Goal: Task Accomplishment & Management: Complete application form

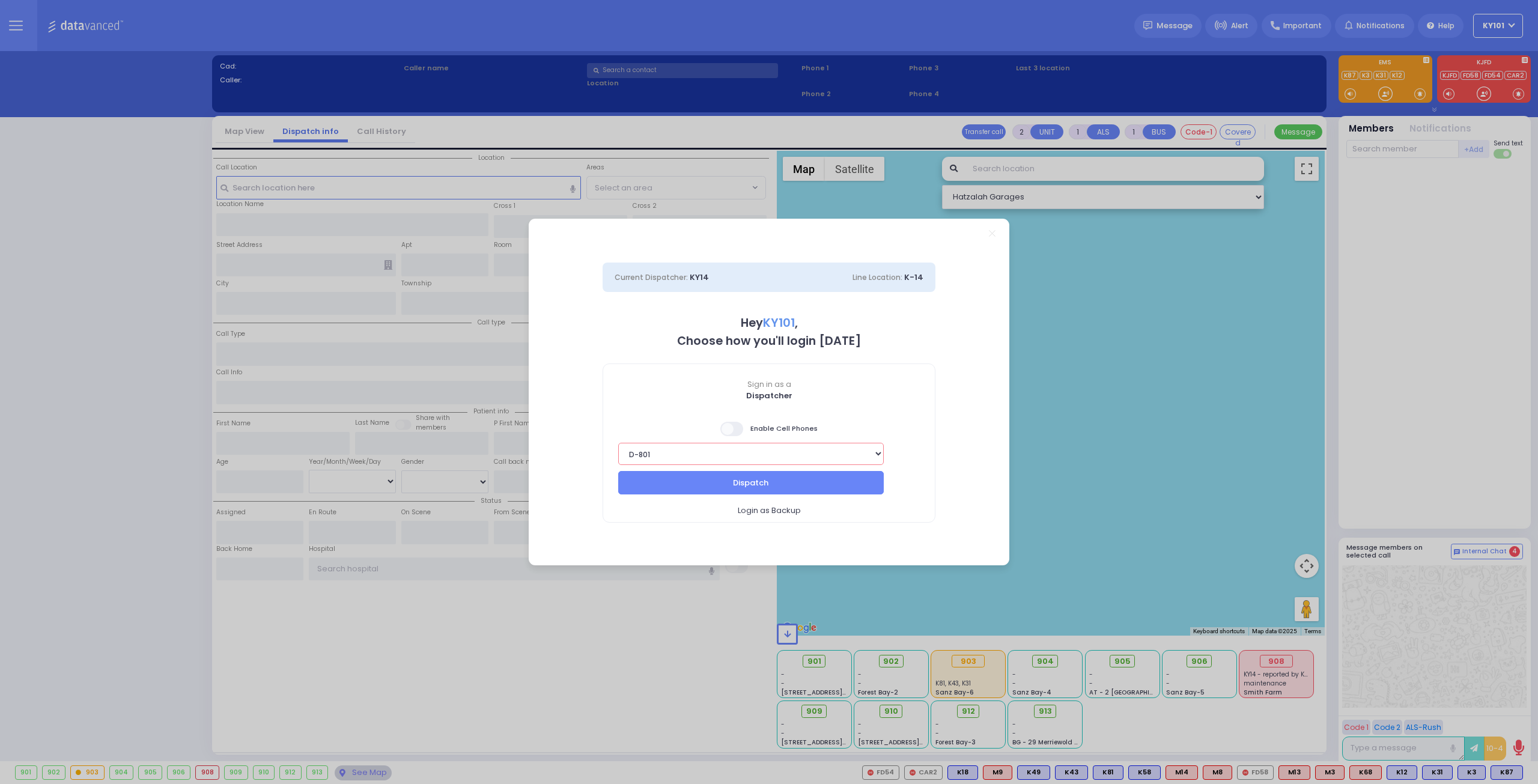
click at [844, 448] on select "Bay K-14 K-16 K-18 K-40 K-6 K-61 K-63 K-67 K-72 Medic 7 K-68 K-48 D-801 D-802 D…" at bounding box center [751, 454] width 265 height 23
select select "1"
click at [618, 443] on select "Bay K-14 K-16 K-18 K-40 K-6 K-61 K-63 K-67 K-72 Medic 7 K-68 K-48 D-801 D-802 D…" at bounding box center [751, 454] width 265 height 23
click at [821, 482] on button "Dispatch" at bounding box center [751, 481] width 265 height 23
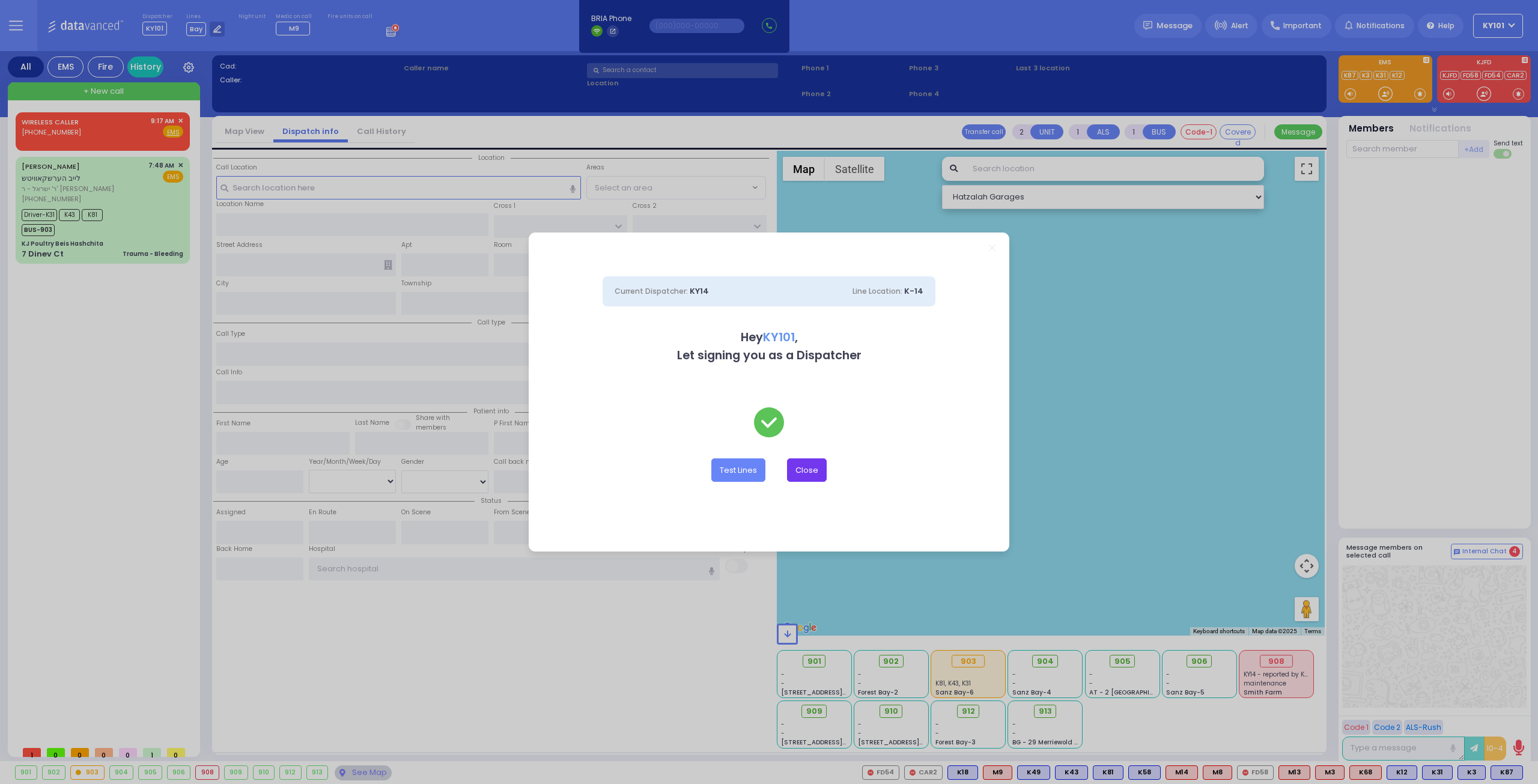
click at [796, 468] on button "Close" at bounding box center [807, 469] width 39 height 23
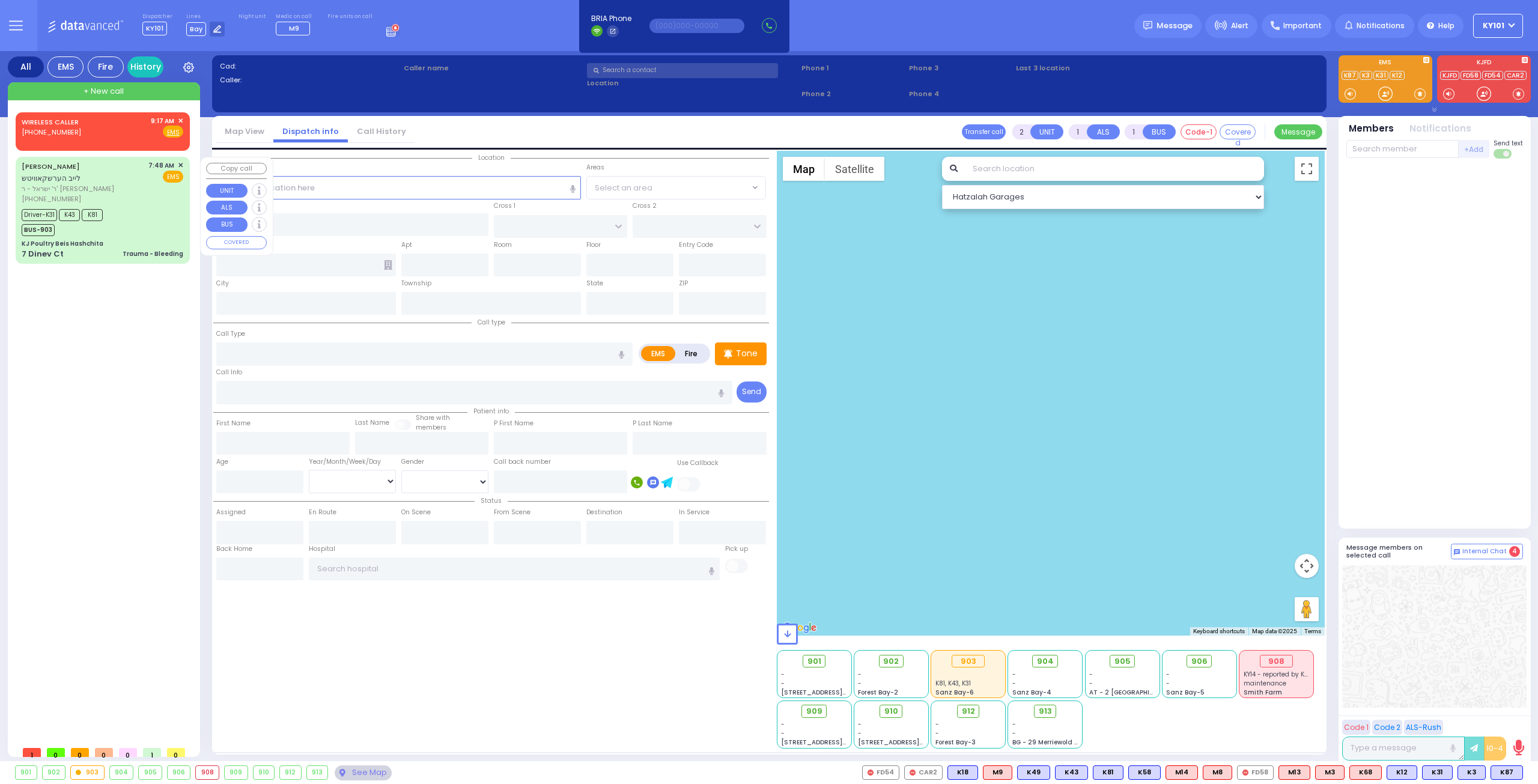
click at [146, 239] on div "KJ Poultry Beis Hashchita" at bounding box center [102, 243] width 161 height 9
type input "6"
select select
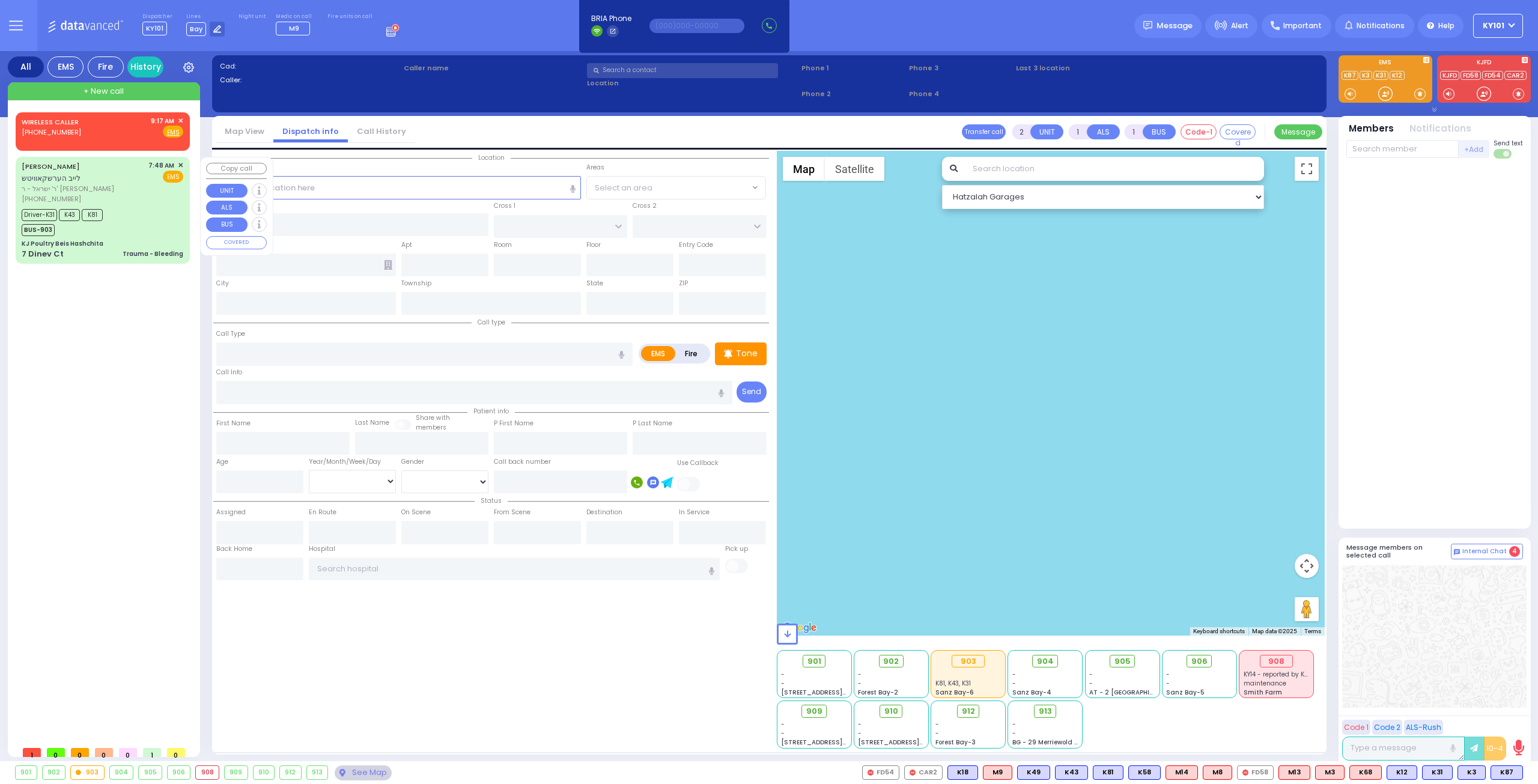
type input "Trauma - Bleeding"
radio input "true"
type input "[PERSON_NAME]"
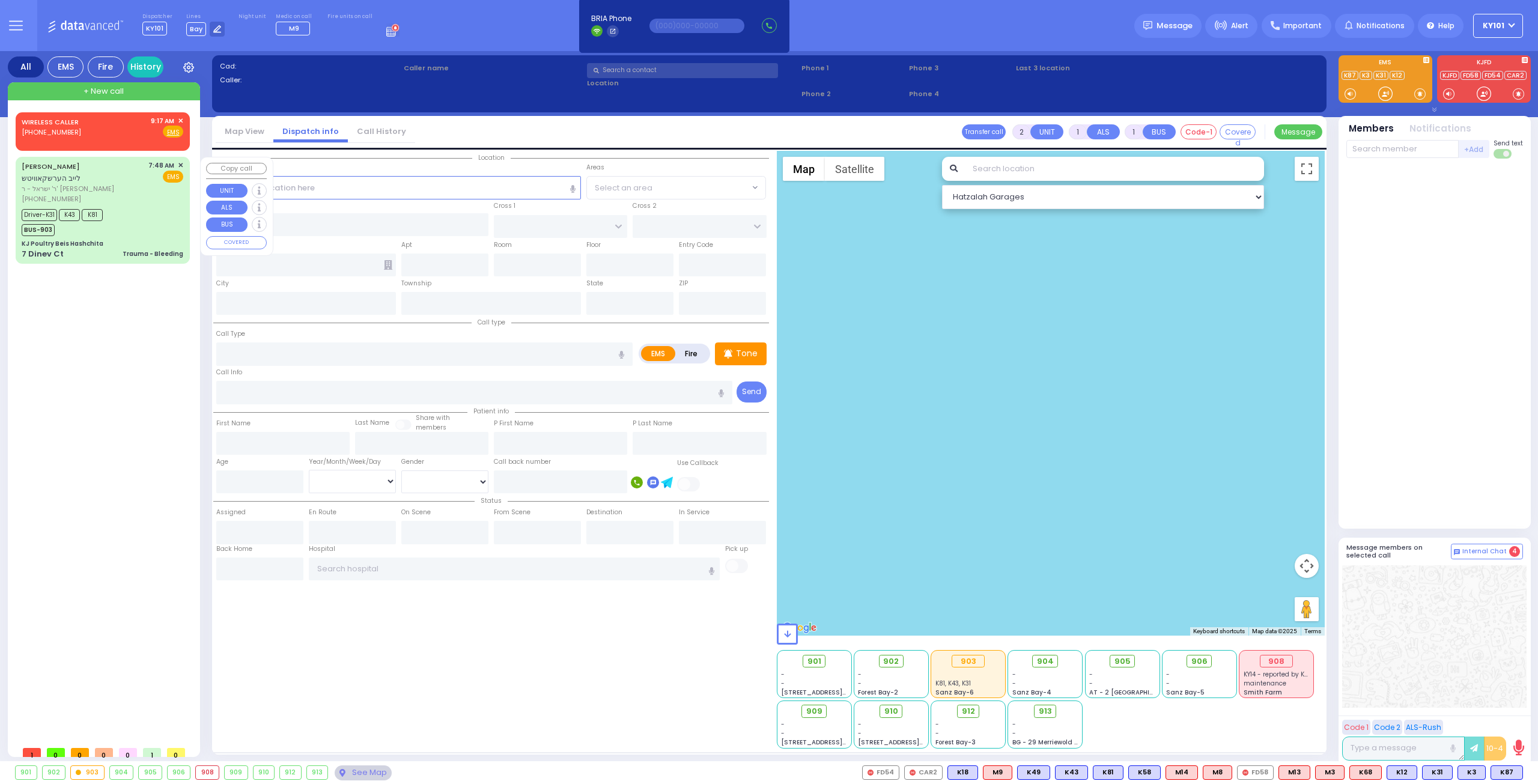
type input "[PERSON_NAME]"
type input "64"
select select "Year"
select select "[DEMOGRAPHIC_DATA]"
type input "07:48"
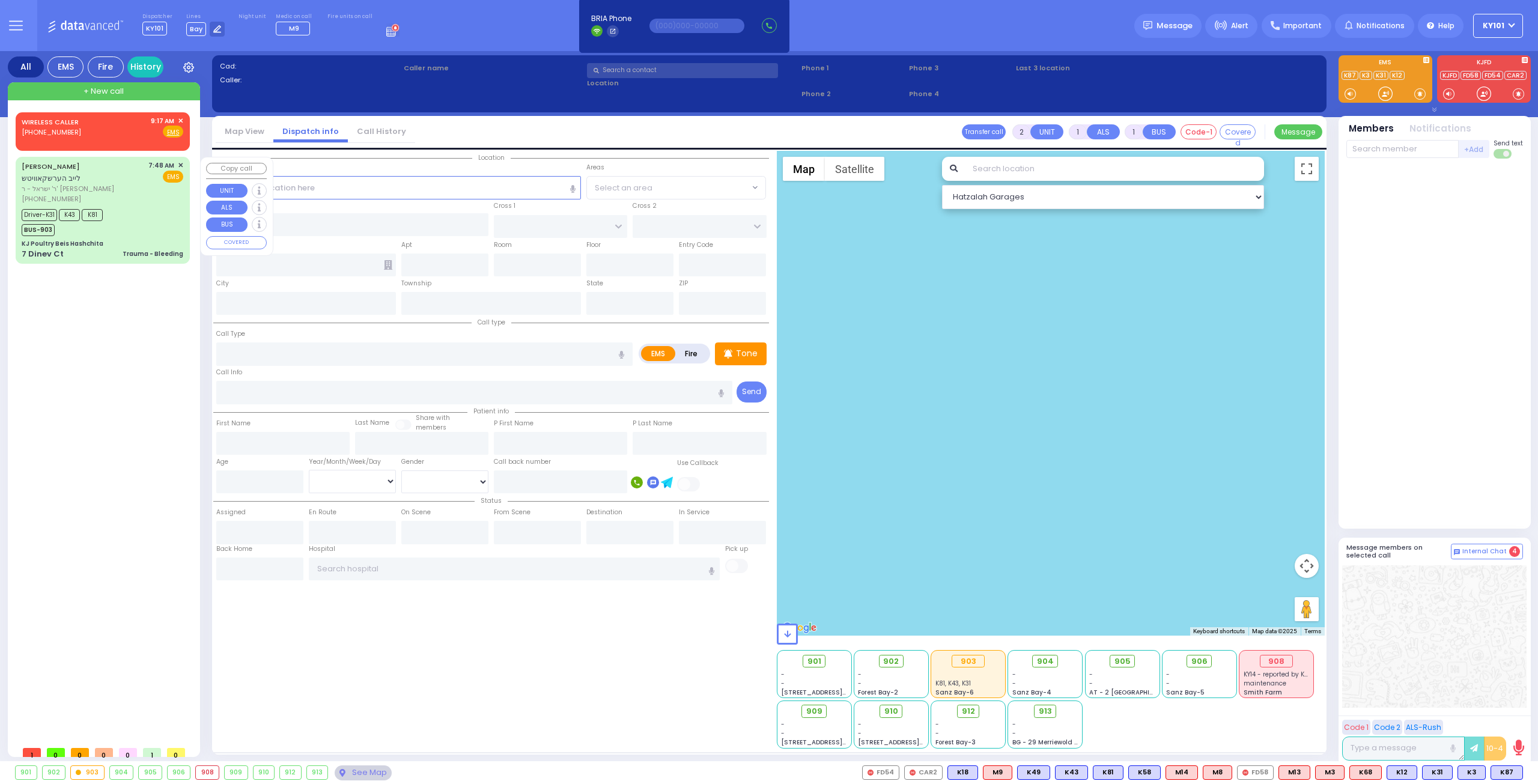
type input "07:49"
type input "07:51"
type input "08:00"
type input "08:25"
type input "08:35"
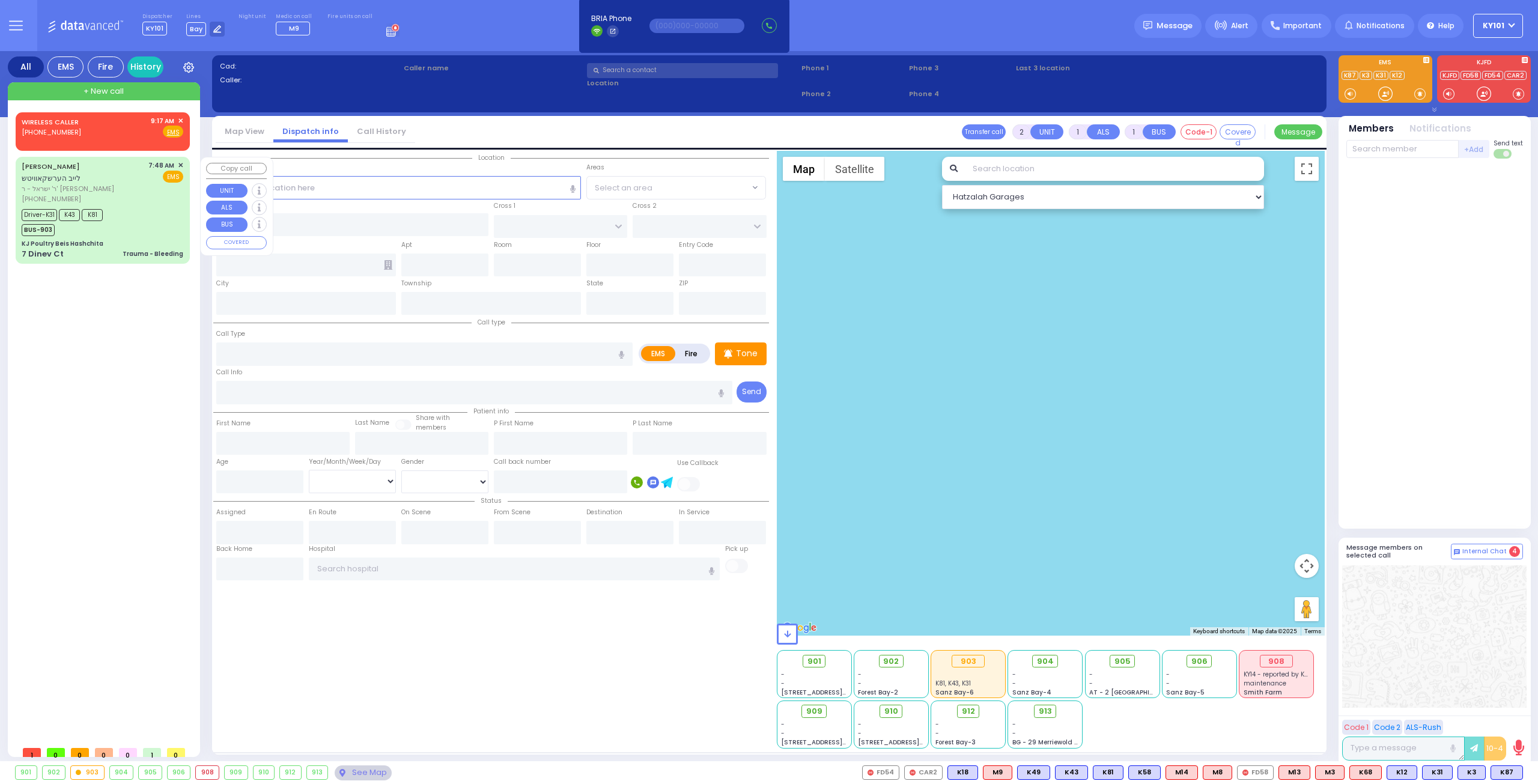
type input "[GEOGRAPHIC_DATA] [STREET_ADDRESS]"
select select "Hatzalah Garages"
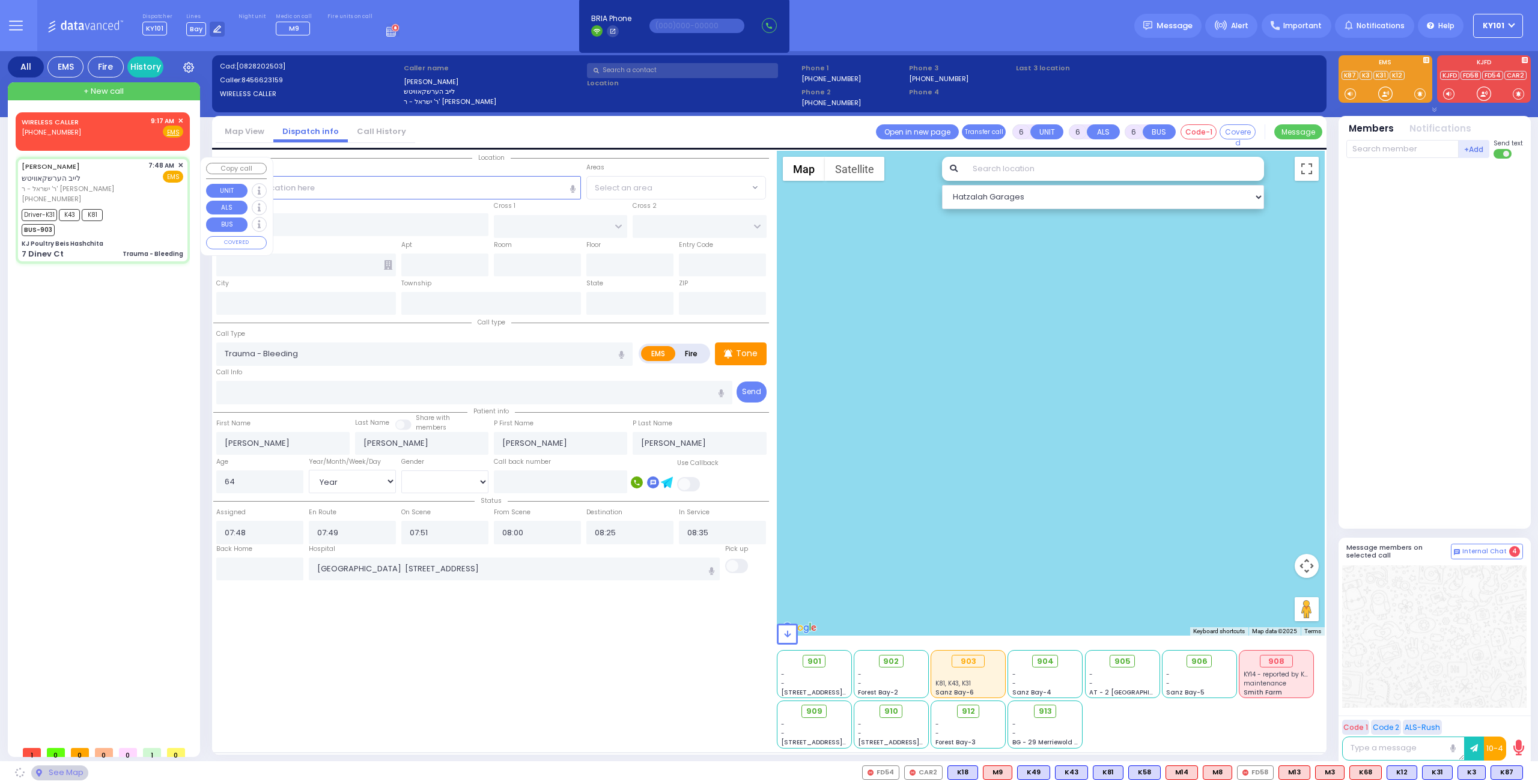
type input "KJ Poultry Beis Hashchita"
type input "DINEV RD"
type input "7 Dinev Ct"
type input "Monroe"
type input "[US_STATE]"
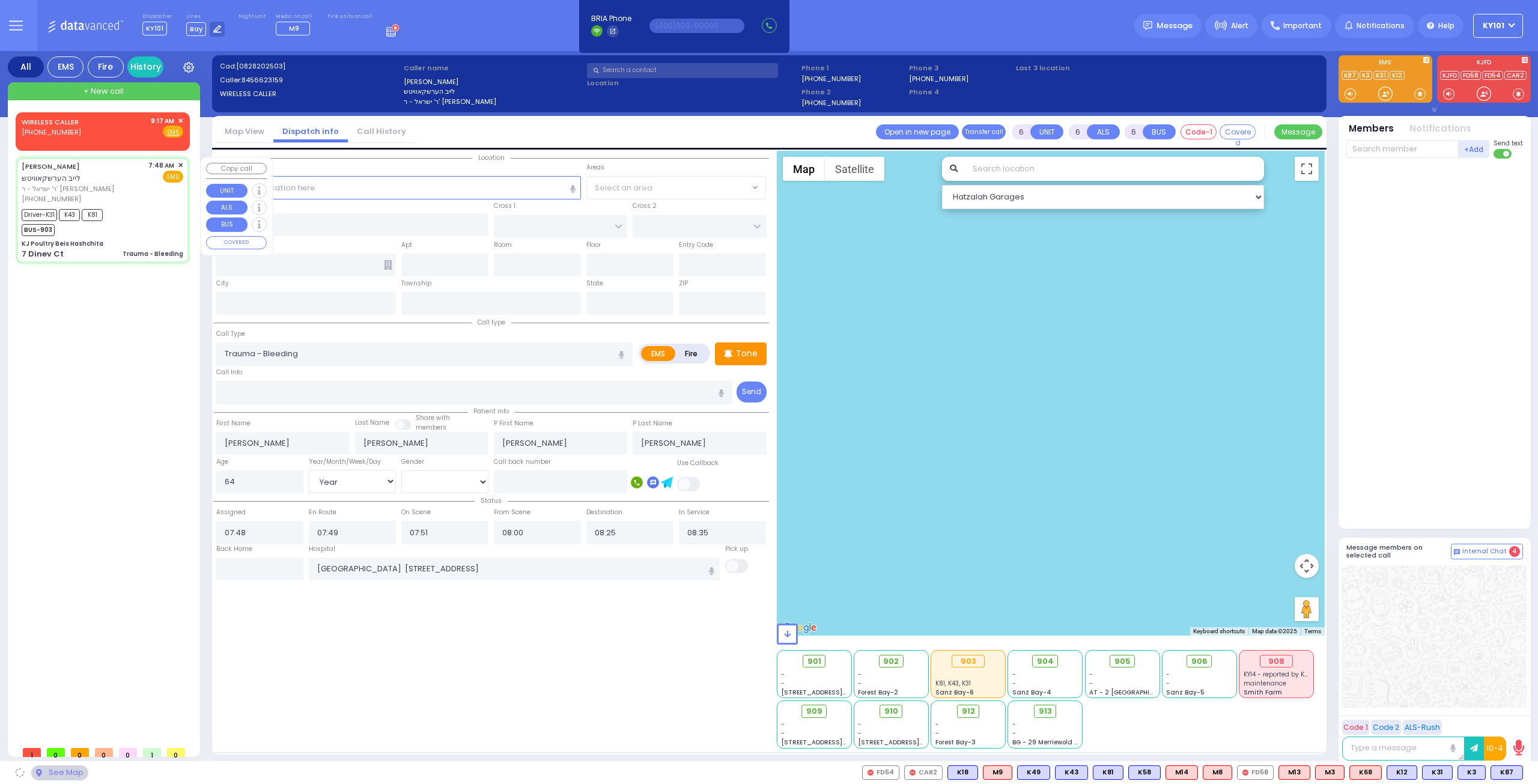
type input "10950"
select select "BEIRECH MOSHE"
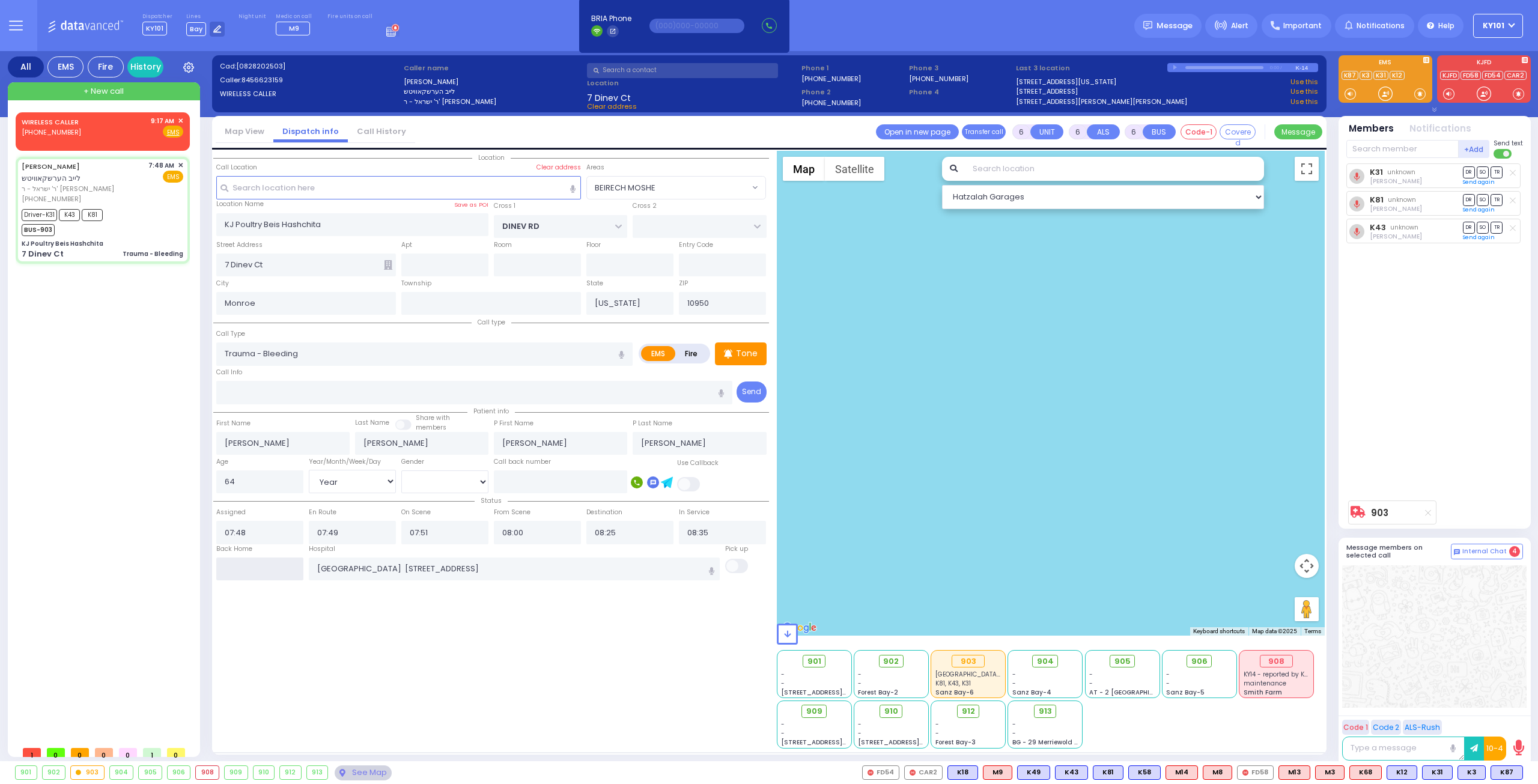
click at [258, 563] on input "text" at bounding box center [259, 568] width 87 height 23
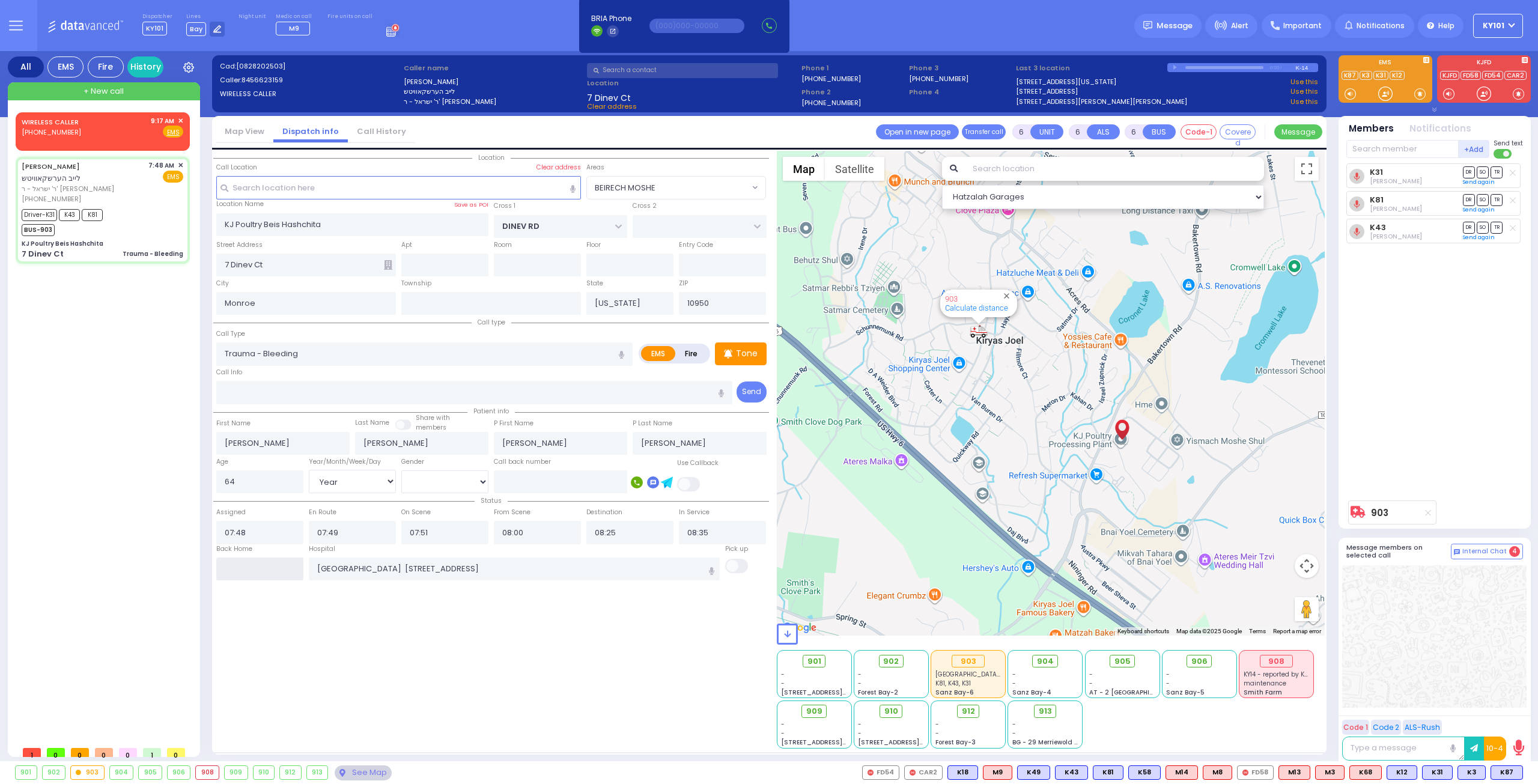
click at [258, 563] on input "text" at bounding box center [259, 568] width 87 height 23
type input "09:22"
select select
radio input "true"
select select
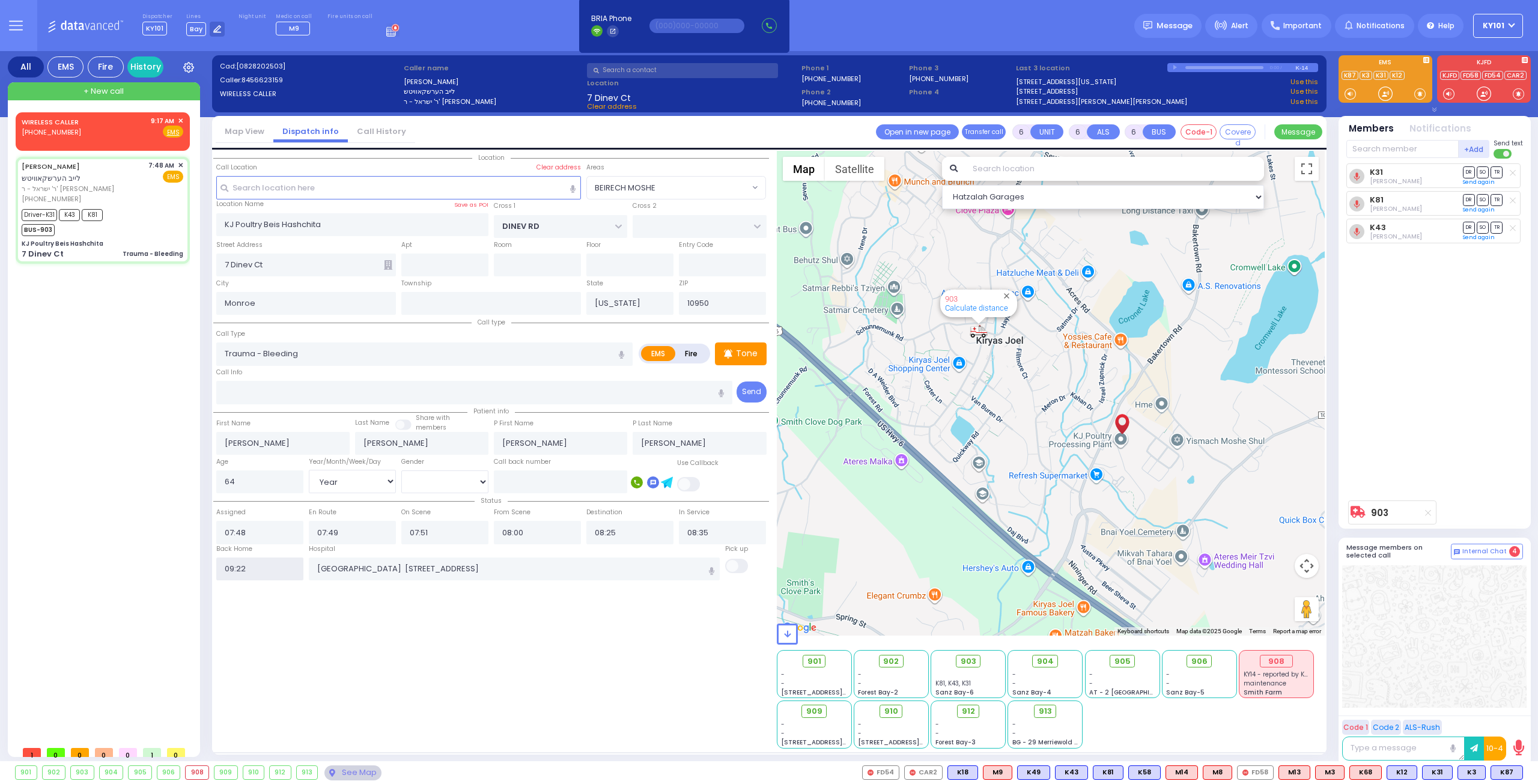
select select
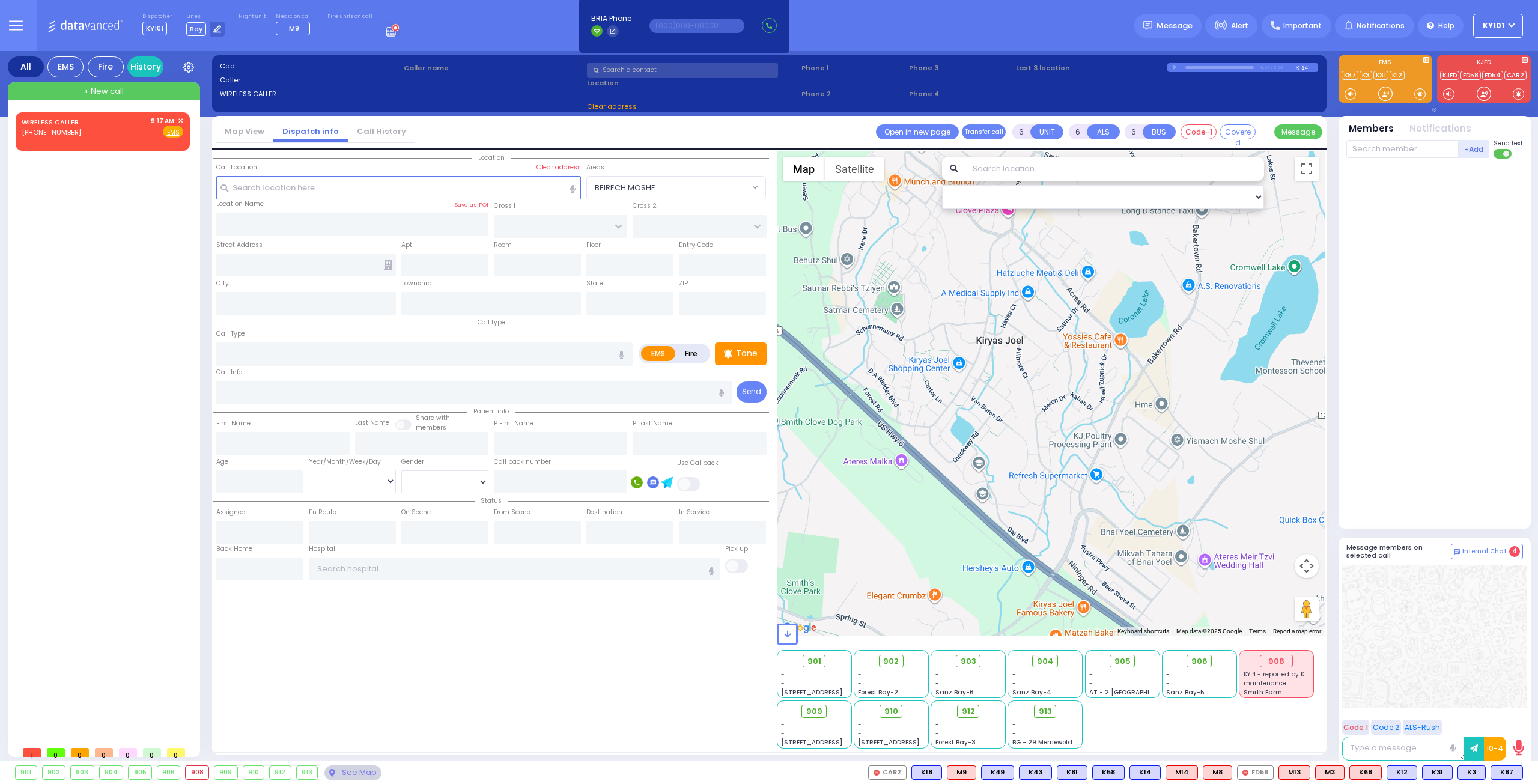
click at [392, 28] on circle at bounding box center [395, 27] width 7 height 7
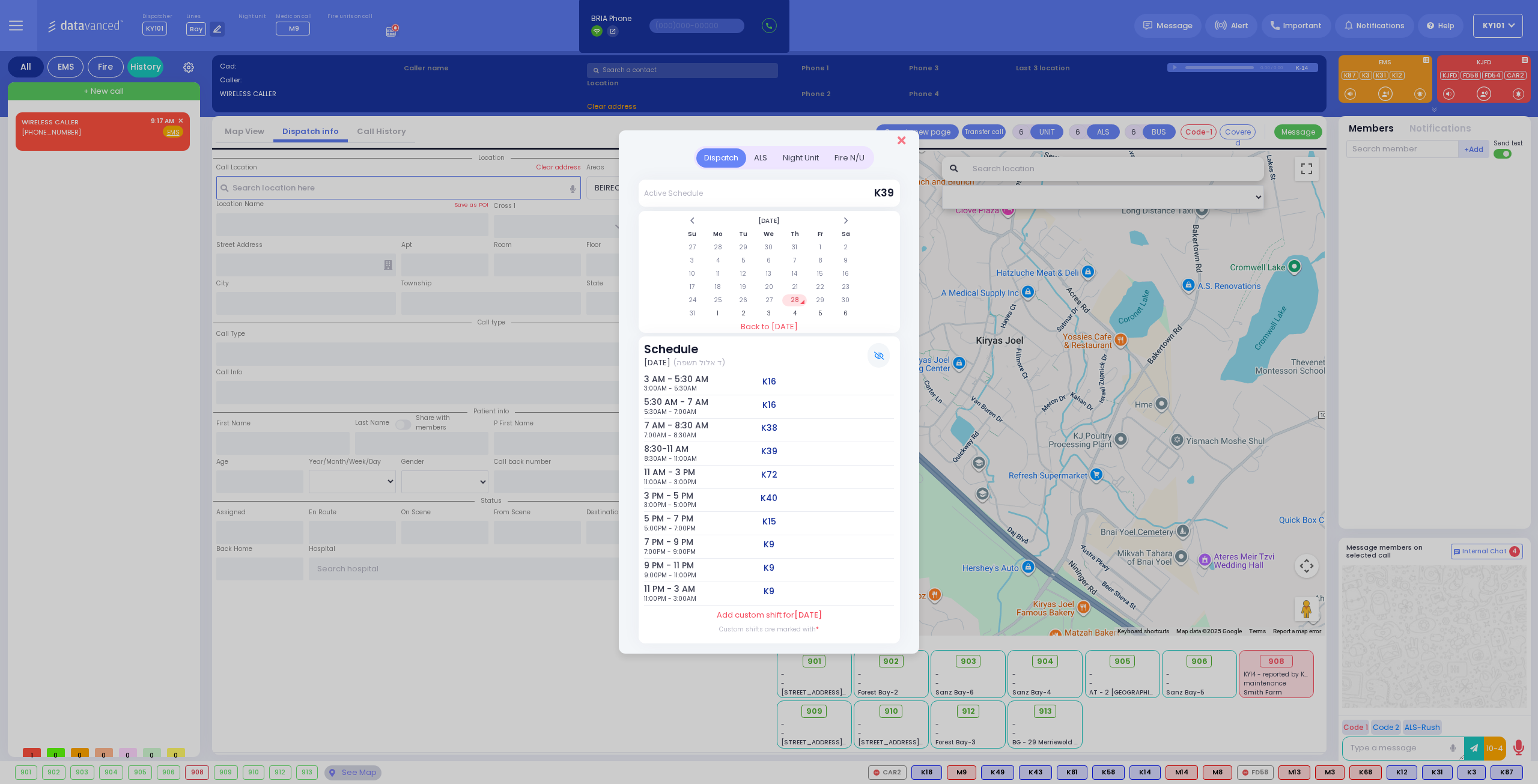
click at [897, 140] on icon "Close" at bounding box center [901, 140] width 8 height 12
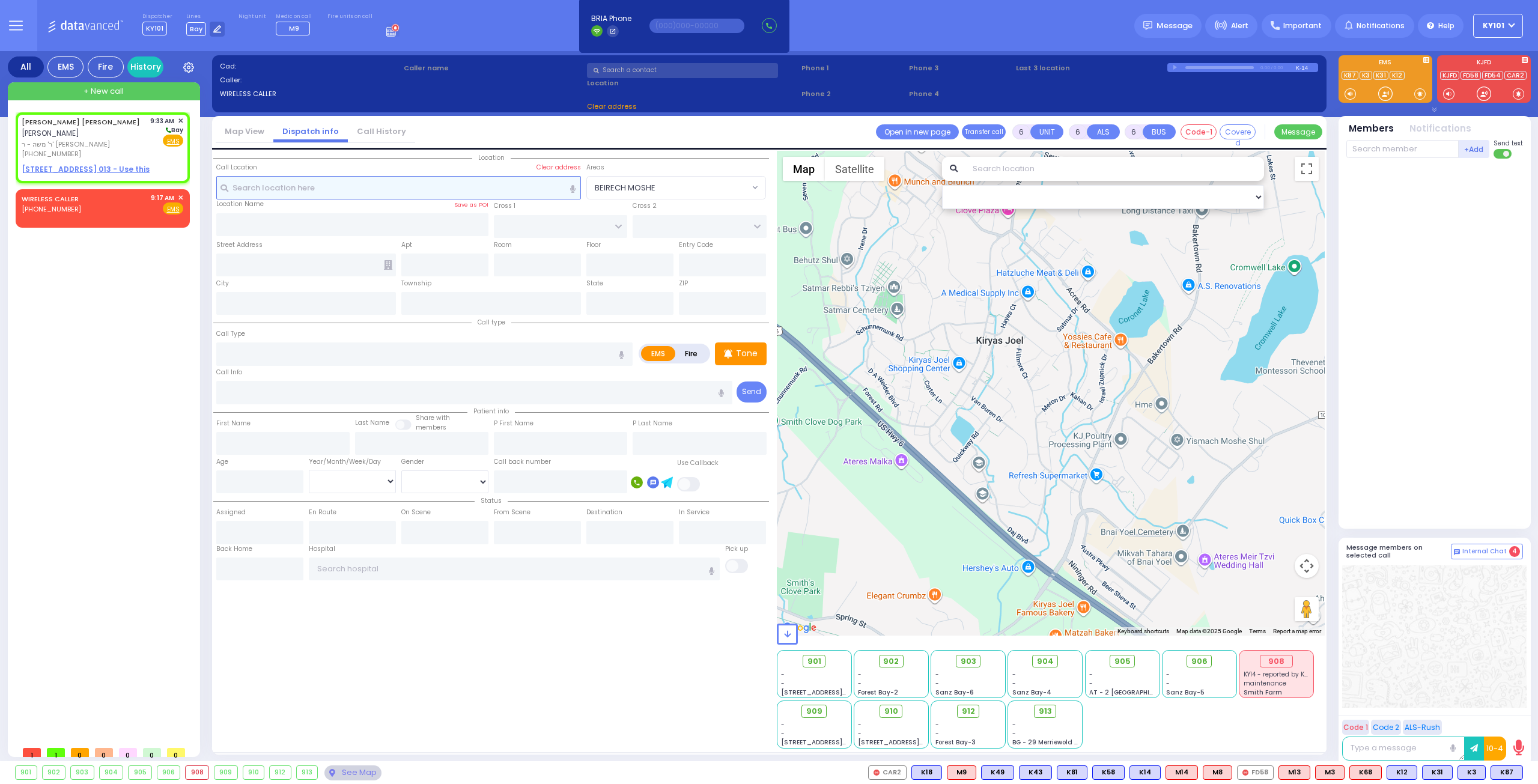
type input "2"
type input "1"
select select
radio input "true"
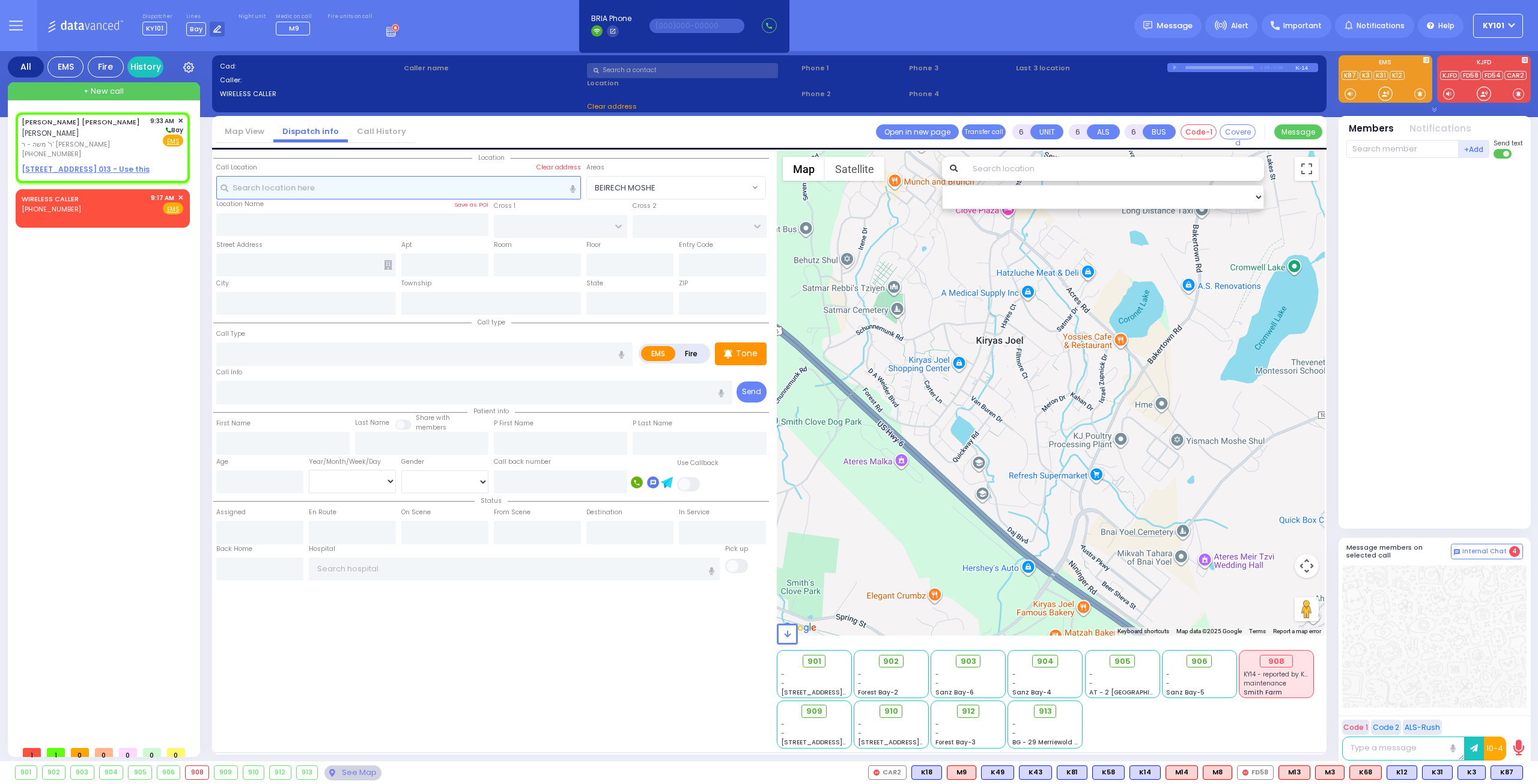
type input "[PERSON_NAME] F."
type input "GOLDBERGER"
select select
type input "09:33"
select select "Hatzalah Garages"
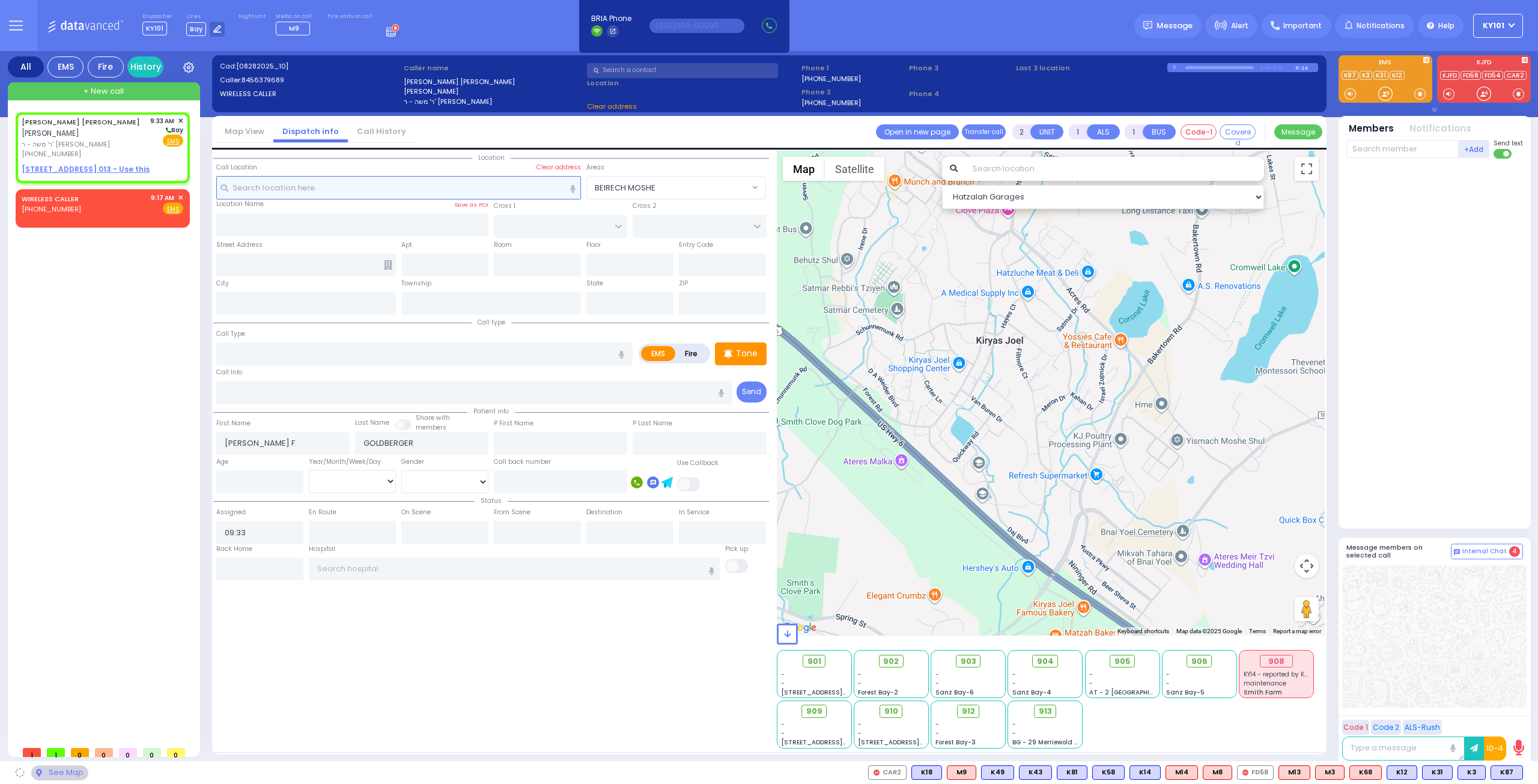
select select
radio input "true"
select select
select select "Hatzalah Garages"
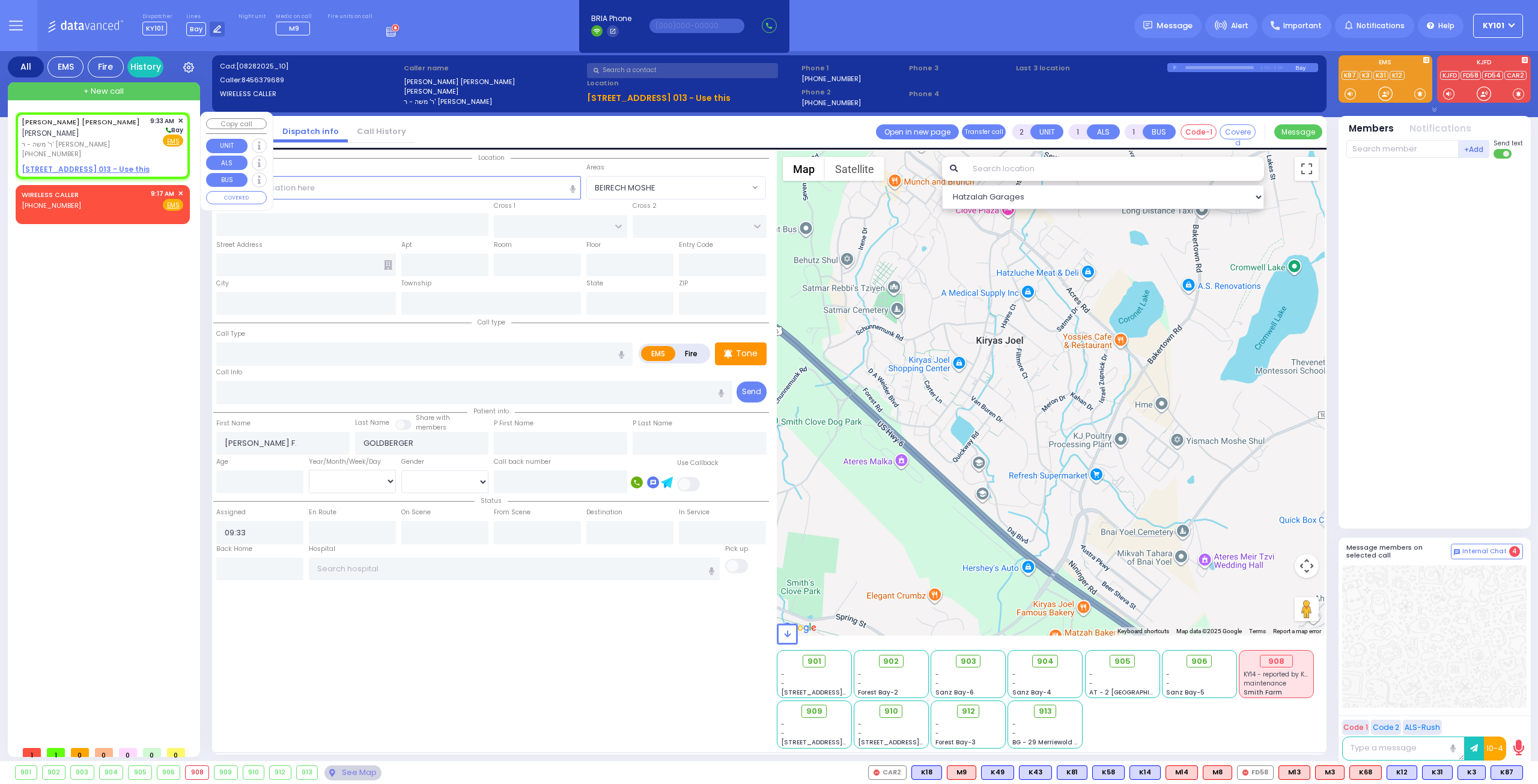
click at [93, 165] on u "[STREET_ADDRESS] 013 - Use this" at bounding box center [85, 169] width 128 height 10
select select
radio input "true"
select select
select select "Hatzalah Garages"
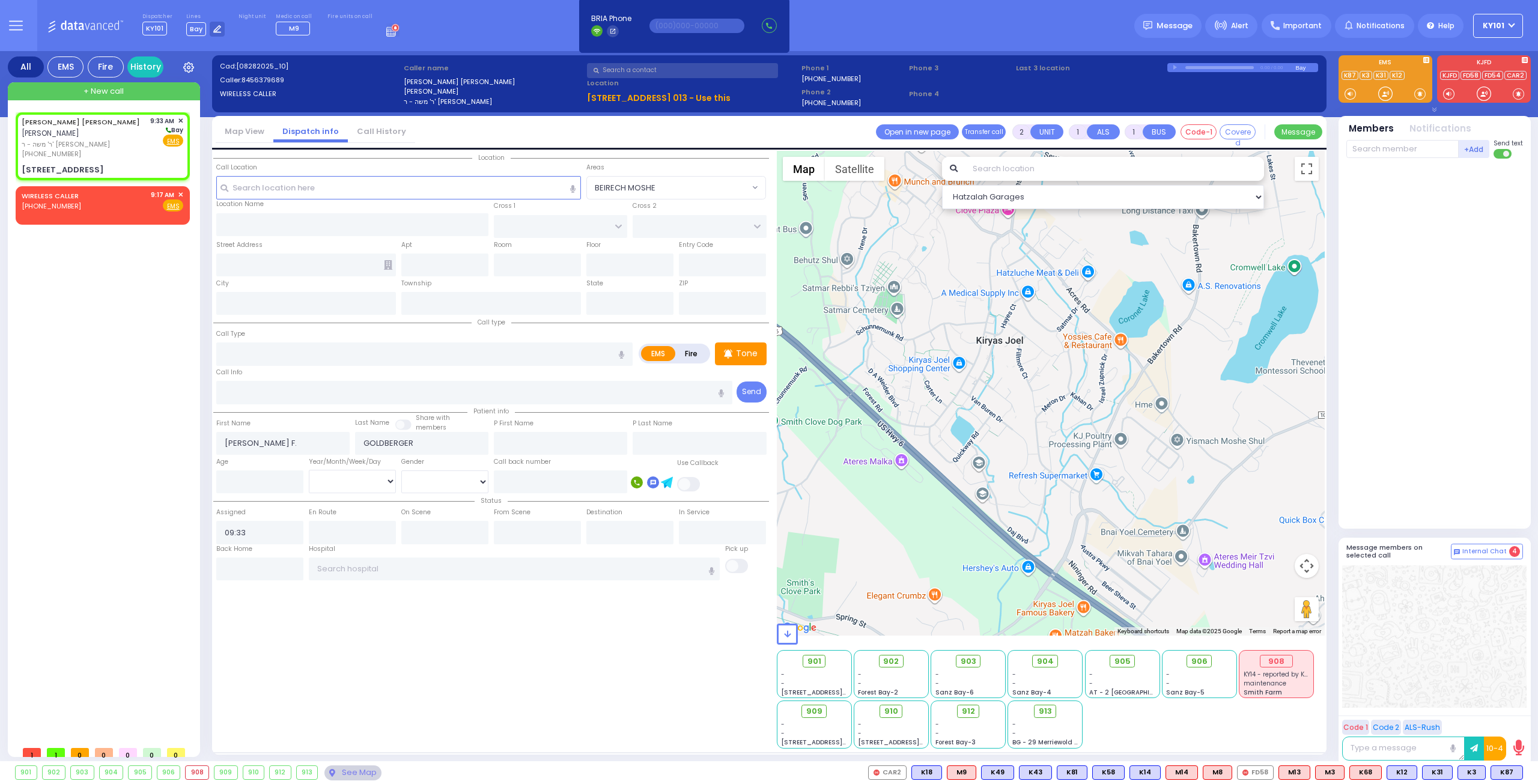
select select
radio input "true"
select select
select select "Hatzalah Garages"
type input "[GEOGRAPHIC_DATA]"
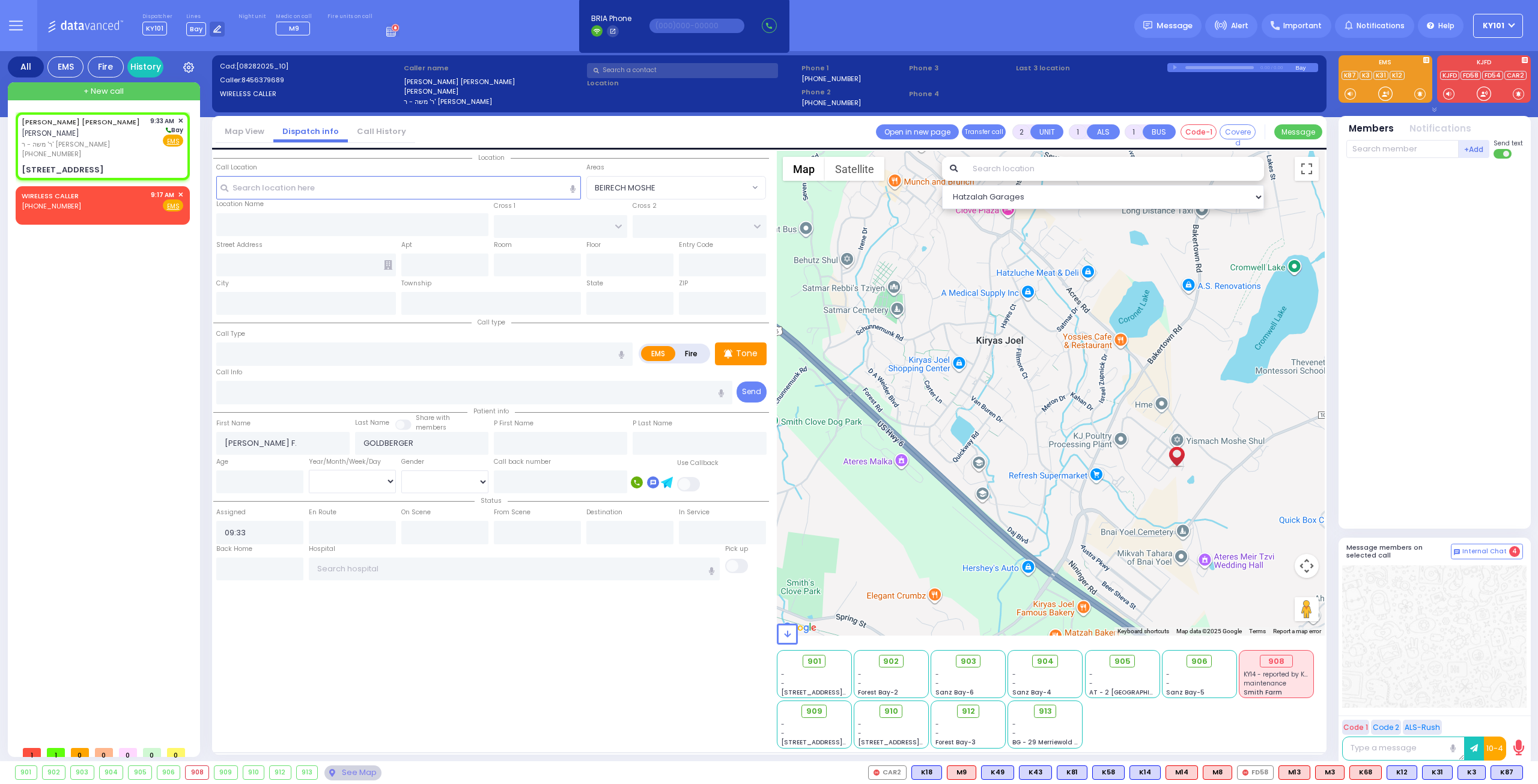
type input "[STREET_ADDRESS]"
type input "013"
type input "Monroe"
type input "[US_STATE]"
type input "10950"
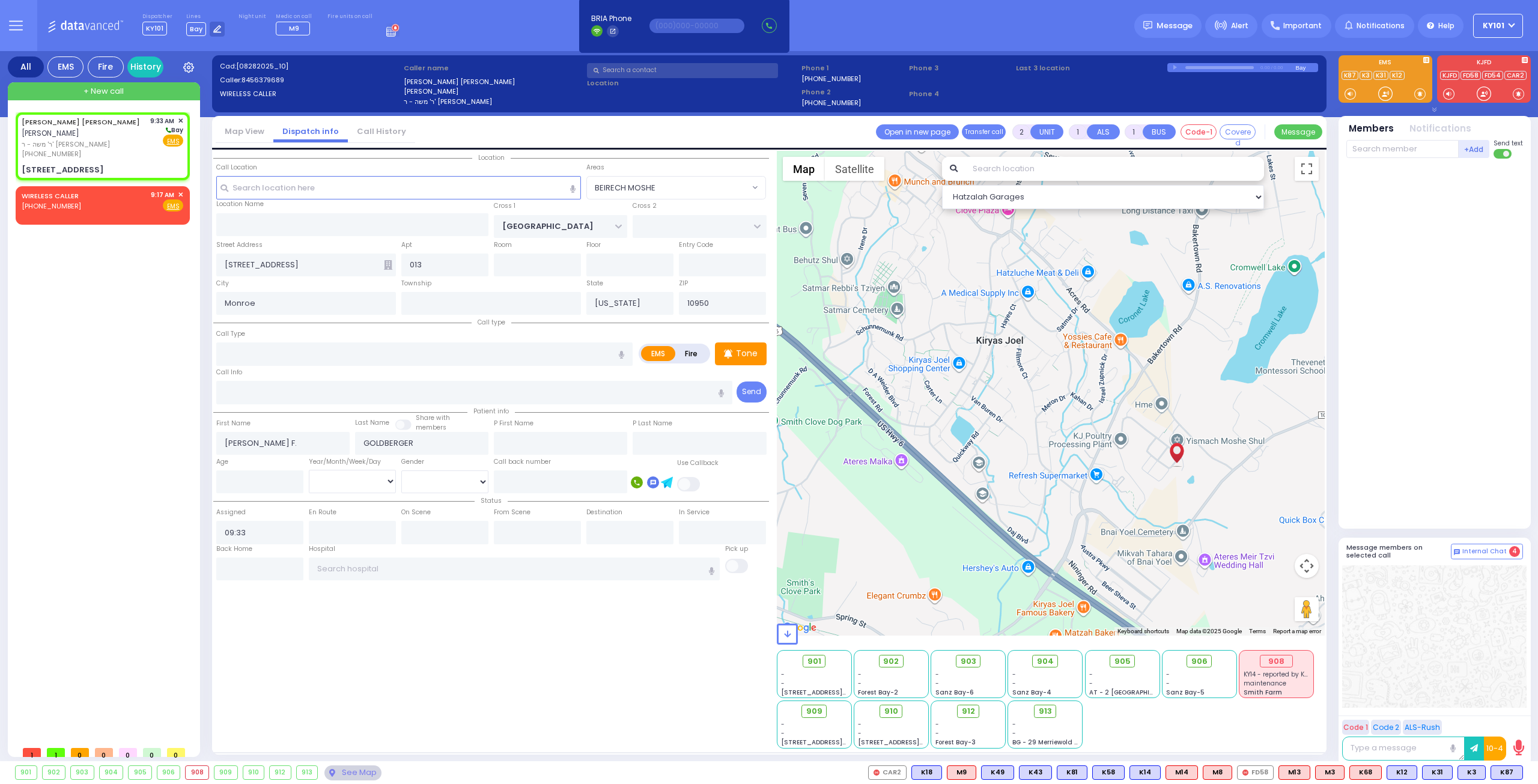
select select "BEIRECH MOSHE"
click at [300, 360] on input "text" at bounding box center [425, 353] width 417 height 23
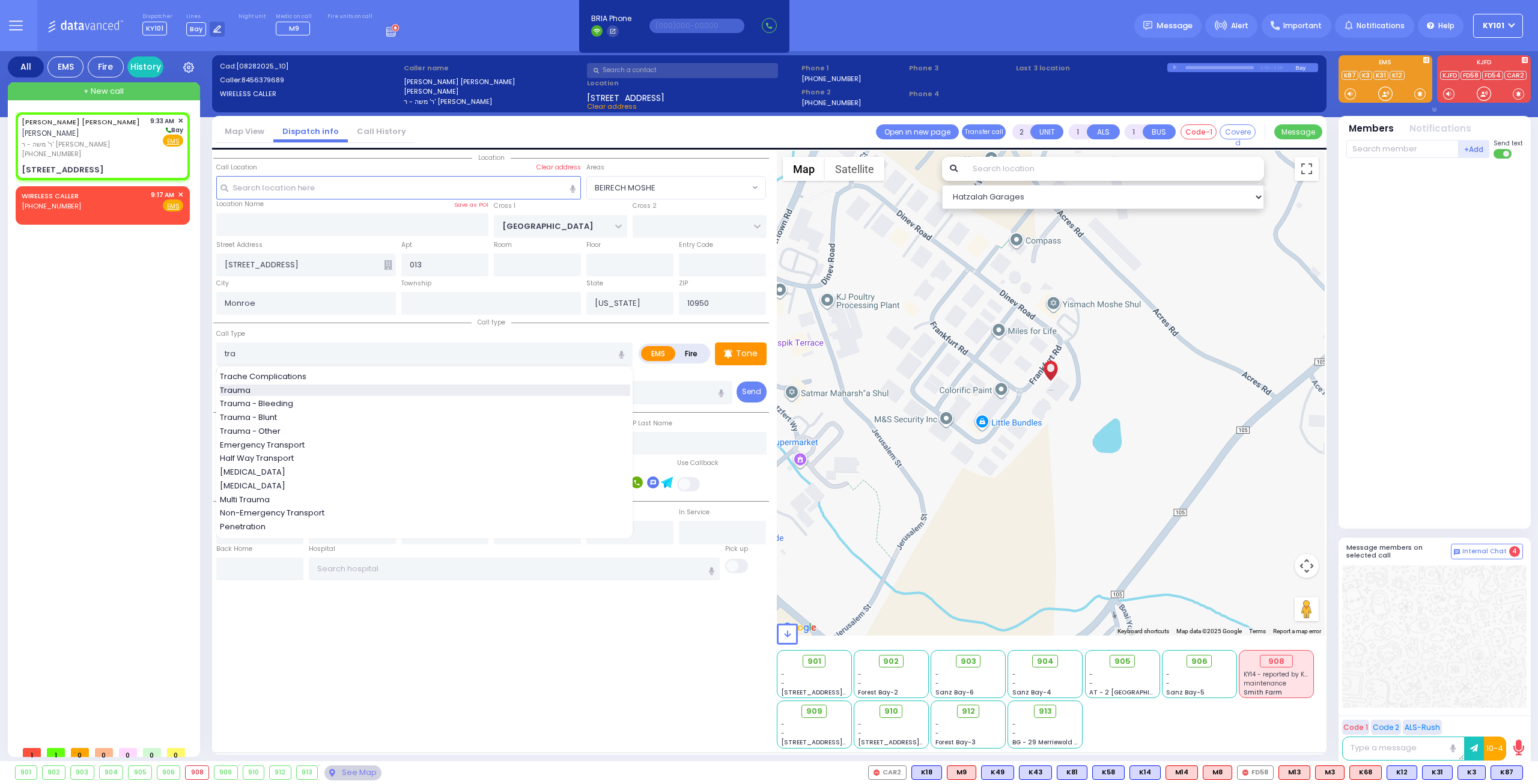
click at [302, 384] on div "Trauma" at bounding box center [426, 390] width 411 height 12
type input "Trauma"
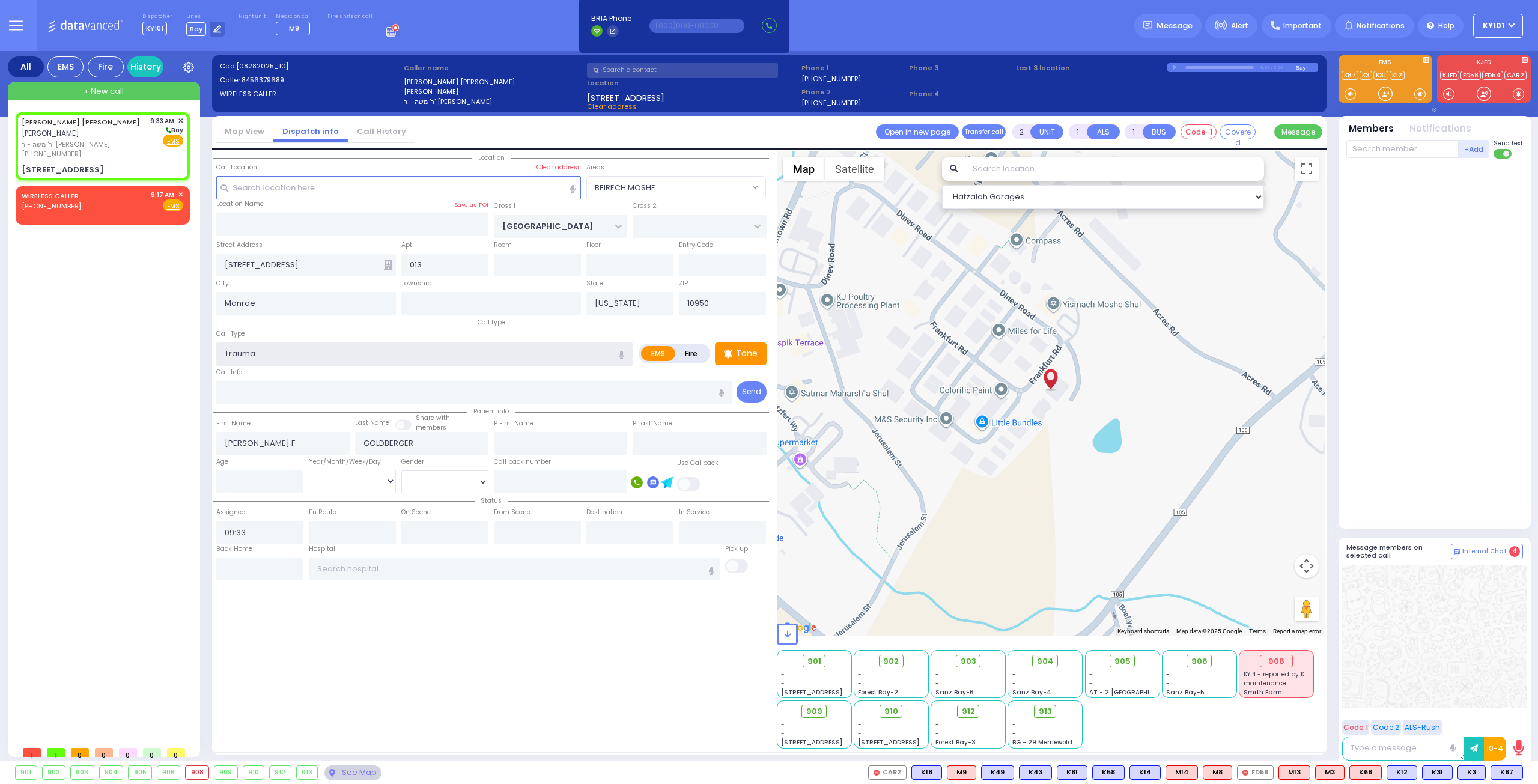
type input "0"
click at [247, 473] on input "number" at bounding box center [259, 481] width 87 height 23
select select
radio input "true"
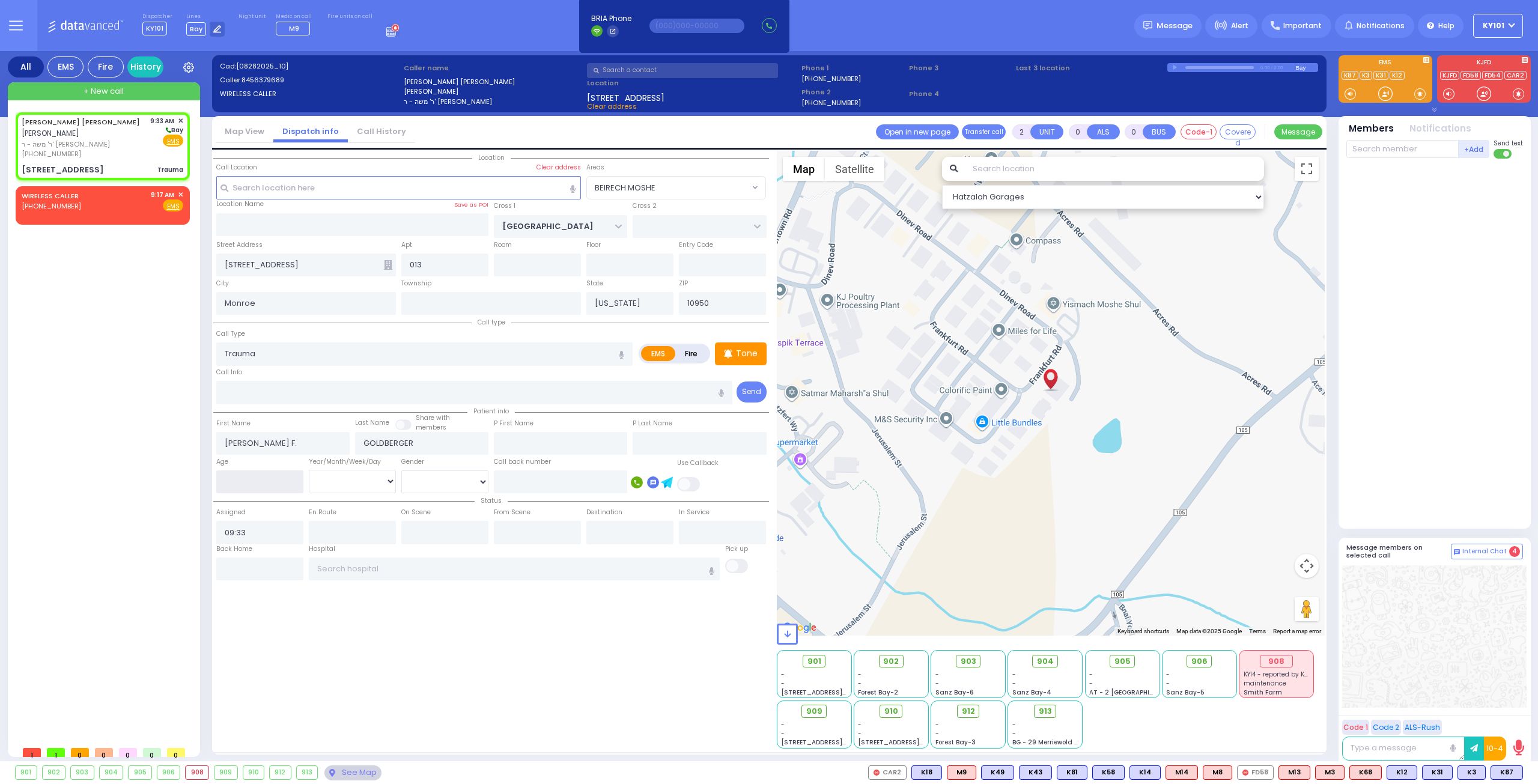
select select
type input "3"
select select "Hatzalah Garages"
select select "BEIRECH MOSHE"
type input "3"
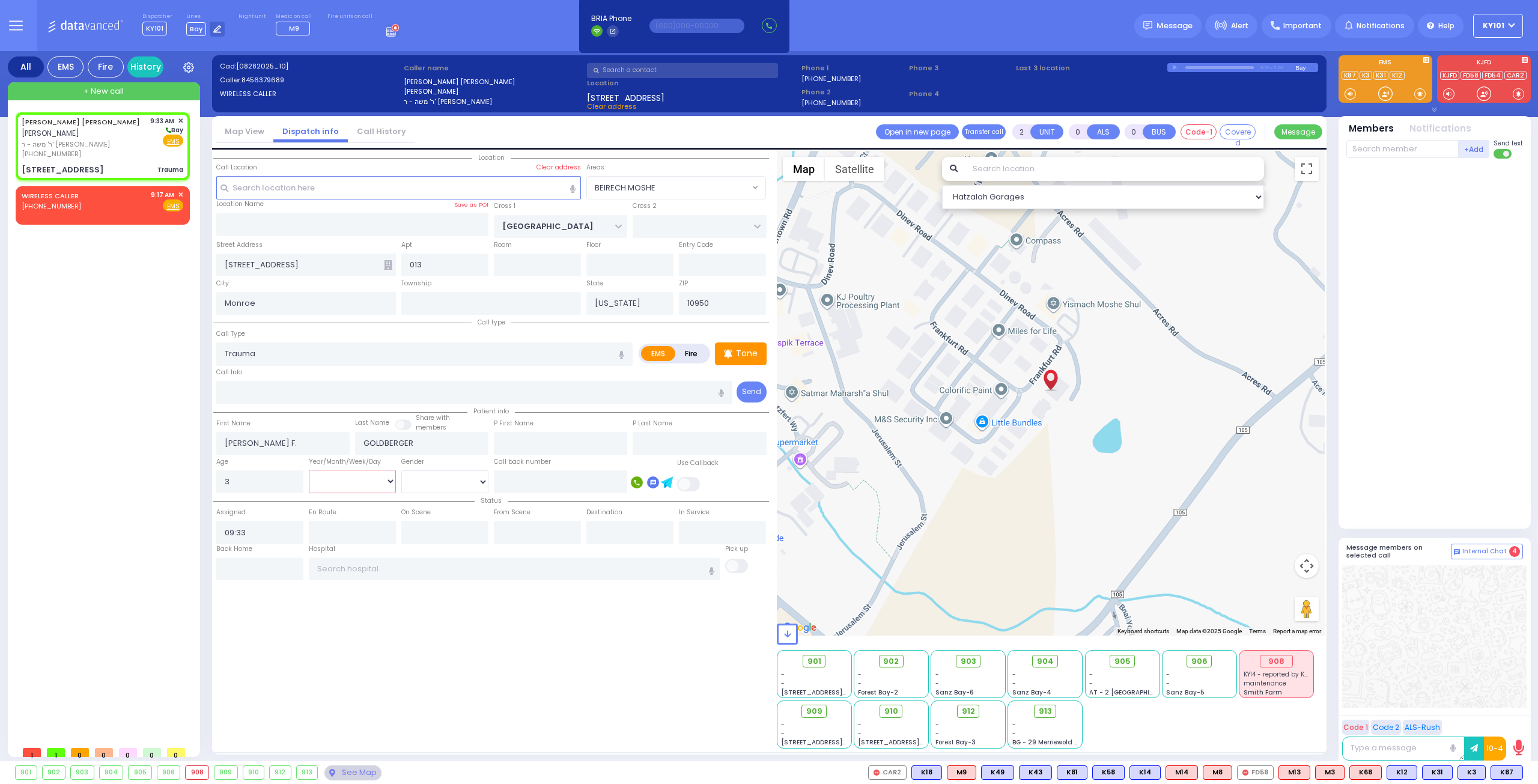
click at [341, 473] on select "Year Month Week Day" at bounding box center [352, 480] width 87 height 23
select select
radio input "true"
select select "Year"
click at [309, 470] on select "Year Month Week Day" at bounding box center [352, 480] width 87 height 23
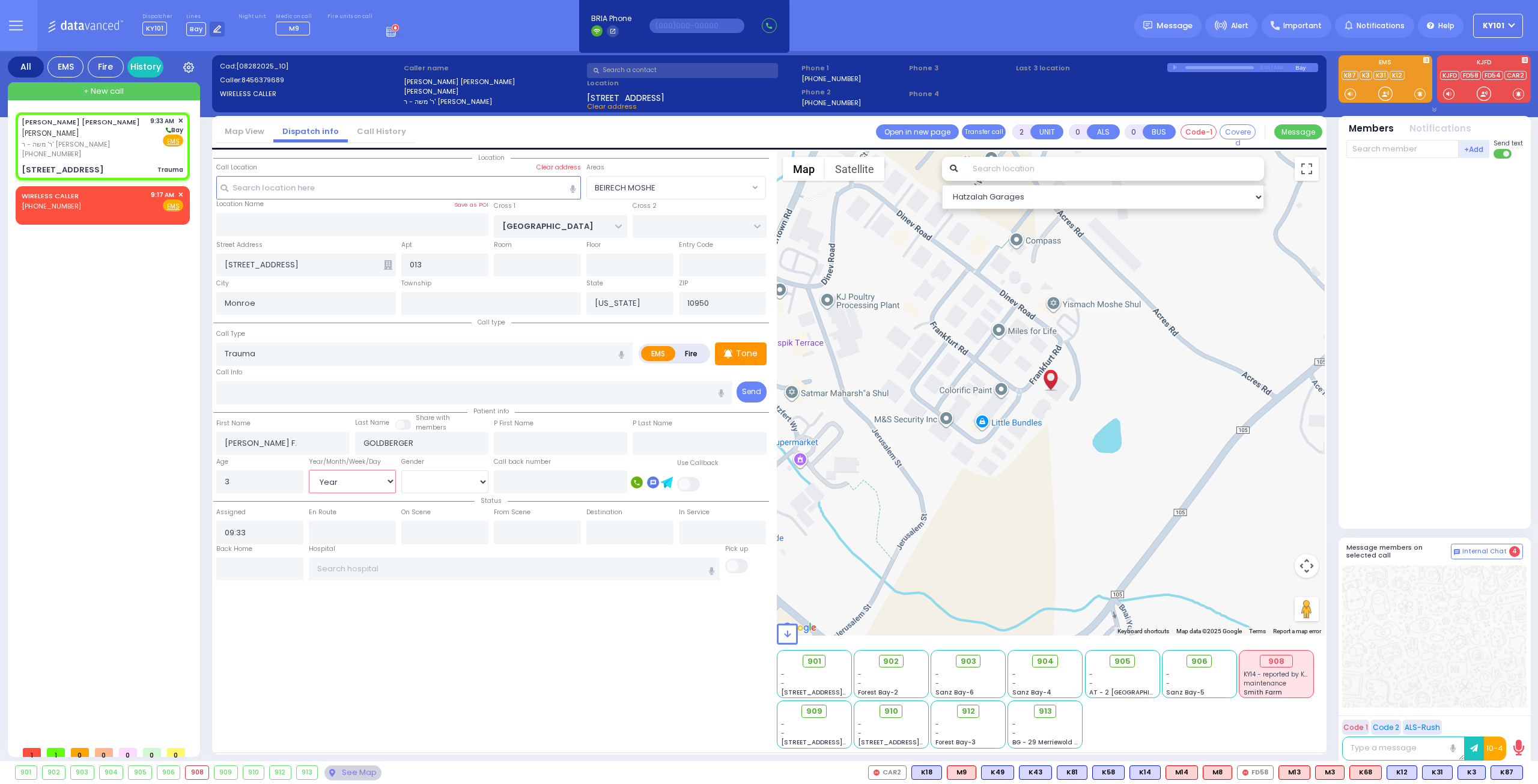
select select "Hatzalah Garages"
click at [131, 462] on div "[PERSON_NAME] [PERSON_NAME] [PERSON_NAME] ר' [PERSON_NAME] - ר' [PERSON_NAME] […" at bounding box center [105, 425] width 179 height 628
select select "BEIRECH MOSHE"
select select
radio input "true"
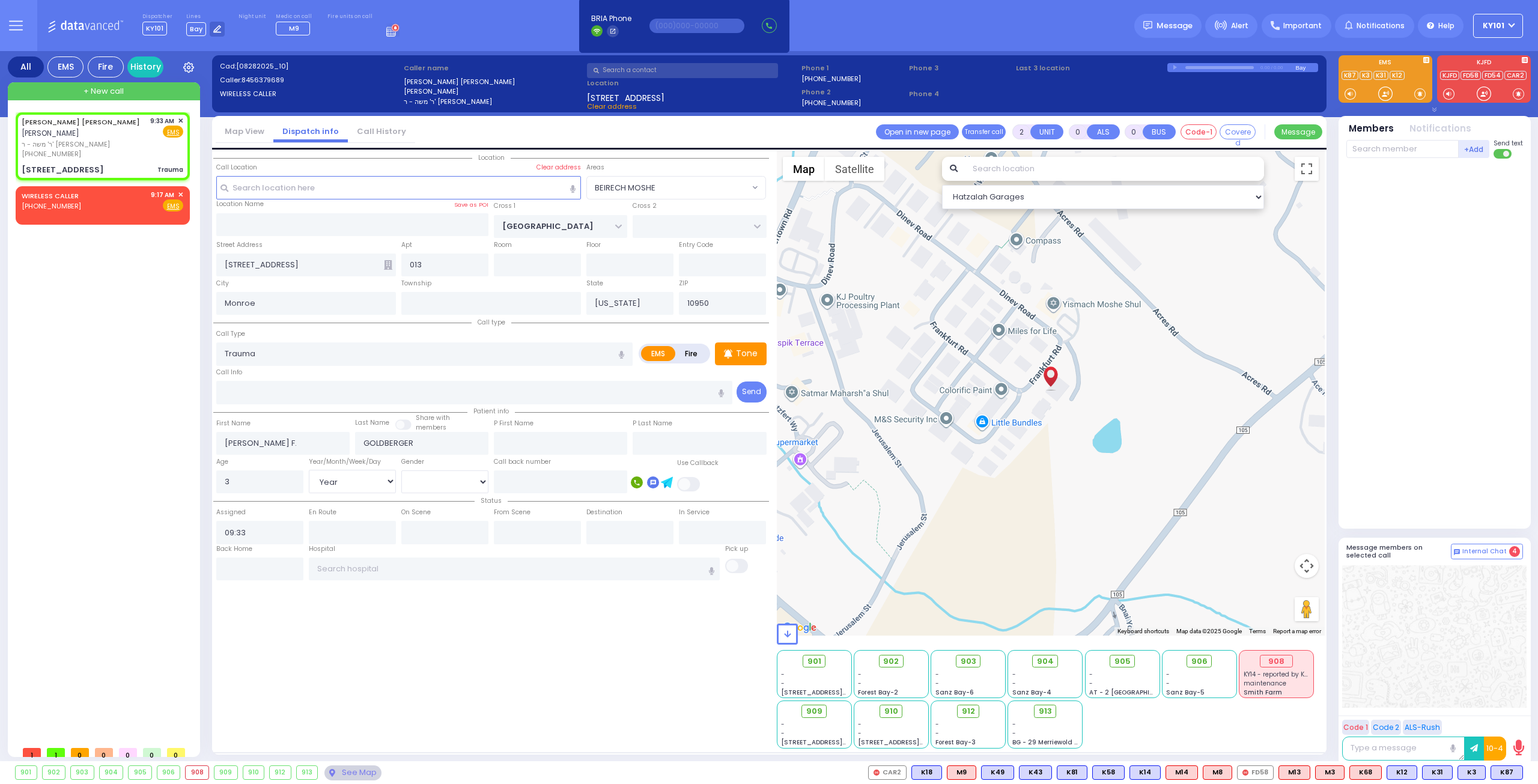
select select "Year"
select select "Hatzalah Garages"
select select
radio input "true"
select select "Year"
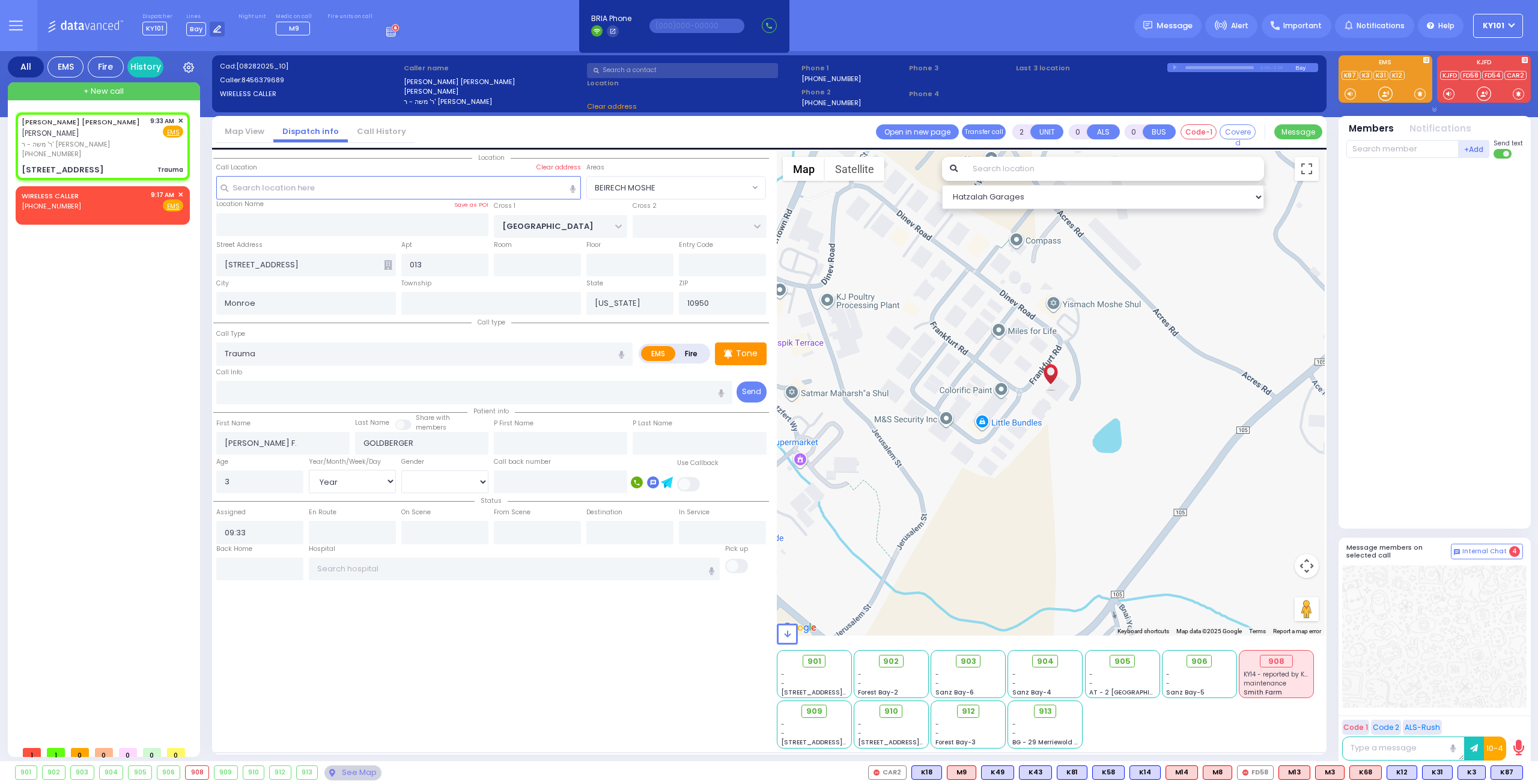
select select "Hatzalah Garages"
select select "BEIRECH MOSHE"
click at [742, 354] on p "Tone" at bounding box center [747, 353] width 22 height 13
click at [1505, 771] on span "K73" at bounding box center [1507, 771] width 31 height 13
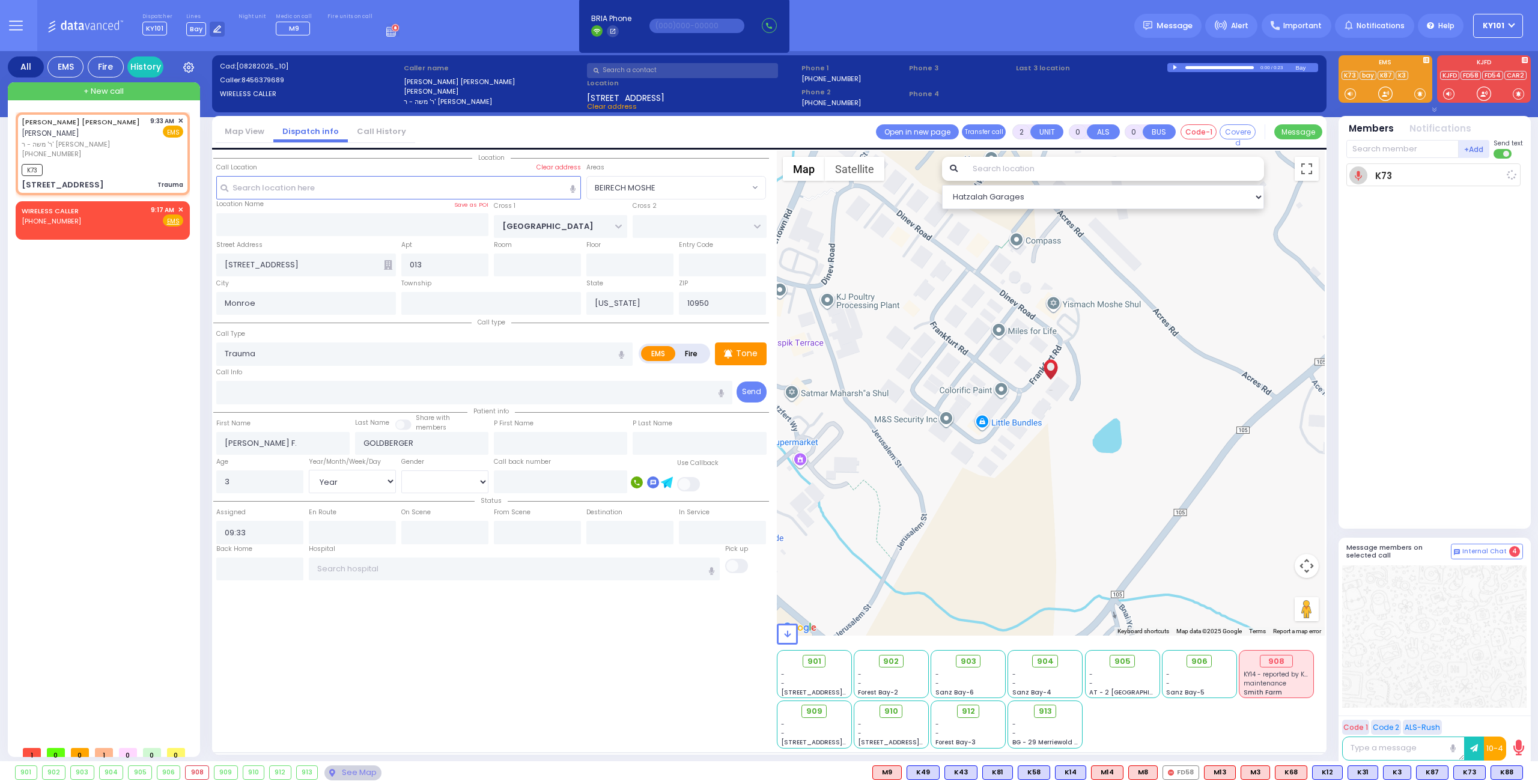
select select
radio input "true"
select select "Year"
type input "09:34"
select select "Hatzalah Garages"
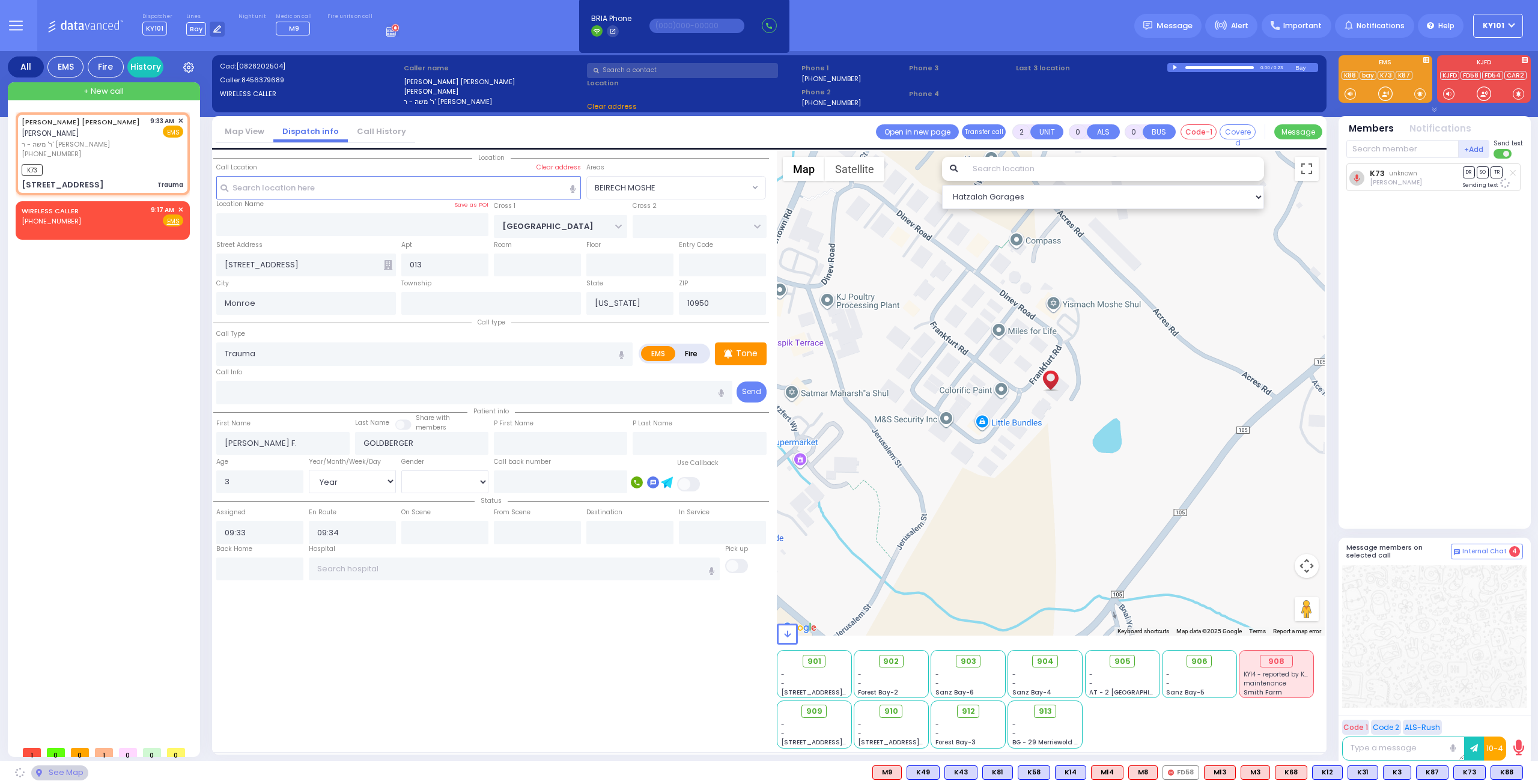
select select "BEIRECH MOSHE"
click at [1500, 770] on span "K88" at bounding box center [1507, 771] width 31 height 13
select select
radio input "true"
select select "Year"
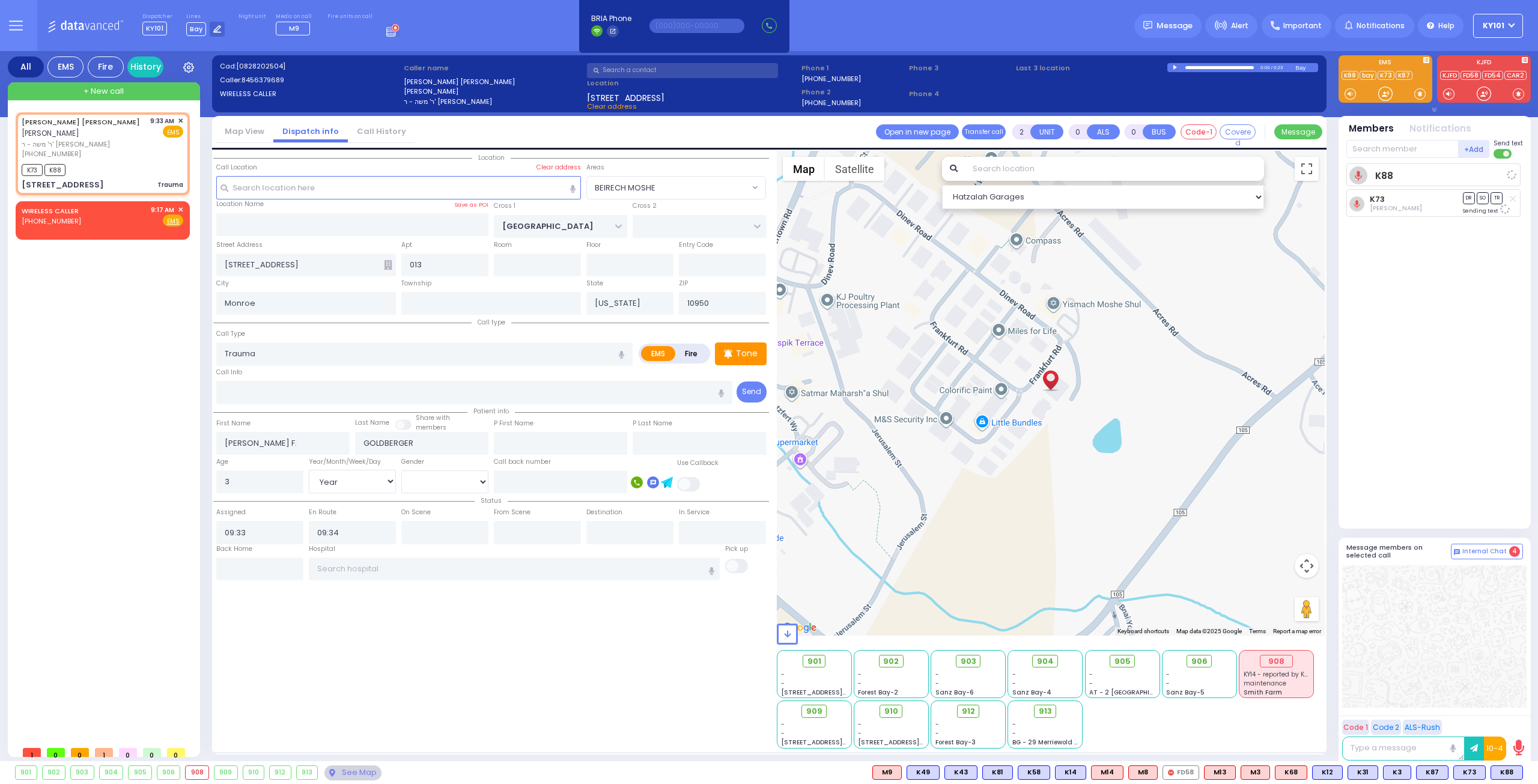
select select "BEIRECH MOSHE"
select select "Hatzalah Garages"
drag, startPoint x: 275, startPoint y: 170, endPoint x: 215, endPoint y: 168, distance: 60.0
click at [215, 168] on div "Call Location Select a call Clear address" at bounding box center [398, 181] width 370 height 36
click at [281, 163] on div "Call Location Select a call Clear address" at bounding box center [399, 169] width 366 height 13
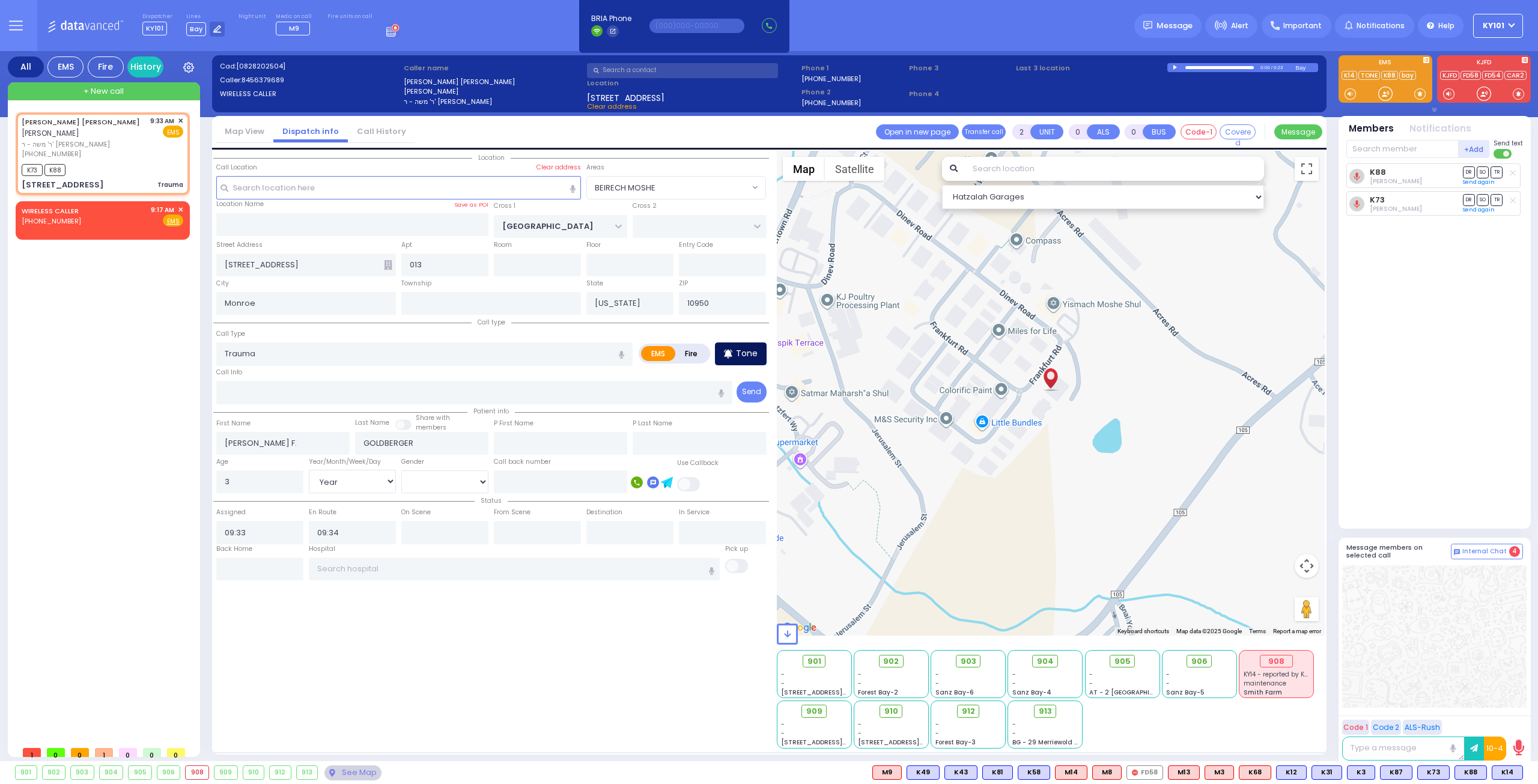
click at [755, 353] on p "Tone" at bounding box center [747, 353] width 22 height 13
click at [265, 568] on input "text" at bounding box center [259, 568] width 87 height 23
type input "09:42"
select select
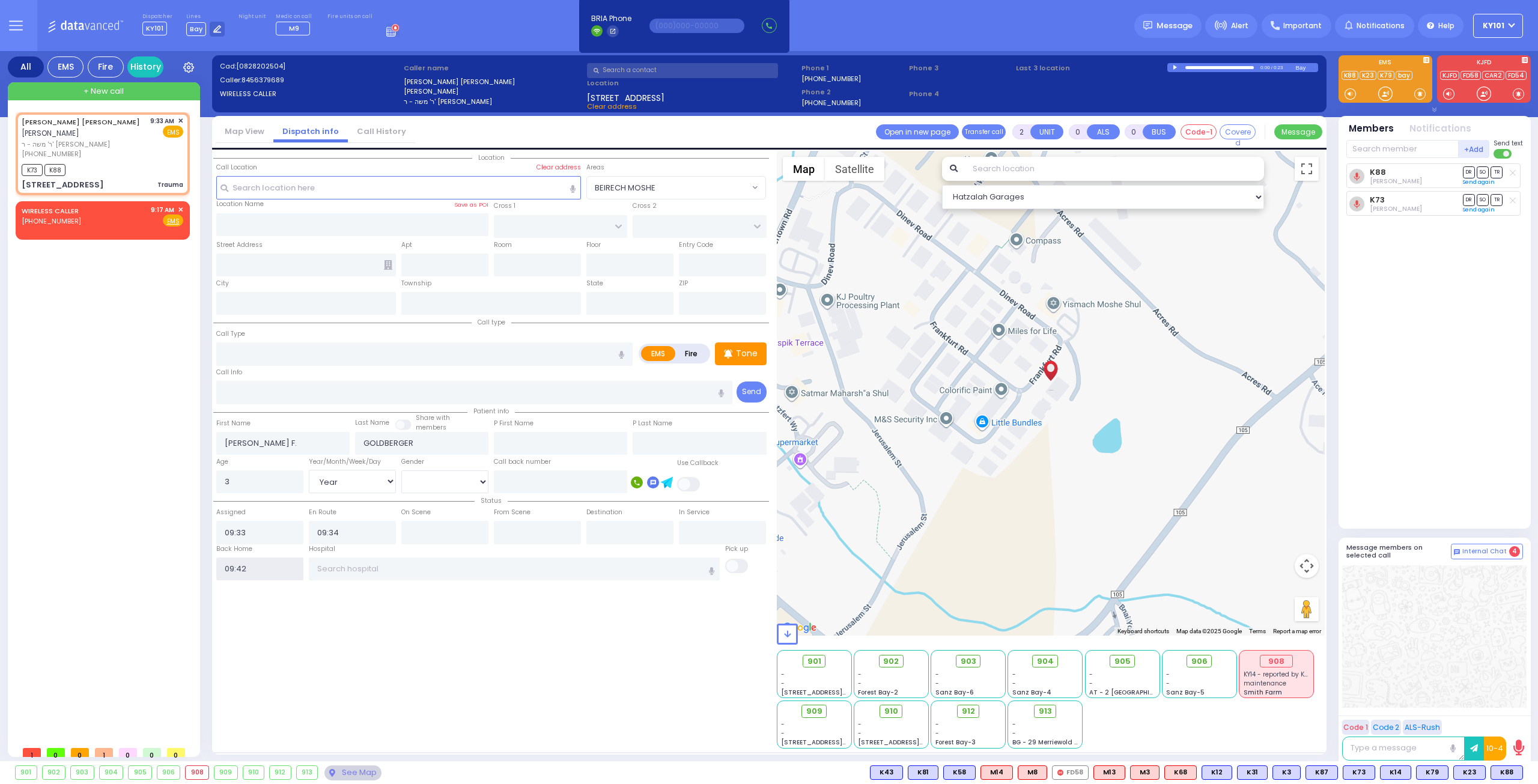
radio input "true"
select select
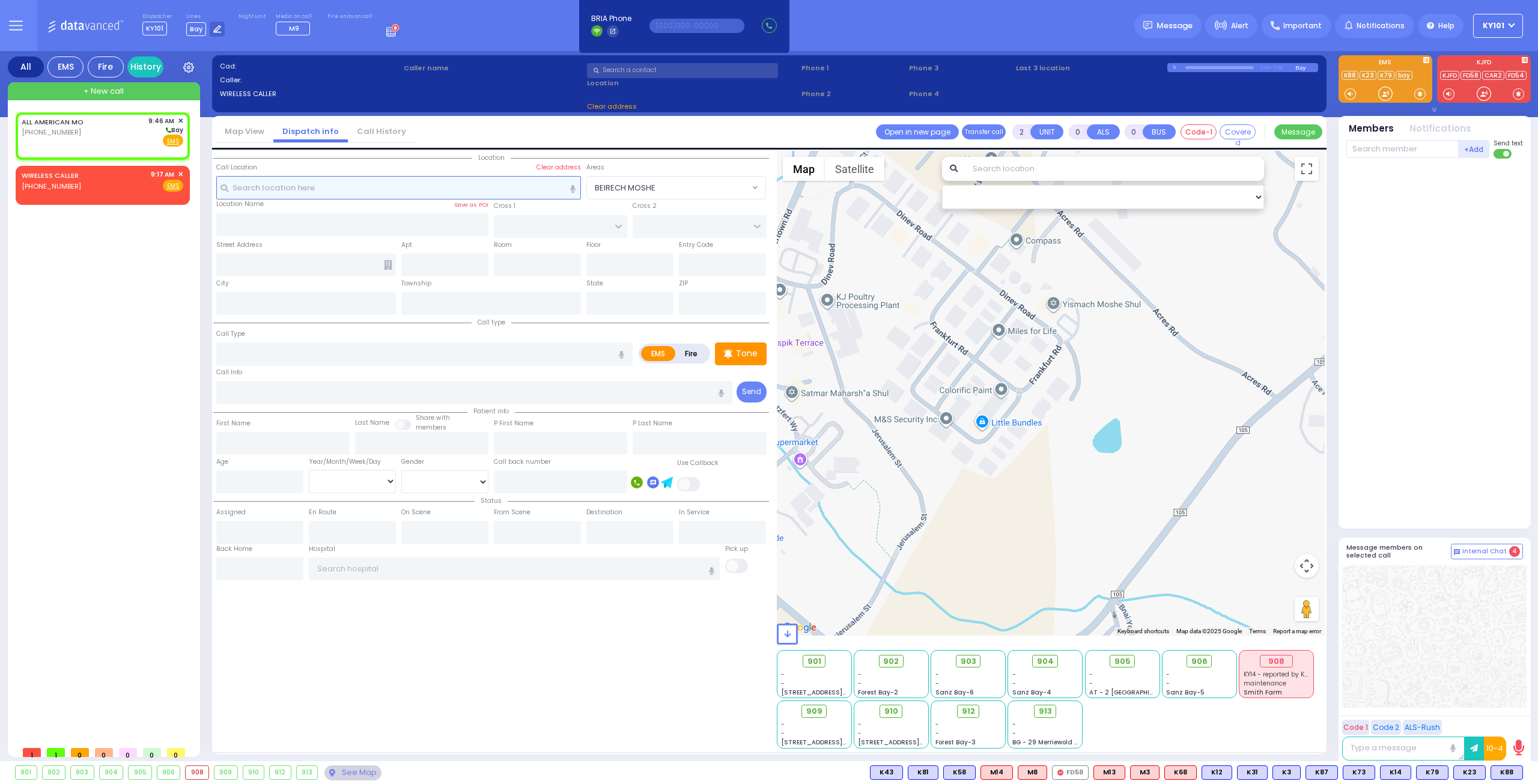
type input "1"
select select
radio input "true"
select select
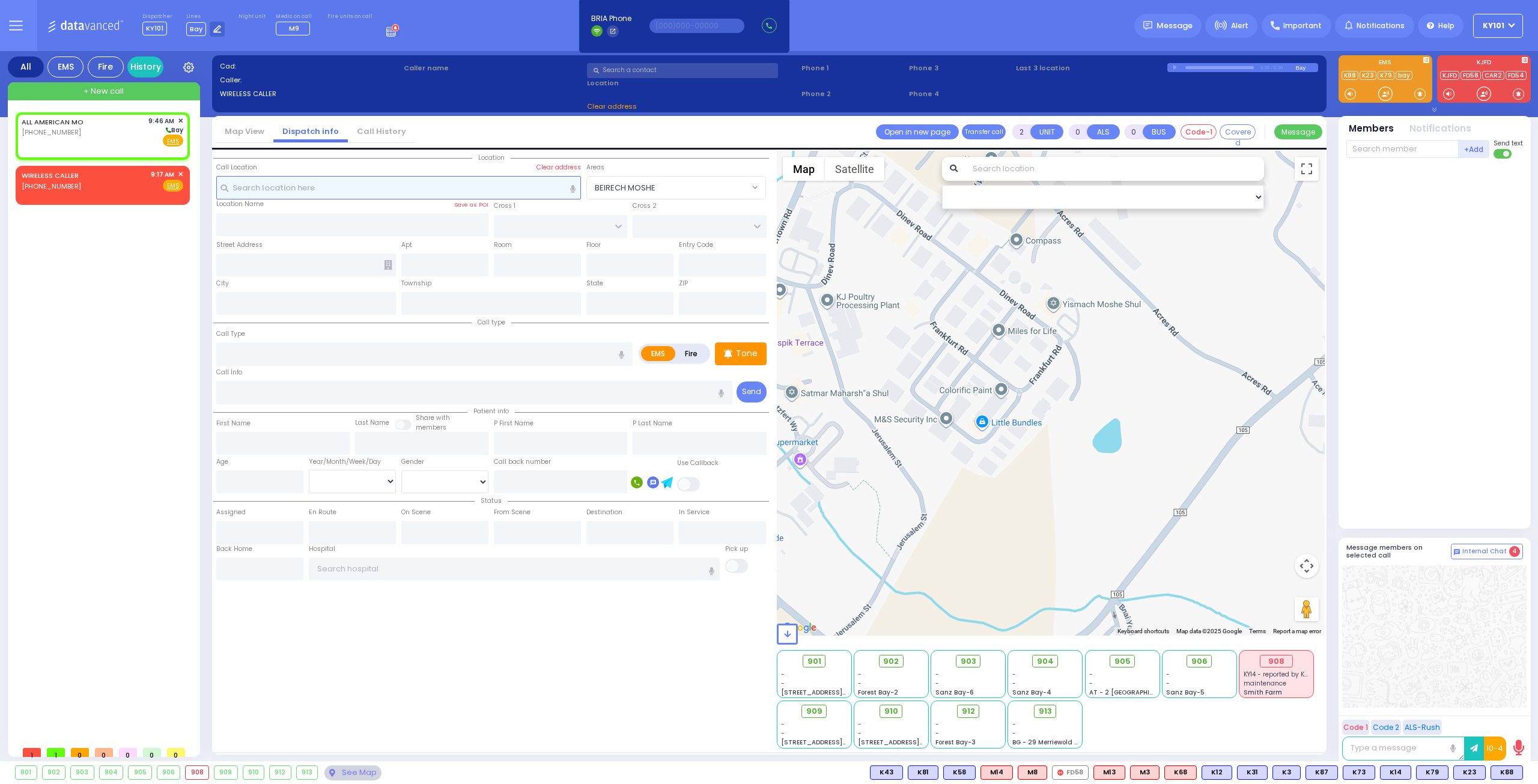
type input "09:46"
select select "Hatzalah Garages"
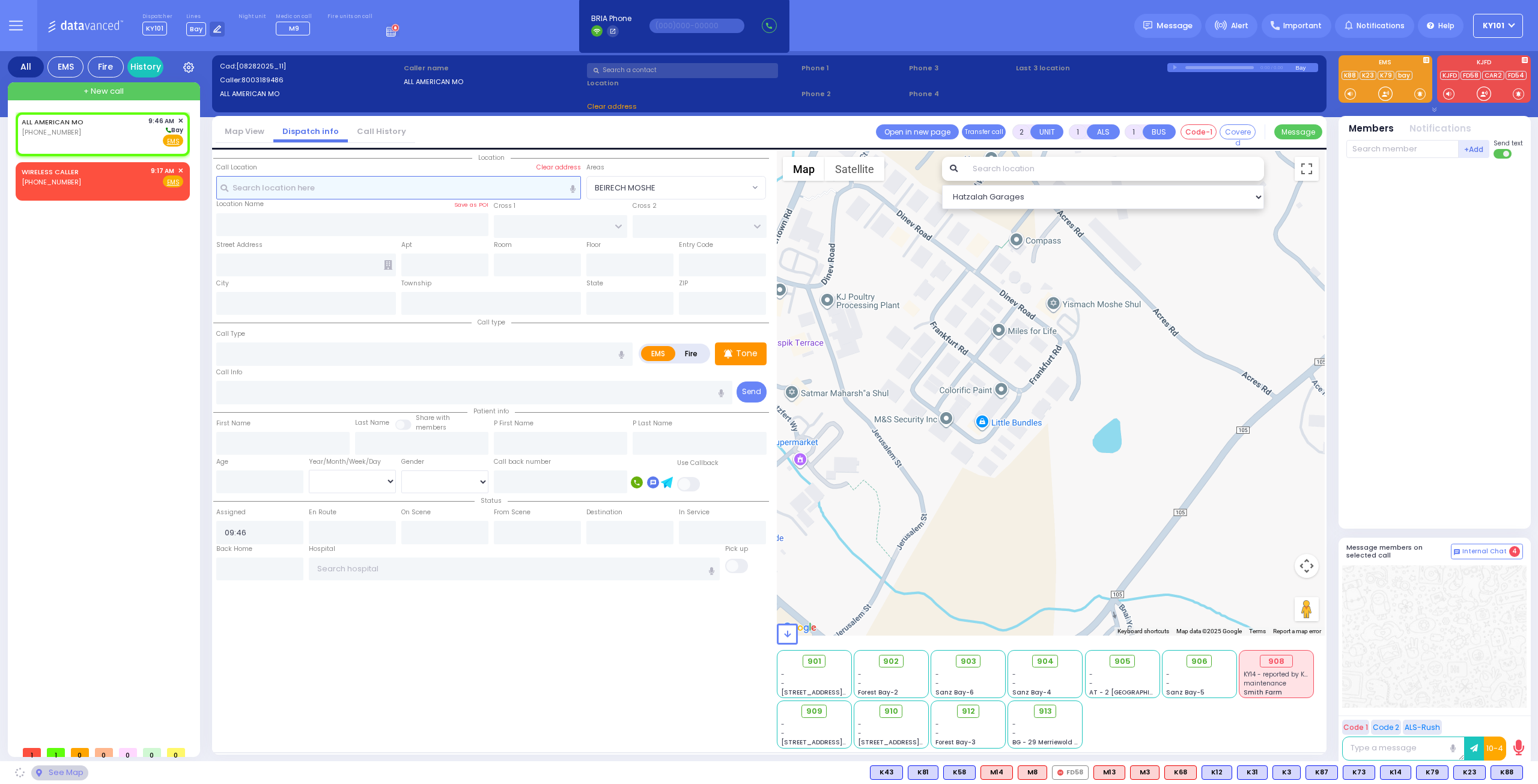
select select
radio input "true"
select select
select select "Hatzalah Garages"
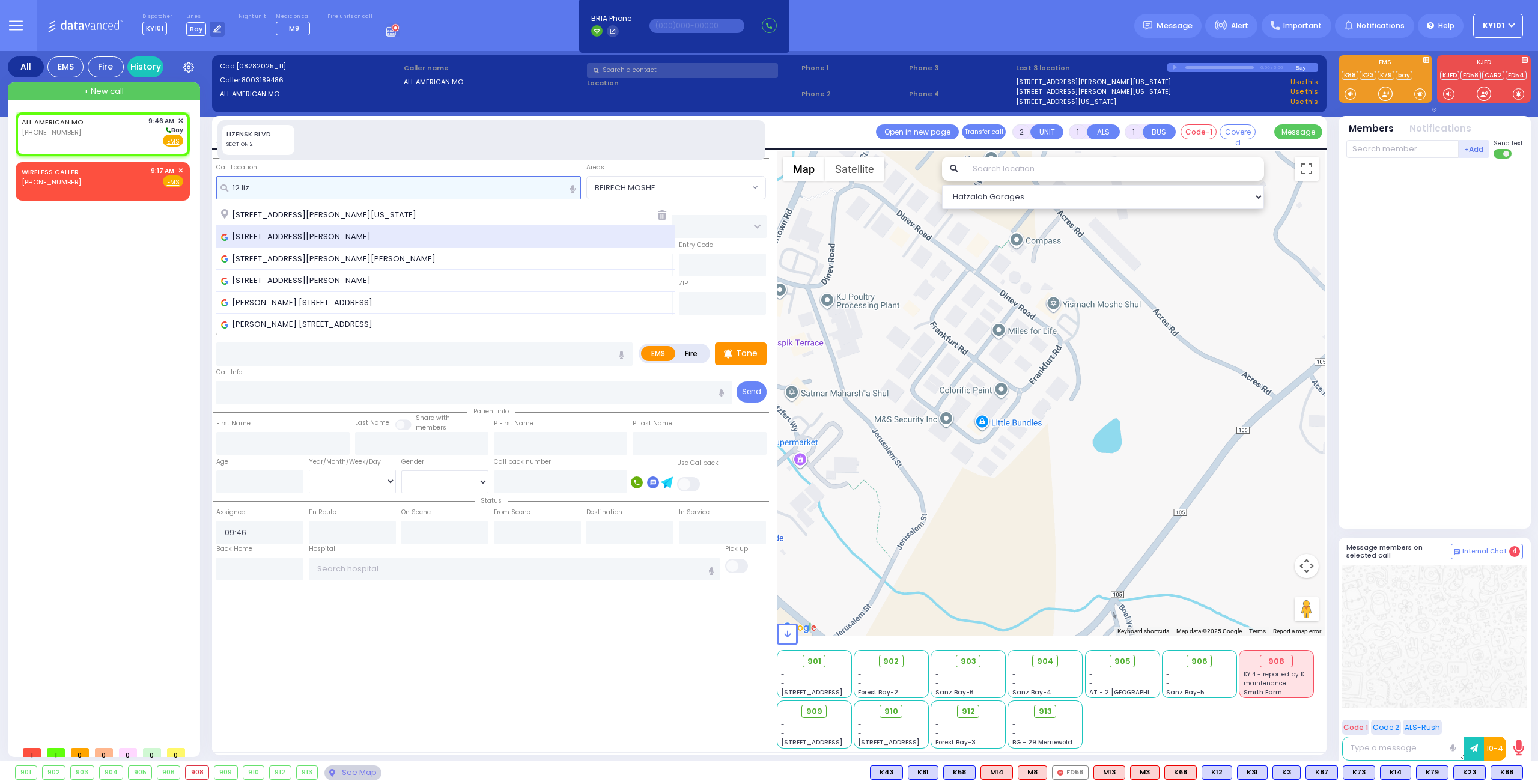
type input "12 liz"
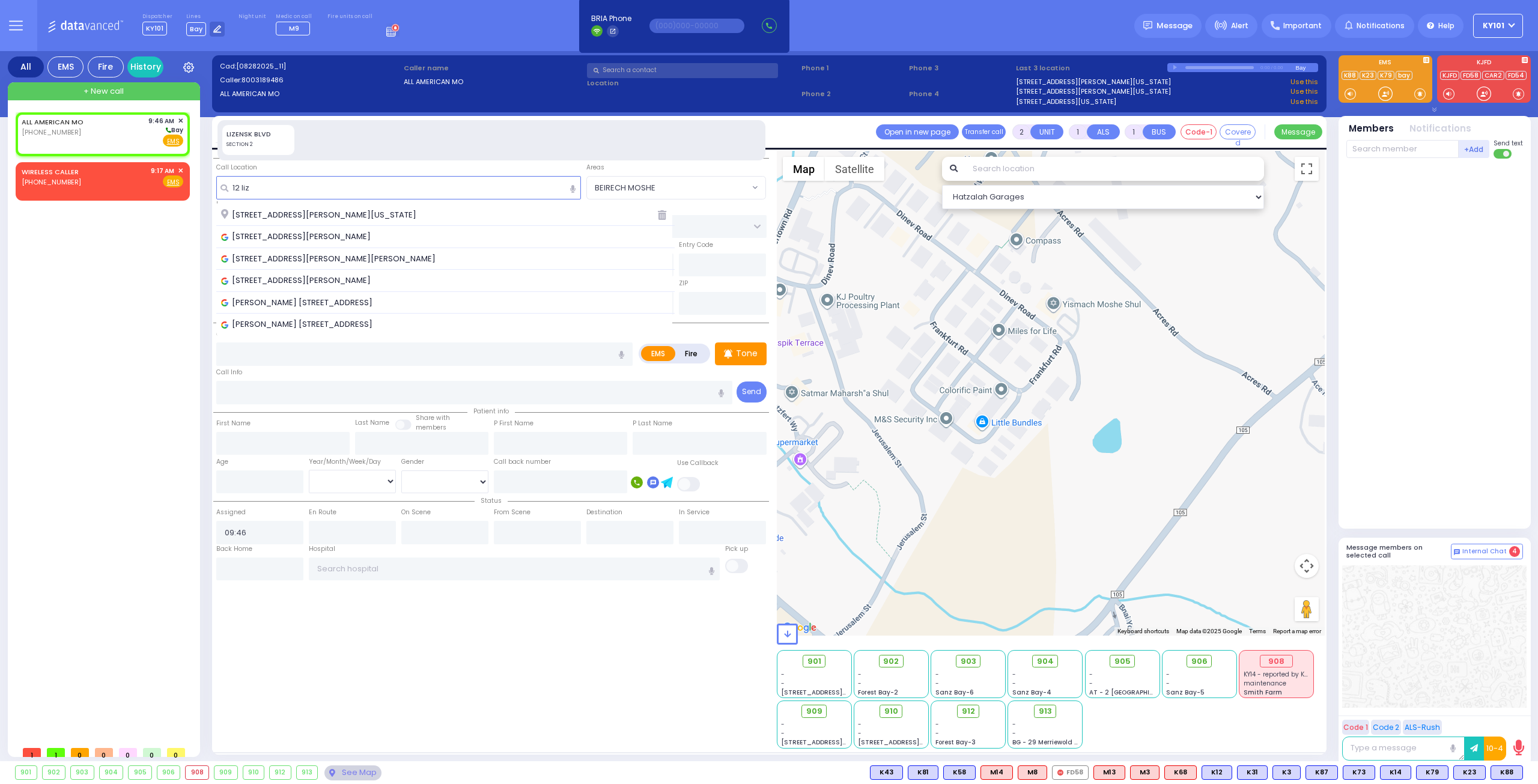
click at [400, 239] on div "[STREET_ADDRESS][PERSON_NAME]" at bounding box center [445, 237] width 449 height 12
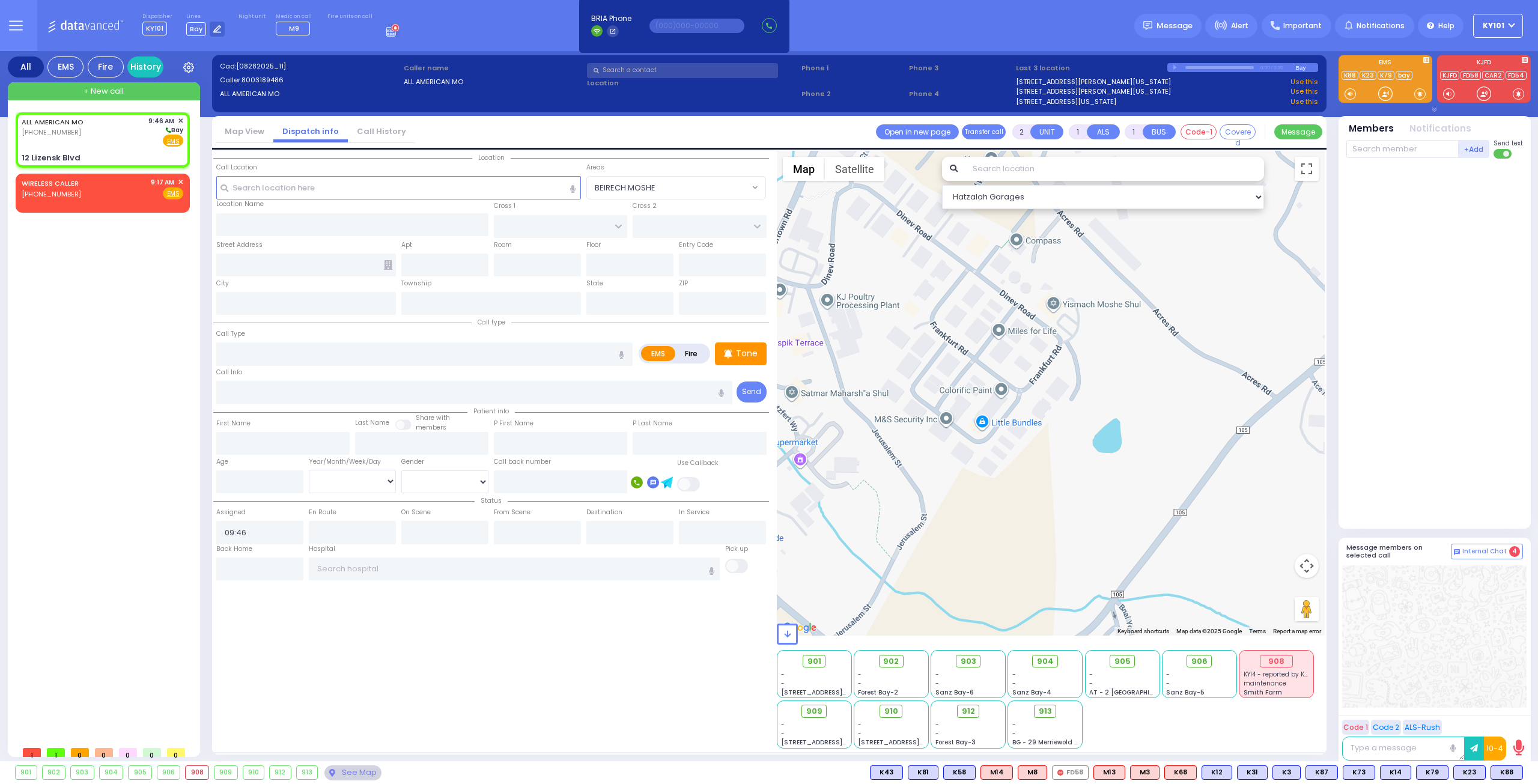
select select
radio input "true"
select select
select select "Hatzalah Garages"
type input "SCHUNNEMUNK RD"
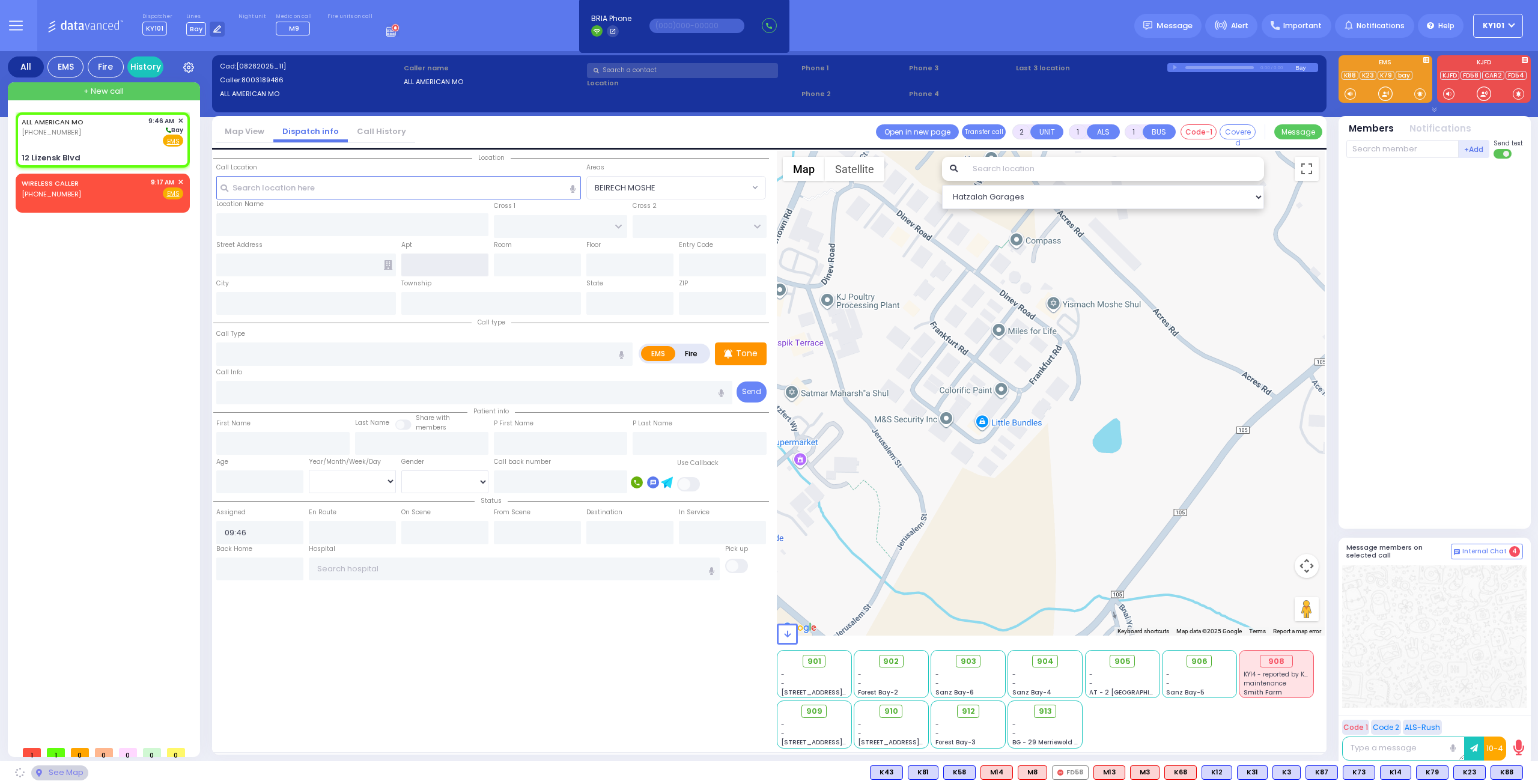
type input "12 Lizensk Blvd"
type input "[PERSON_NAME]"
type input "[US_STATE]"
type input "10950"
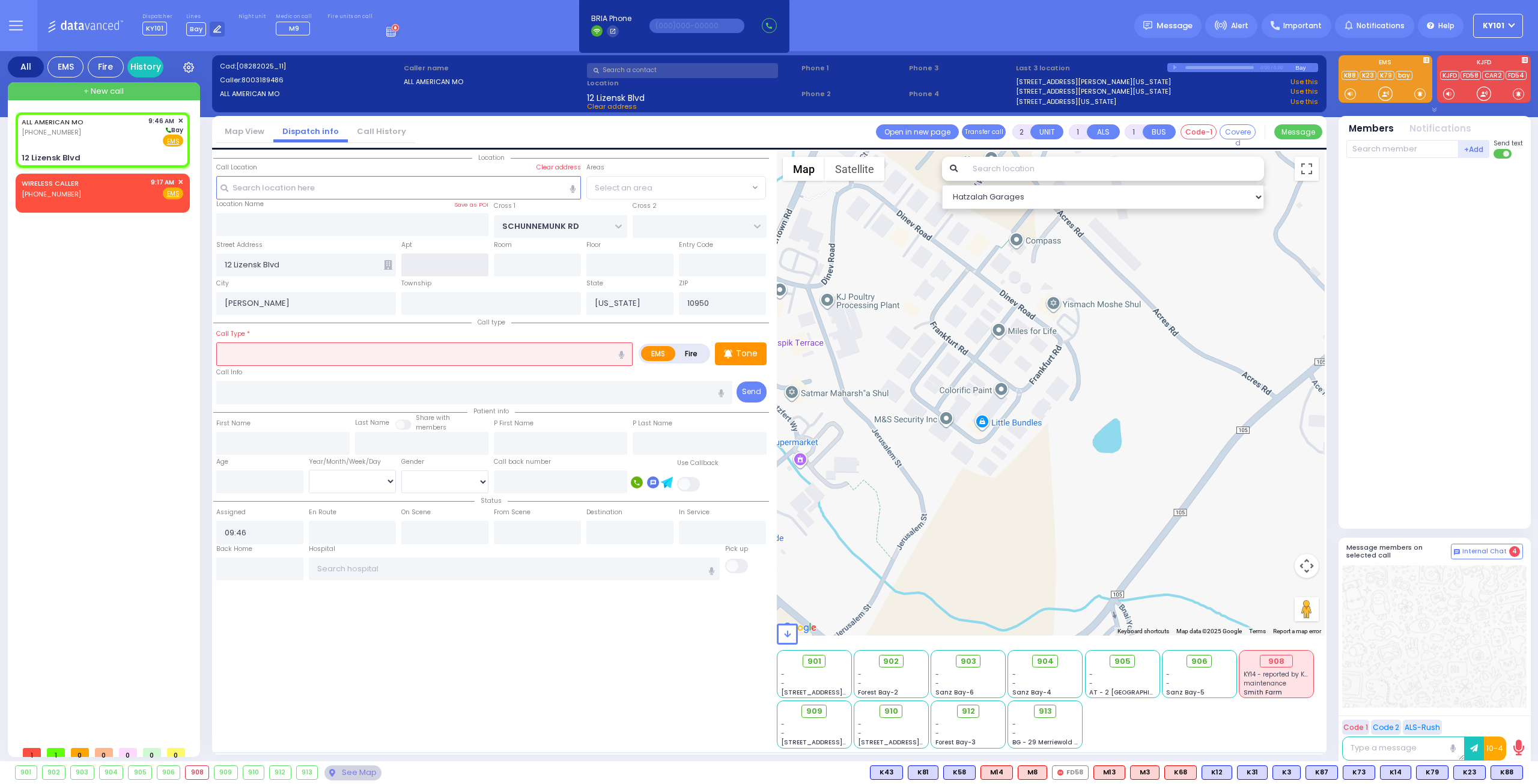
select select "[GEOGRAPHIC_DATA]"
click at [284, 344] on input "text" at bounding box center [425, 353] width 417 height 23
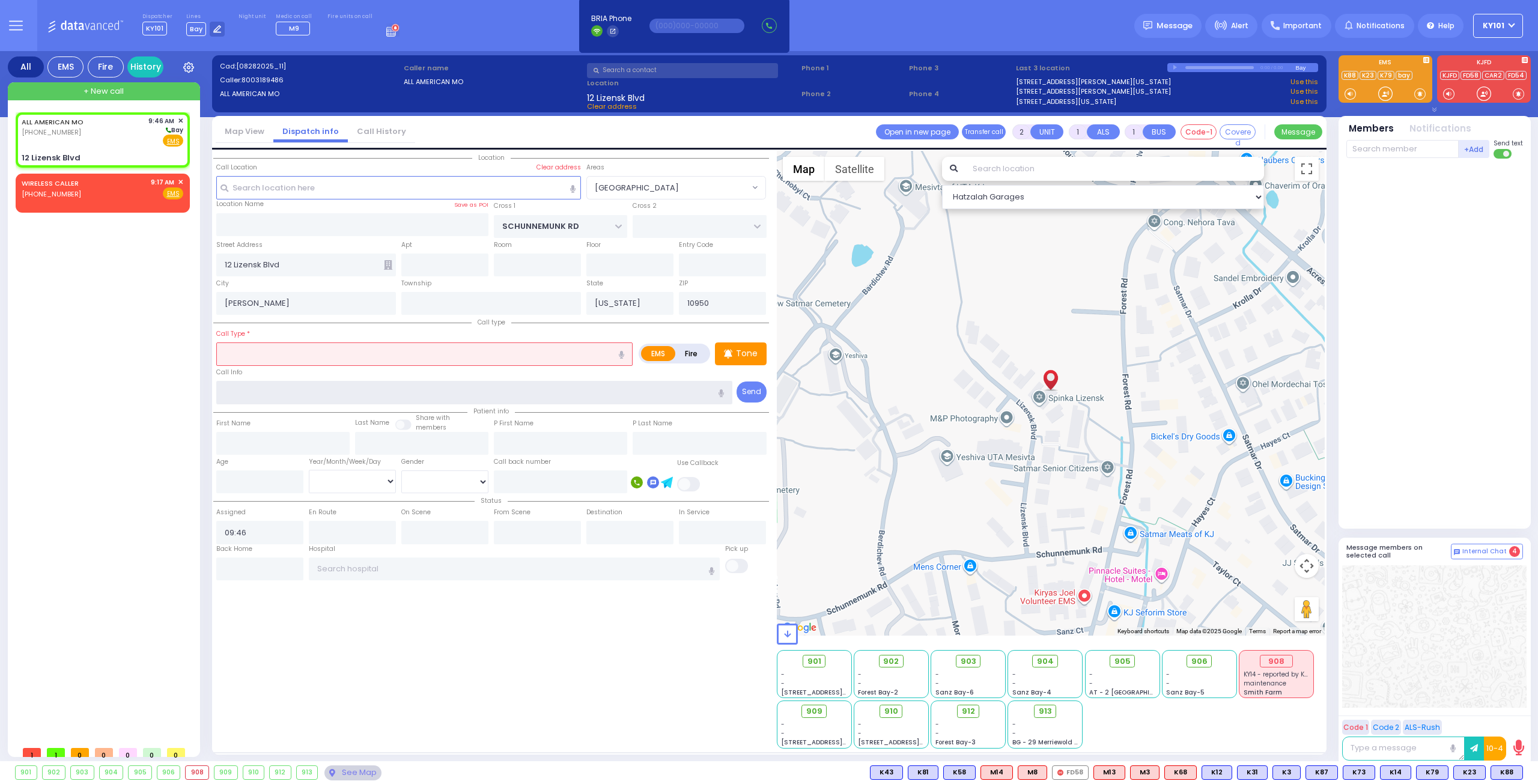
click at [290, 392] on input "text" at bounding box center [475, 392] width 517 height 23
select select
radio input "true"
select select
select select "Hatzalah Garages"
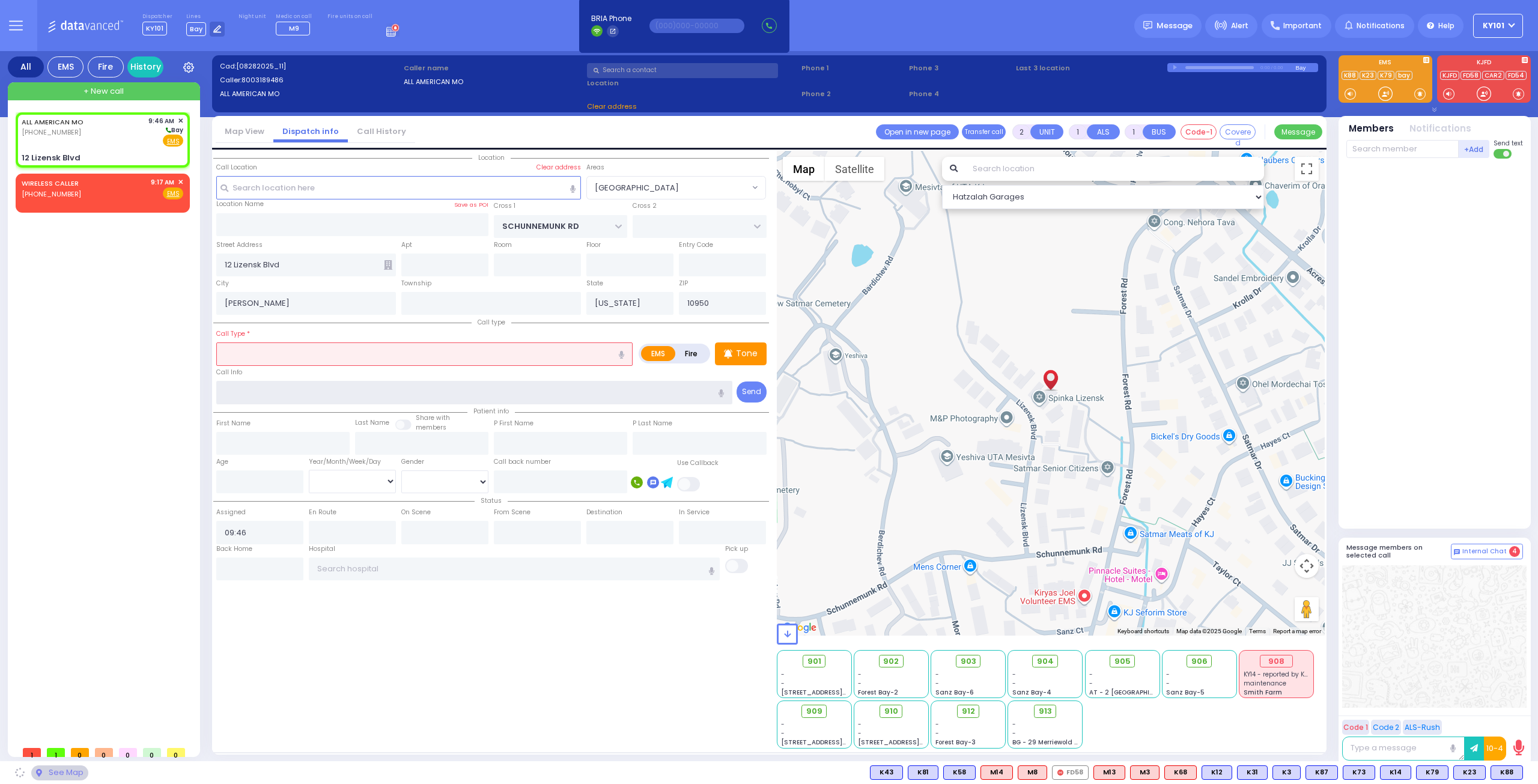
select select "[GEOGRAPHIC_DATA]"
type input "smoke left 2"
click at [685, 348] on label "Fire" at bounding box center [692, 353] width 33 height 15
radio input "true"
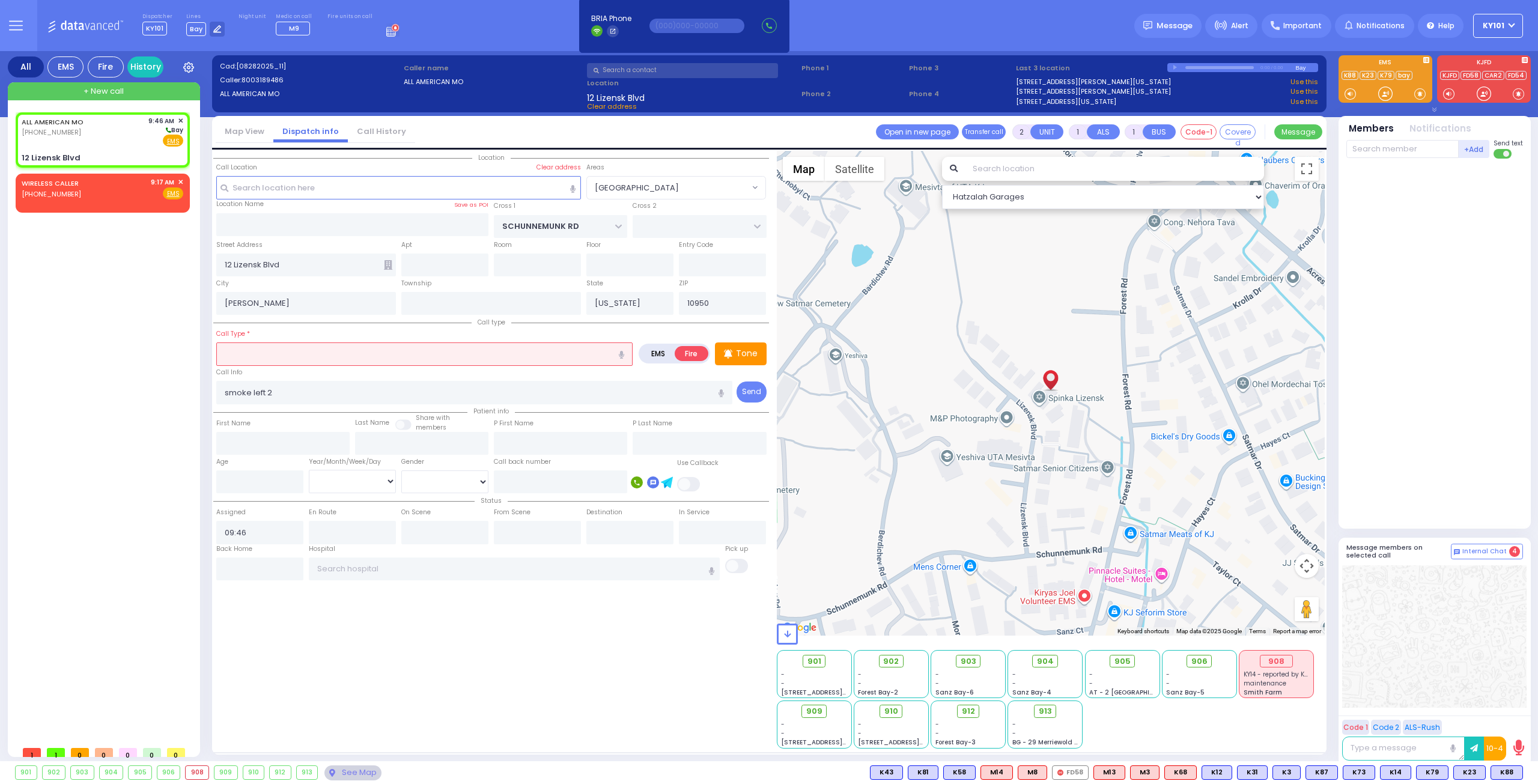
click at [487, 353] on input "text" at bounding box center [425, 353] width 417 height 23
select select
radio input "true"
select select
select select "Hatzalah Garages"
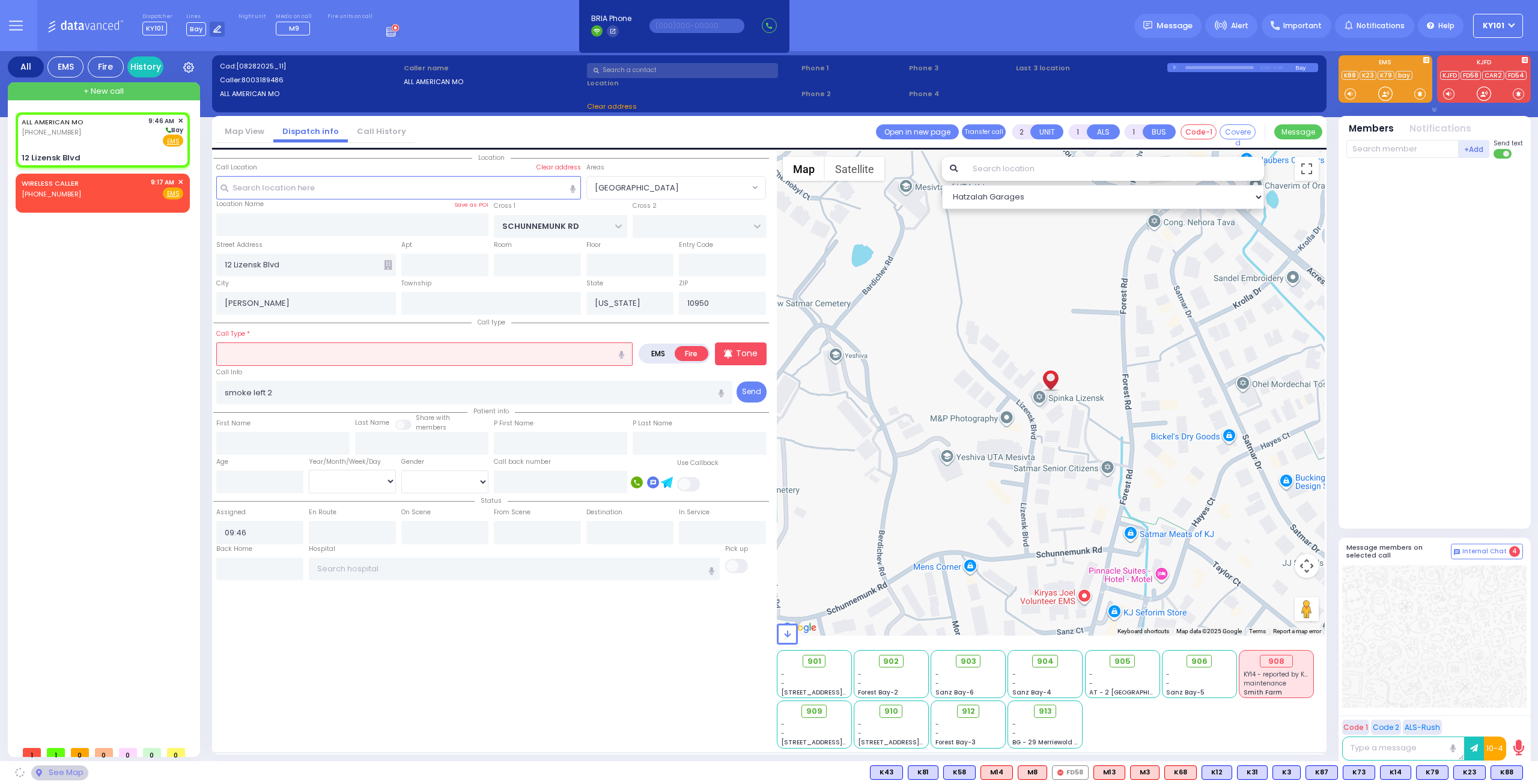
type input "a"
select select "[GEOGRAPHIC_DATA]"
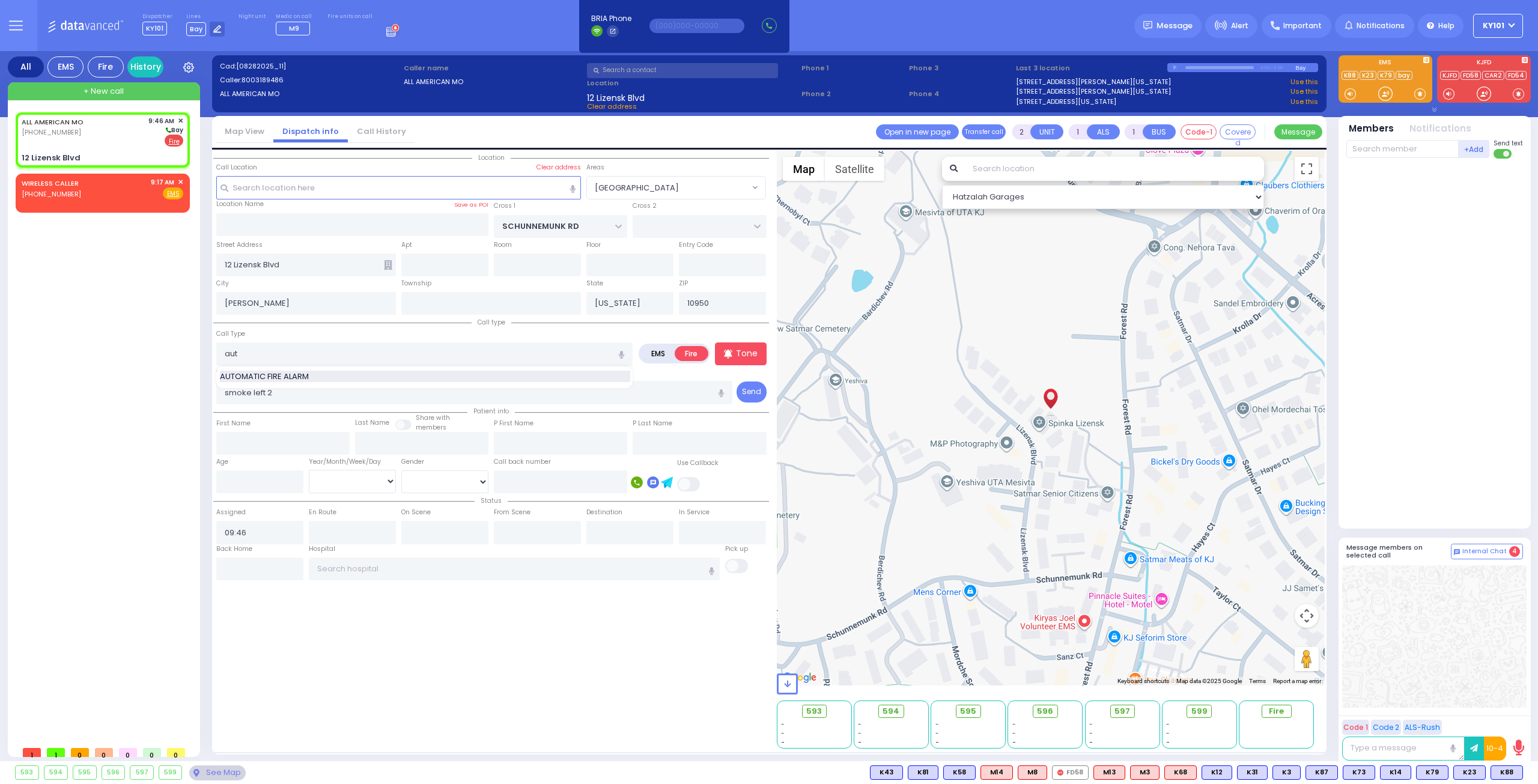
click at [448, 370] on div "AUTOMATIC FIRE ALARM" at bounding box center [426, 376] width 411 height 12
type input "AUTOMATIC FIRE ALARM"
type input "3"
select select
radio input "true"
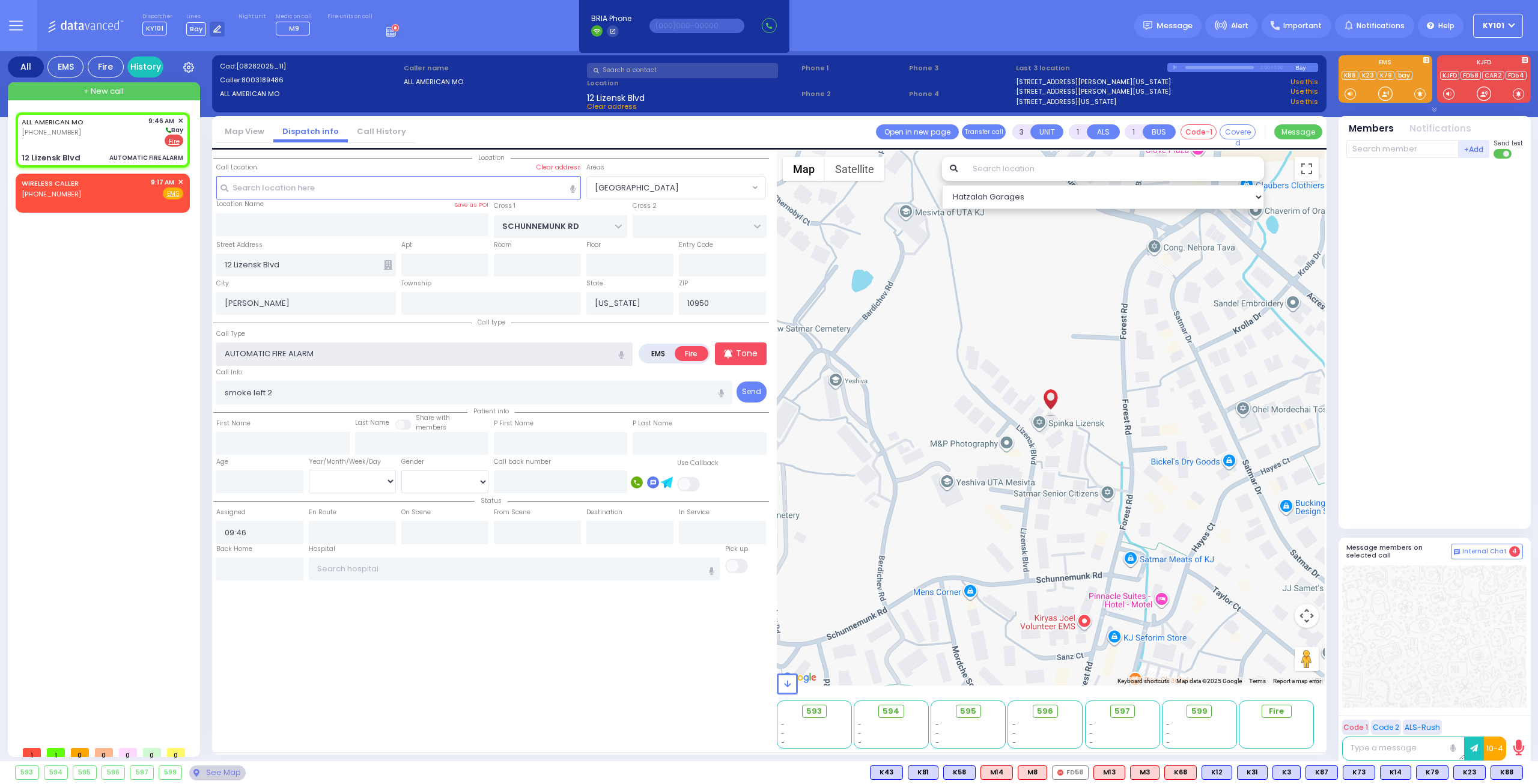
select select
select select "Hatzalah Garages"
select select "[GEOGRAPHIC_DATA]"
select select
radio input "true"
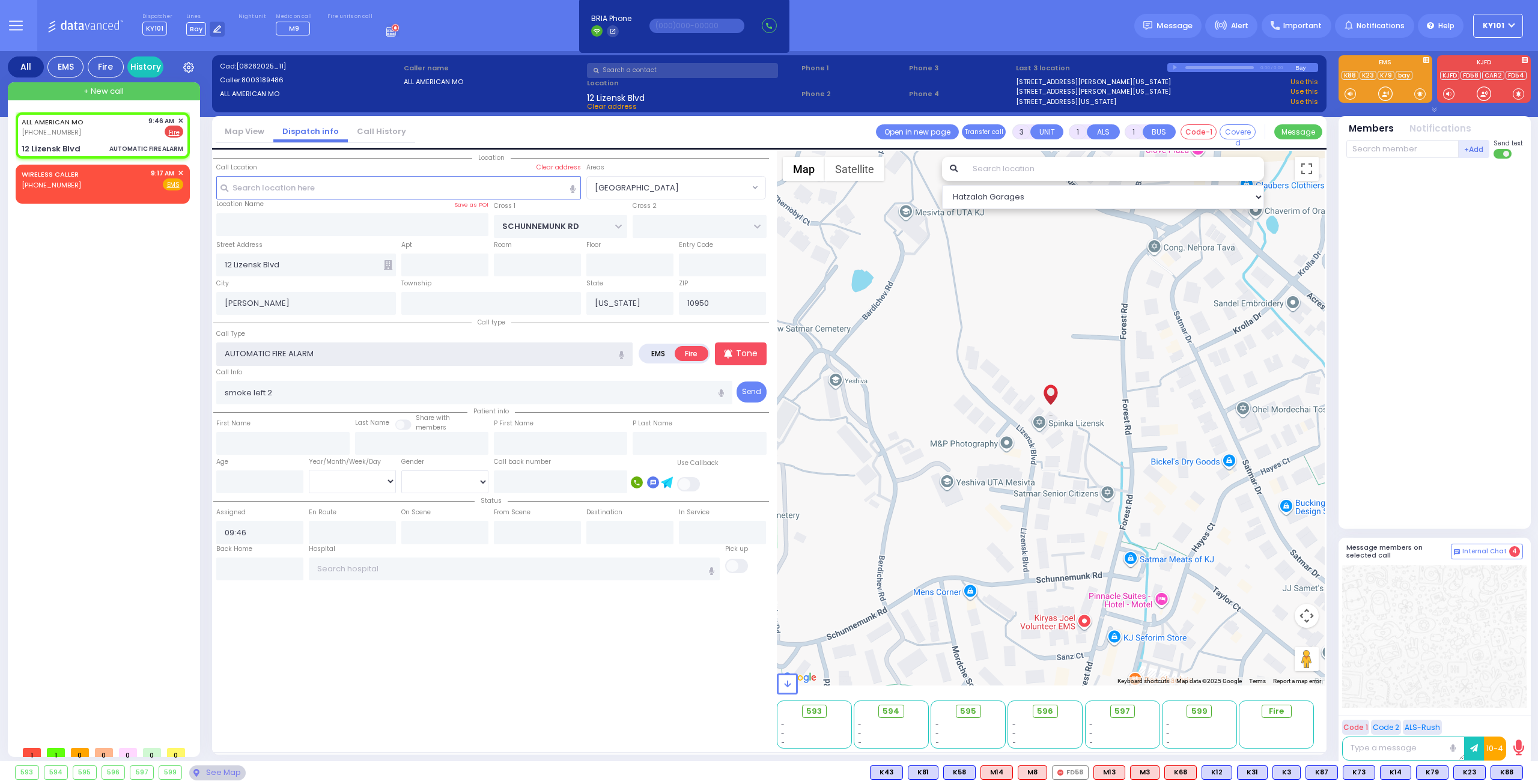
select select
select select "Hatzalah Garages"
select select "[GEOGRAPHIC_DATA]"
click at [1378, 146] on input "text" at bounding box center [1402, 148] width 112 height 18
select select
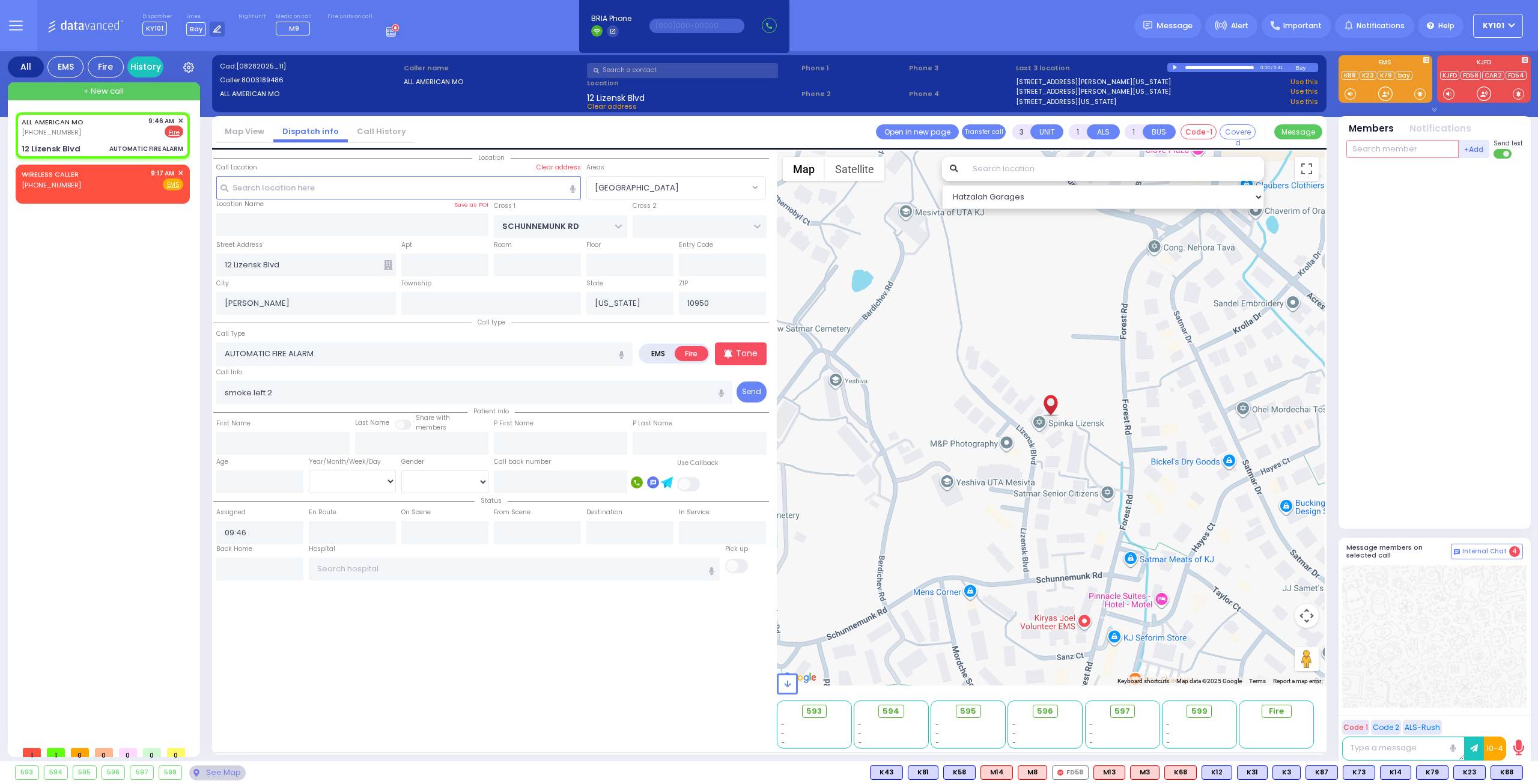
radio input "true"
select select
select select "Hatzalah Garages"
type input "31"
select select "[GEOGRAPHIC_DATA]"
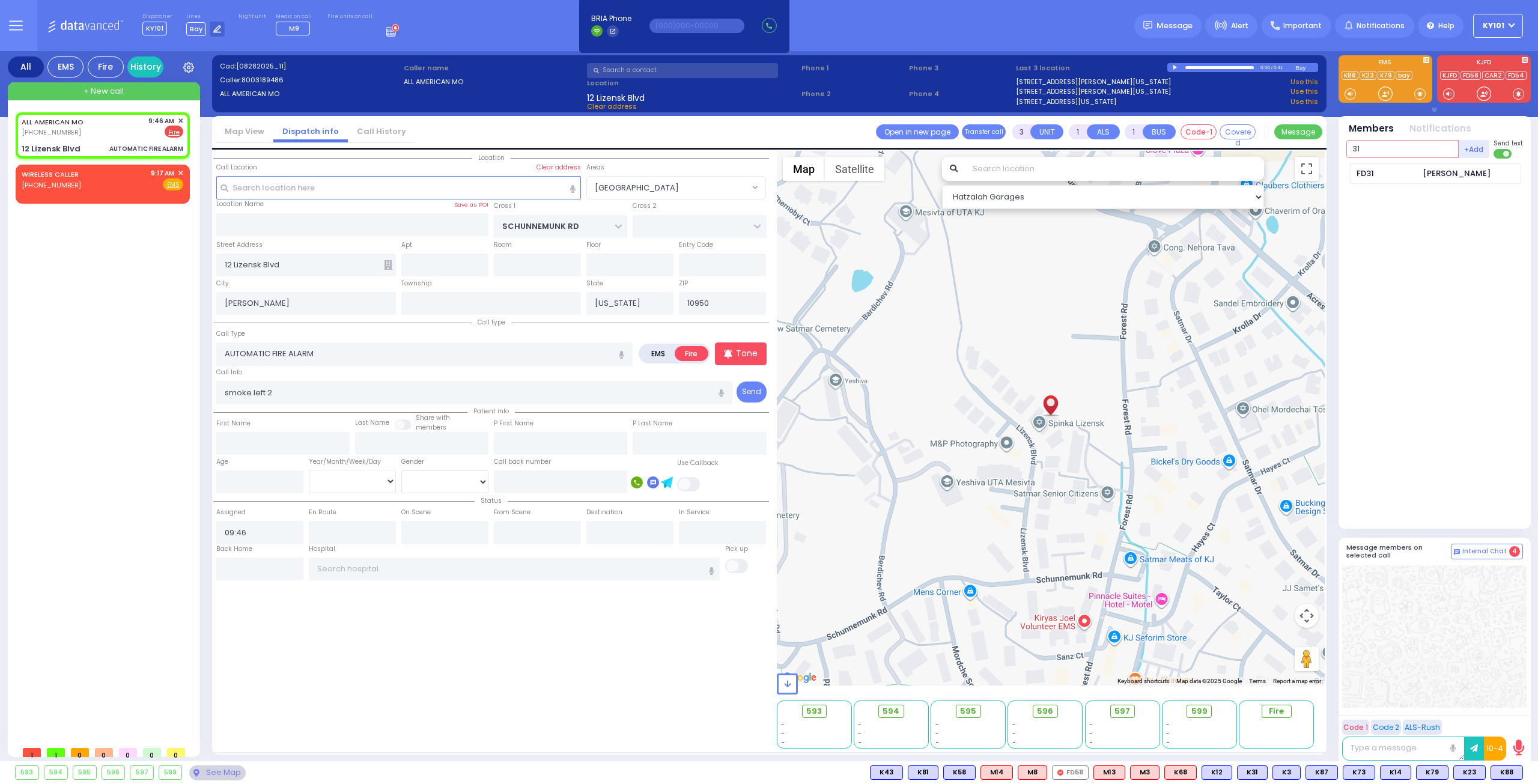
type input "31"
type input "22"
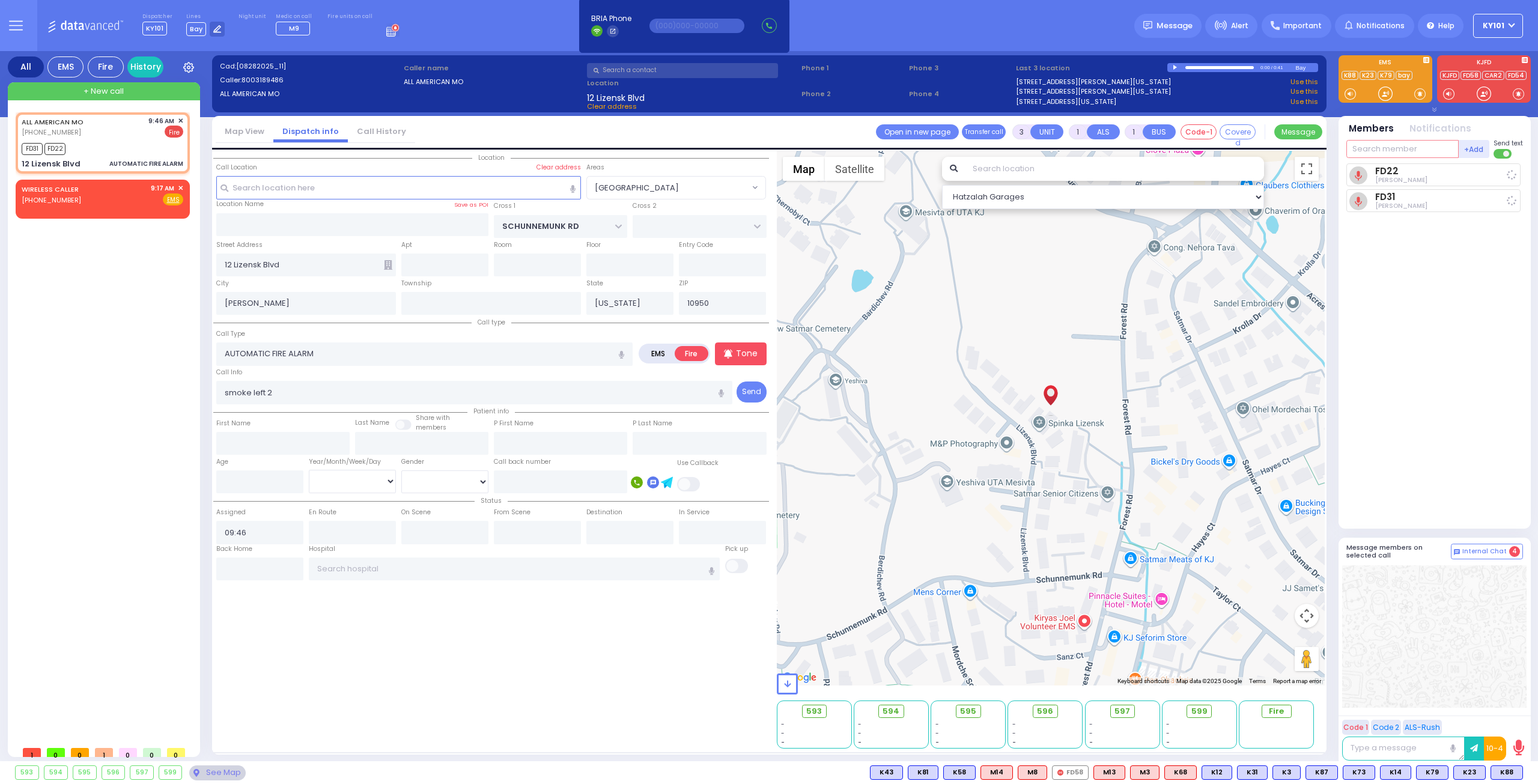
select select
radio input "true"
select select
type input "09:47"
select select "[GEOGRAPHIC_DATA]"
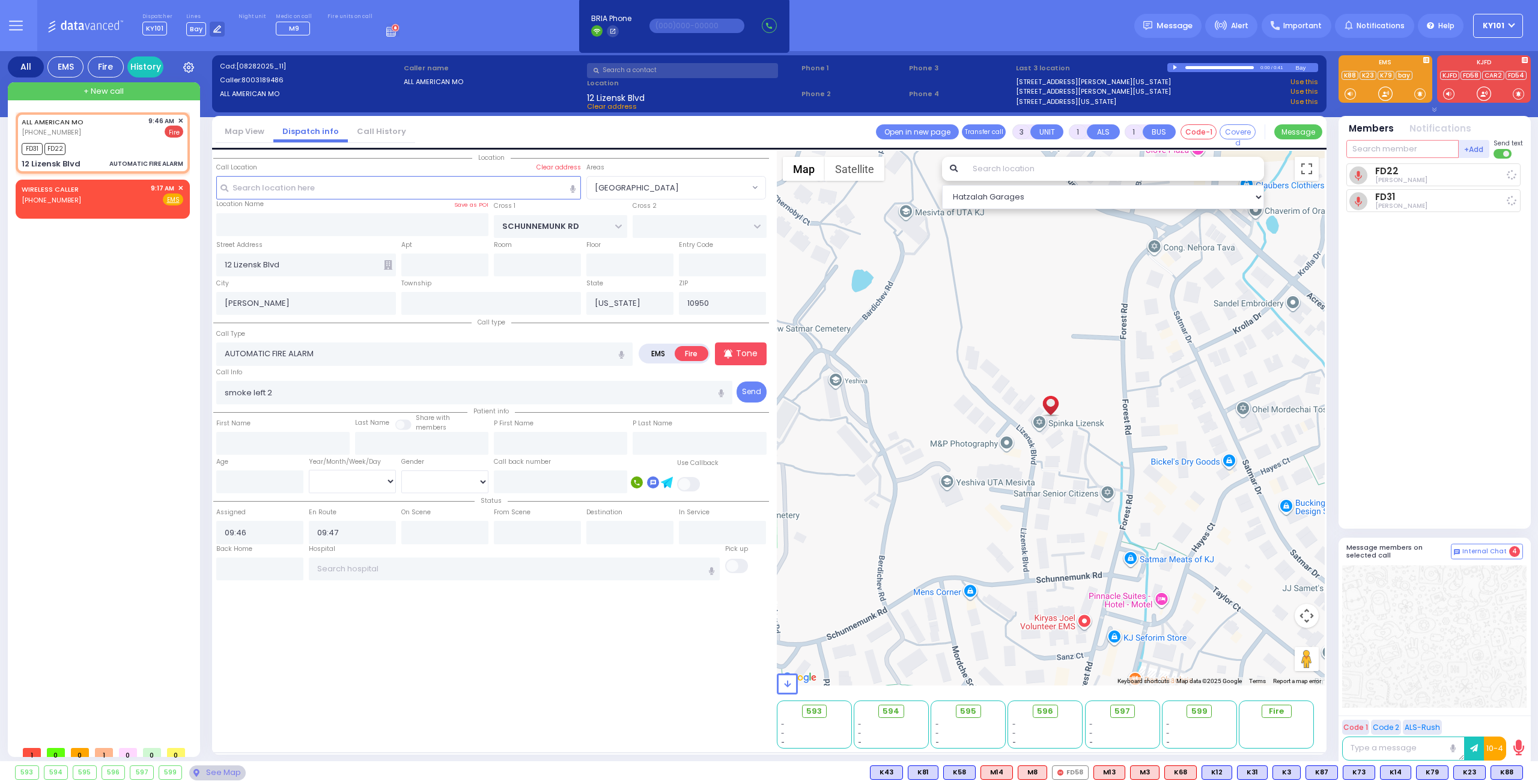
select select "Hatzalah Garages"
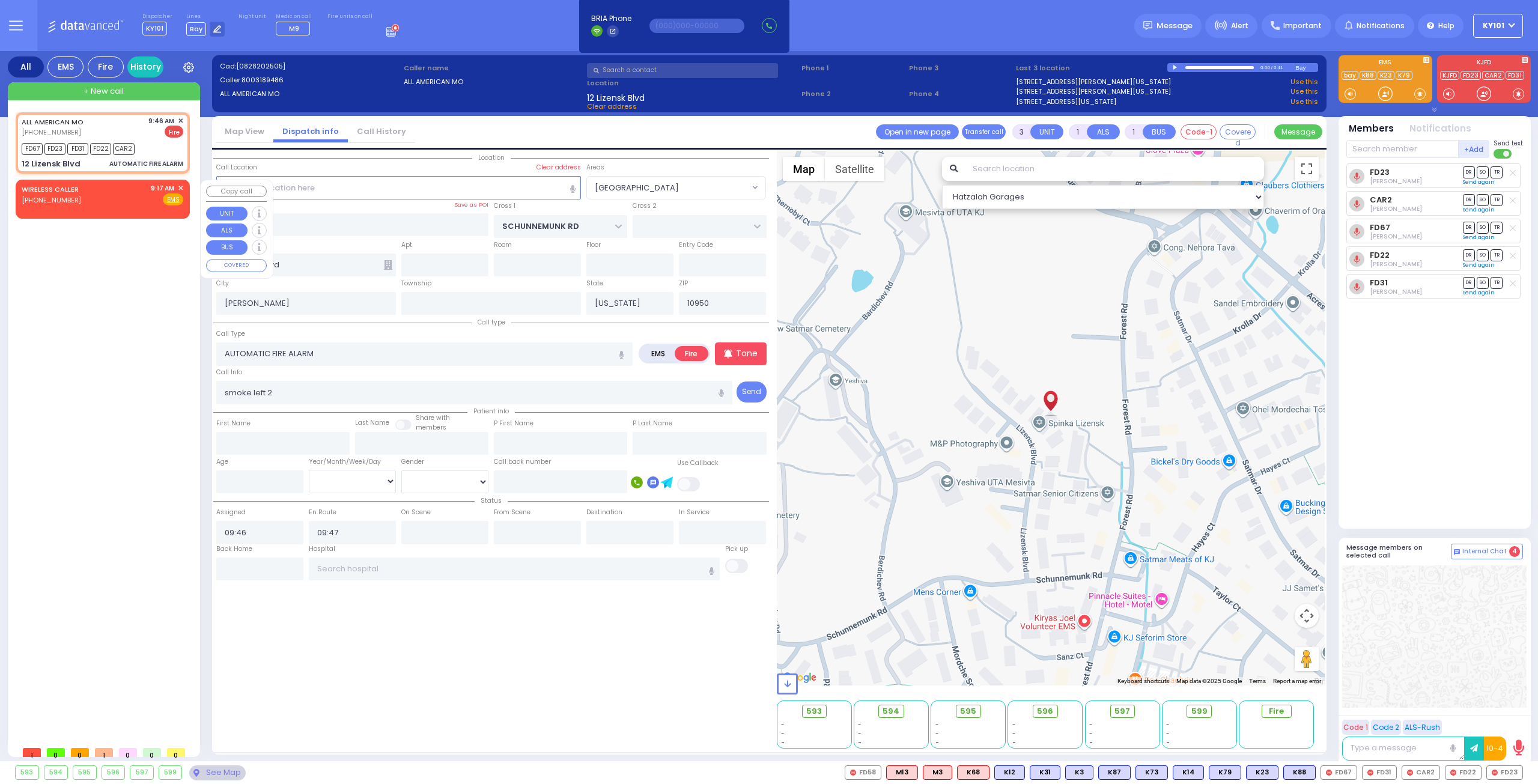
click at [180, 188] on span "✕" at bounding box center [181, 188] width 6 height 10
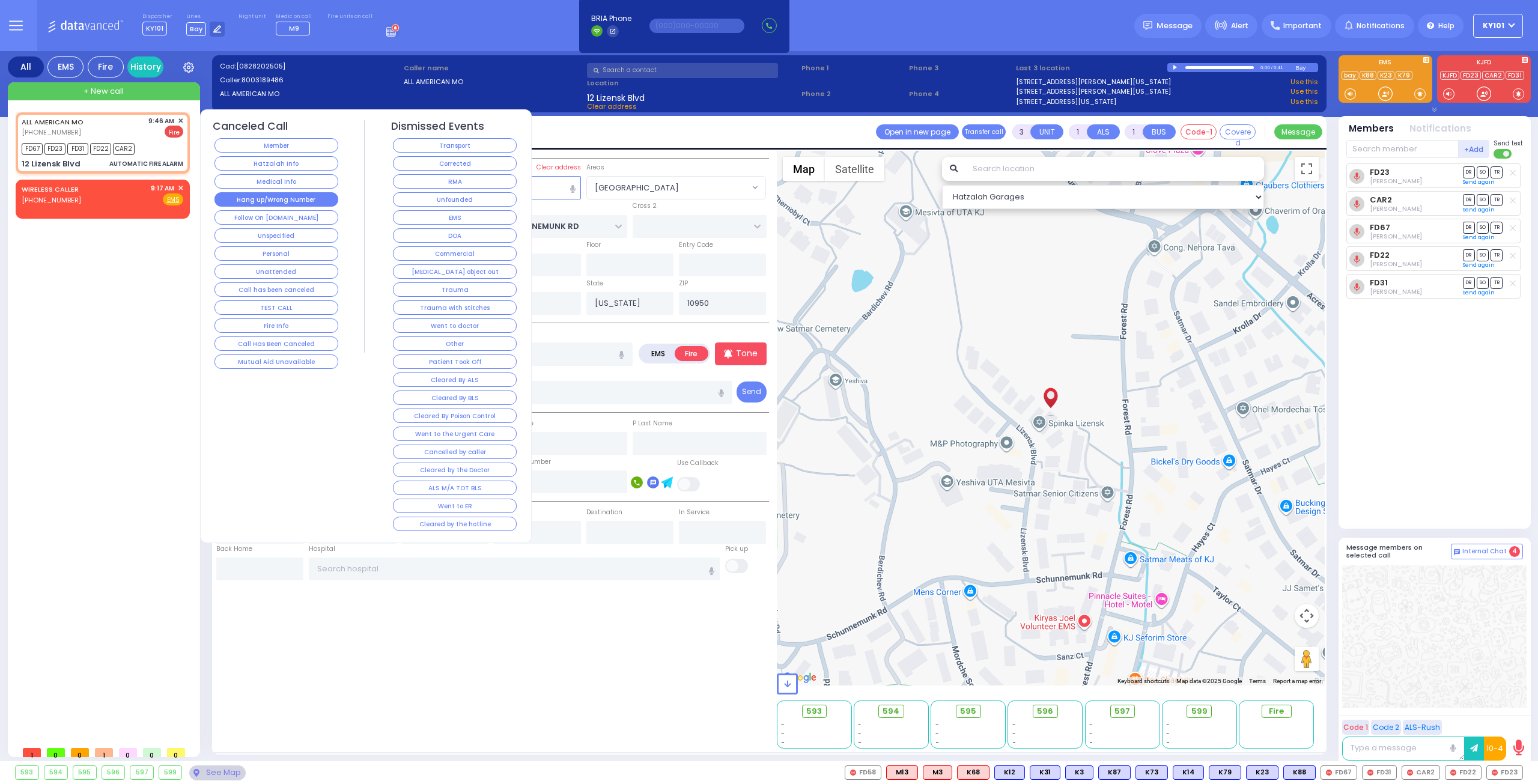
click at [291, 195] on button "Hang up/Wrong Number" at bounding box center [276, 199] width 124 height 15
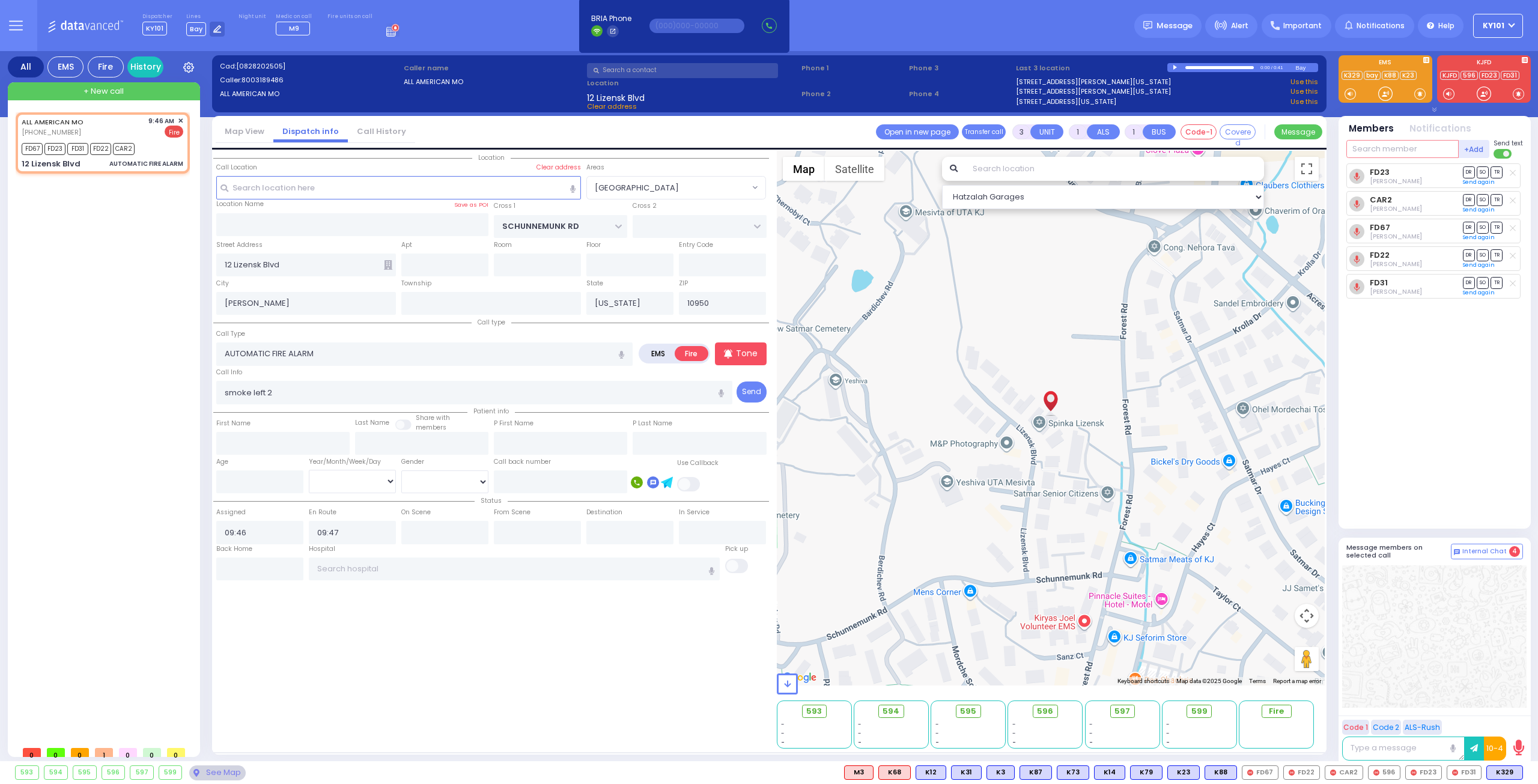
click at [1404, 153] on input "text" at bounding box center [1402, 148] width 112 height 18
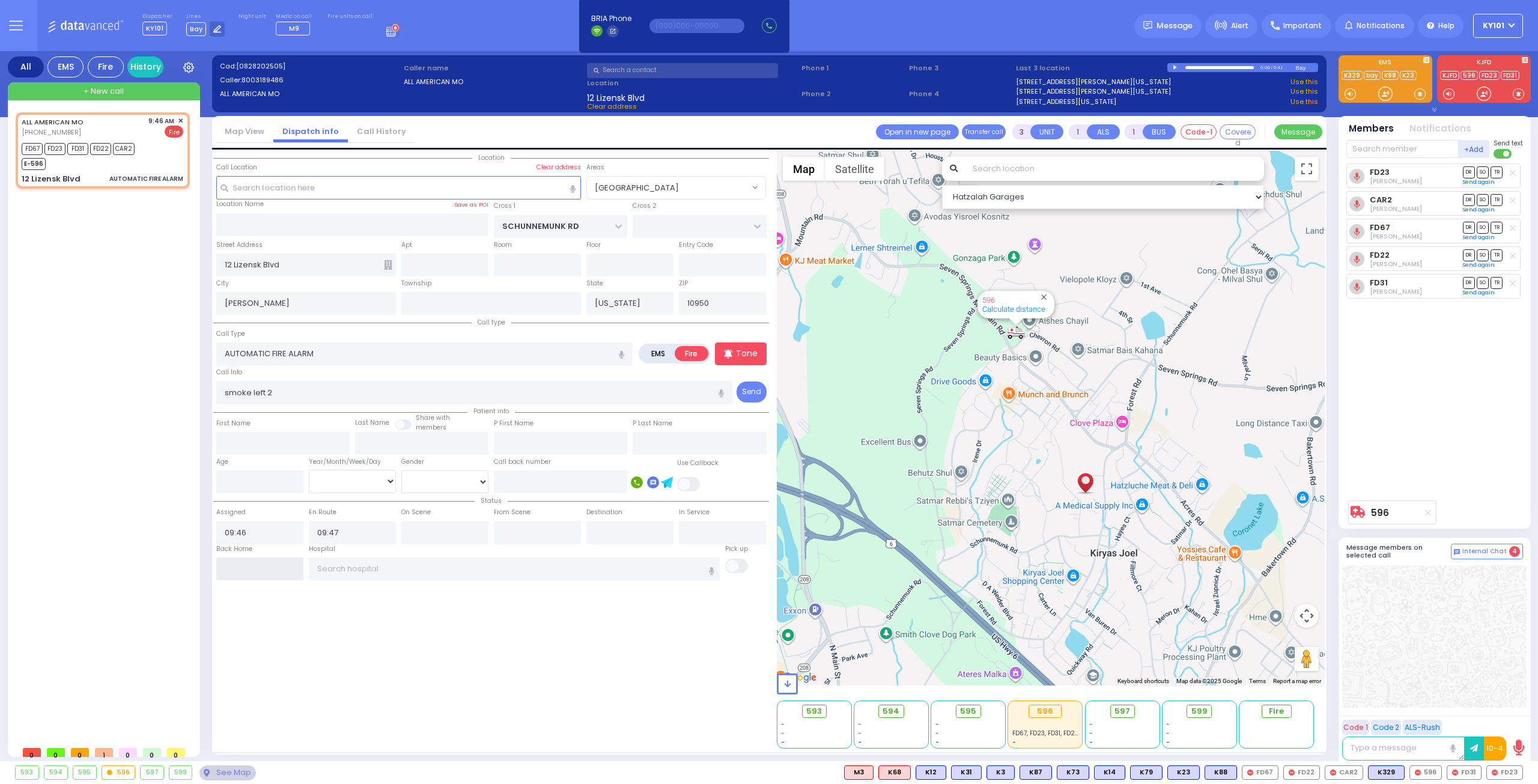
click at [270, 565] on input "text" at bounding box center [259, 568] width 87 height 23
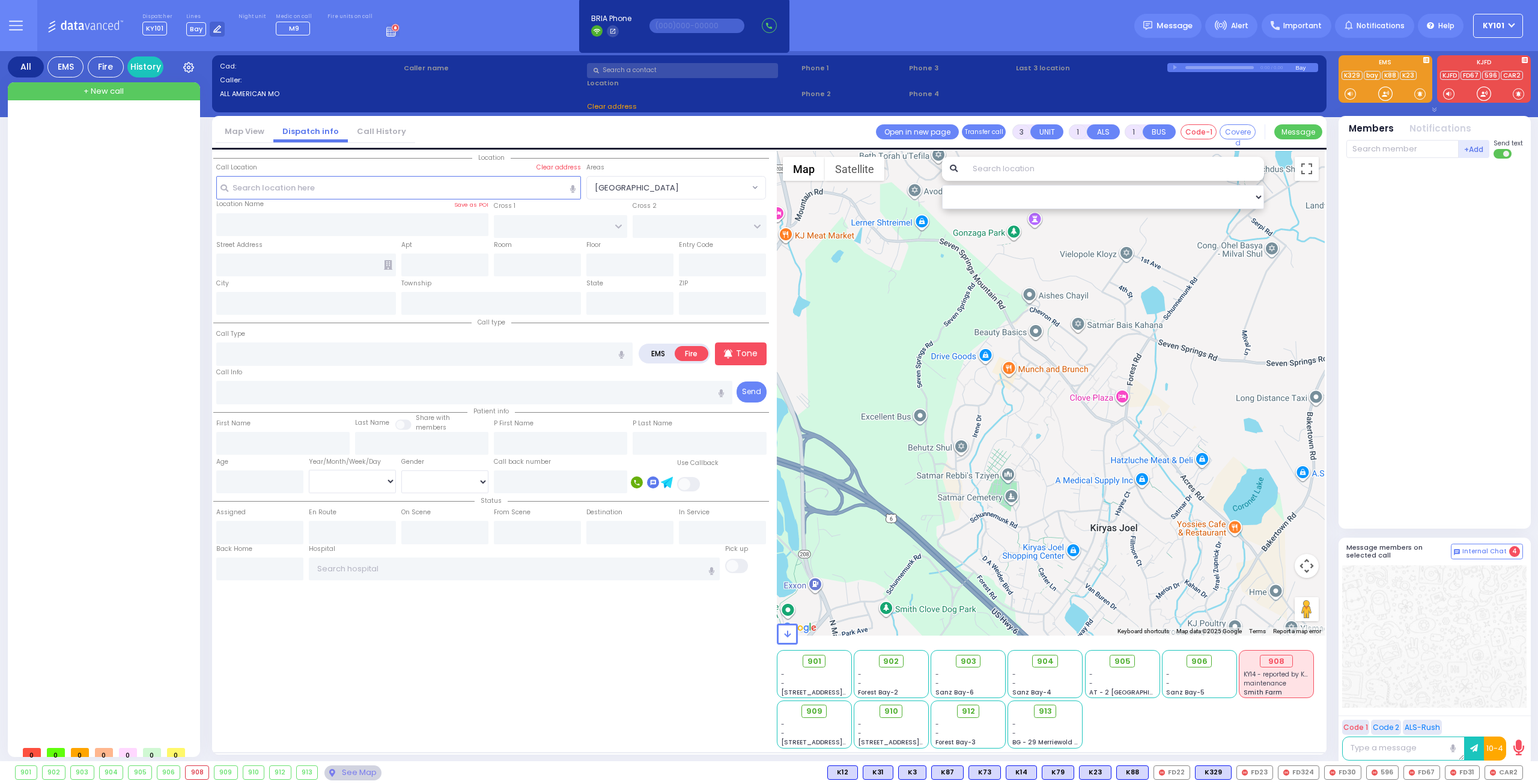
click at [112, 85] on span "+ New call" at bounding box center [103, 91] width 40 height 12
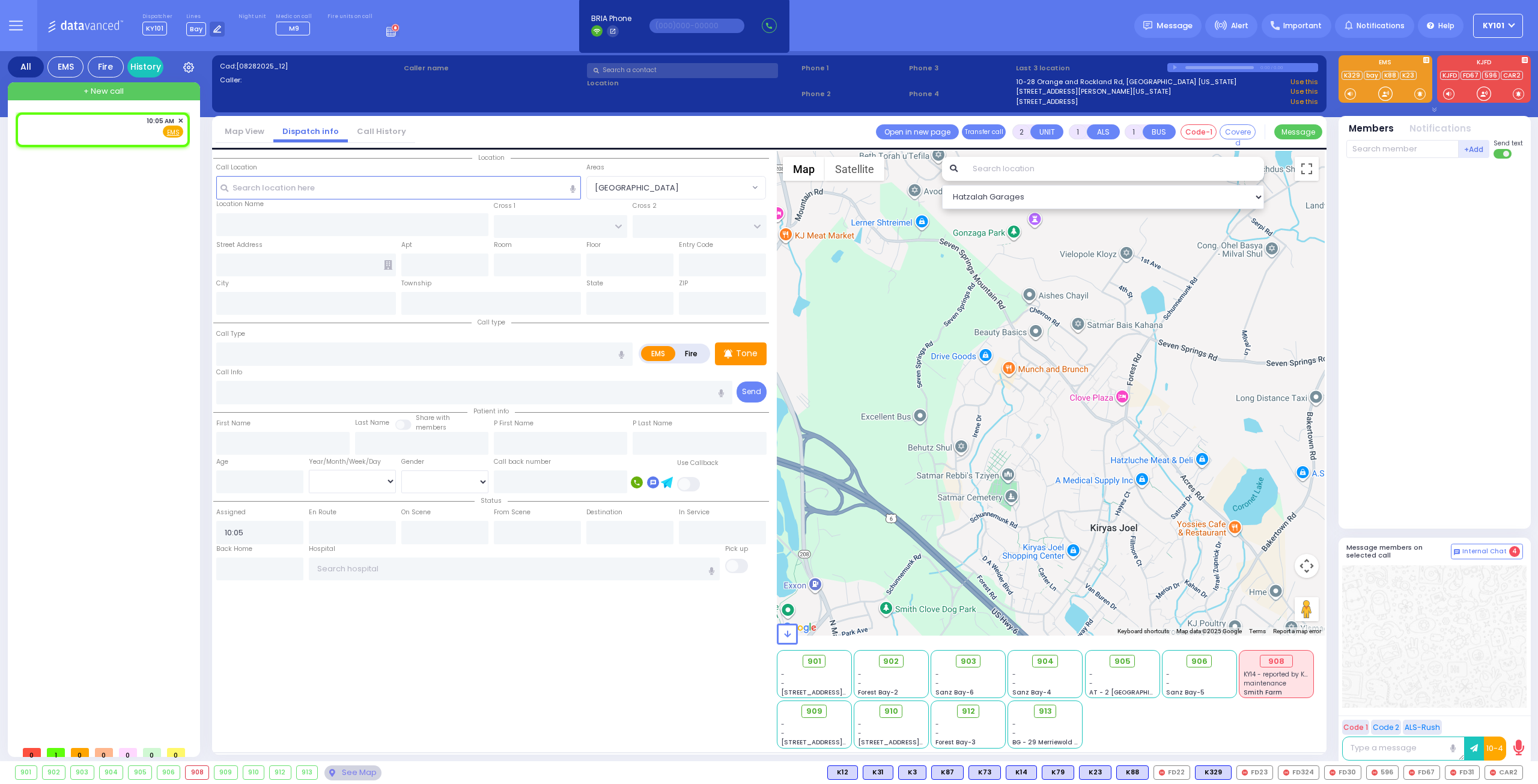
click at [687, 349] on label "Fire" at bounding box center [692, 353] width 33 height 15
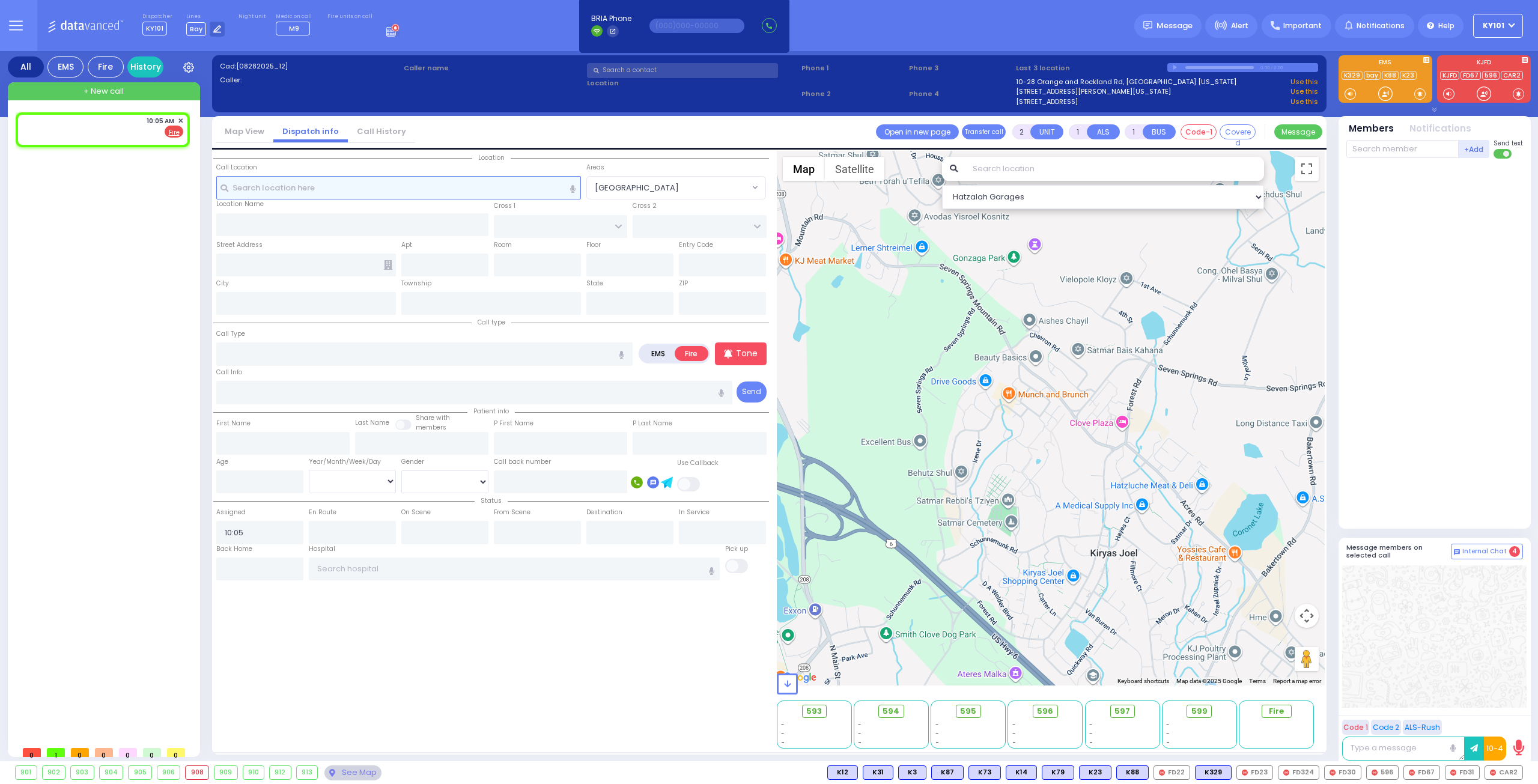
click at [371, 185] on input "text" at bounding box center [399, 187] width 366 height 23
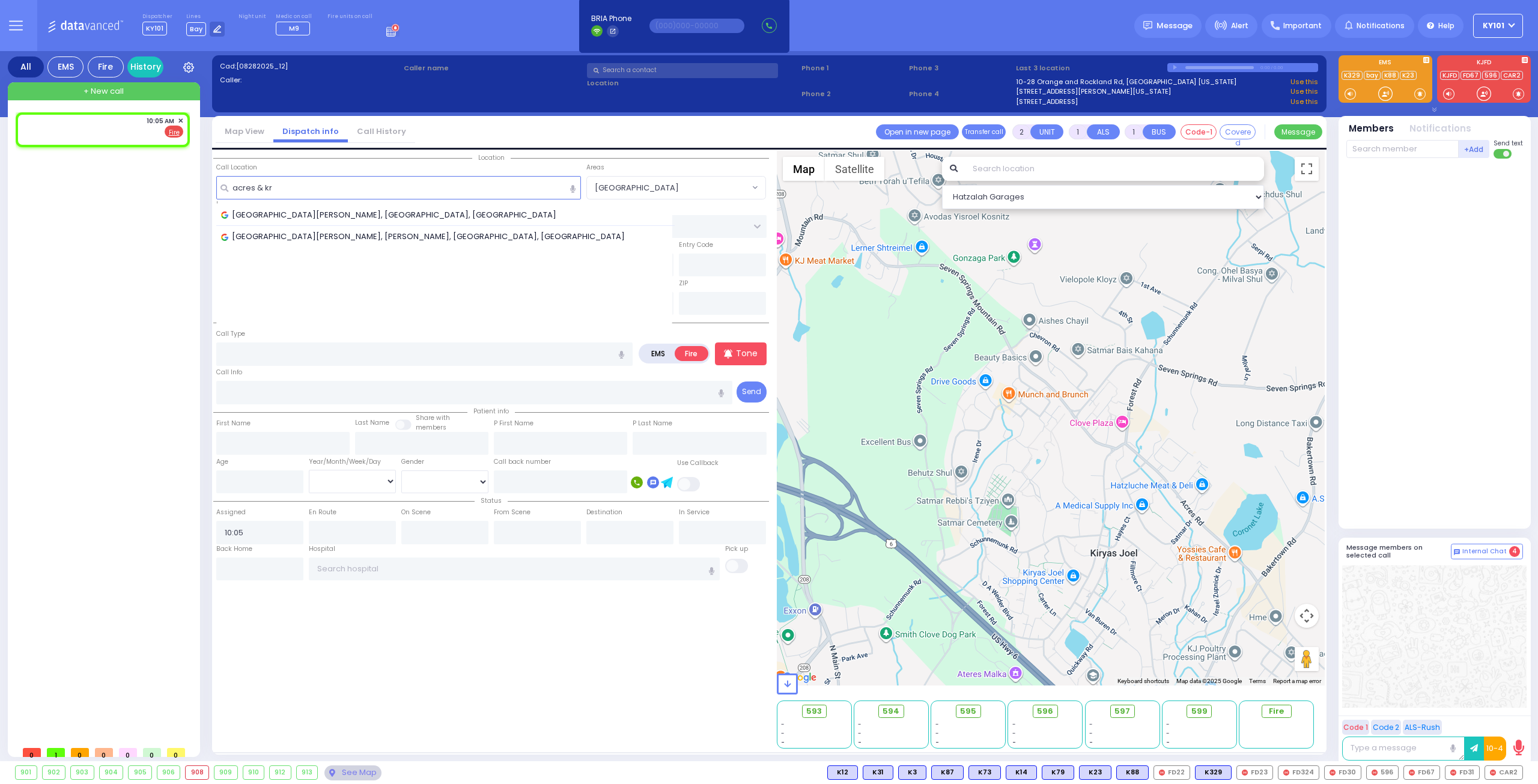
click at [401, 209] on span "[GEOGRAPHIC_DATA][PERSON_NAME], [GEOGRAPHIC_DATA], [GEOGRAPHIC_DATA]" at bounding box center [390, 215] width 339 height 12
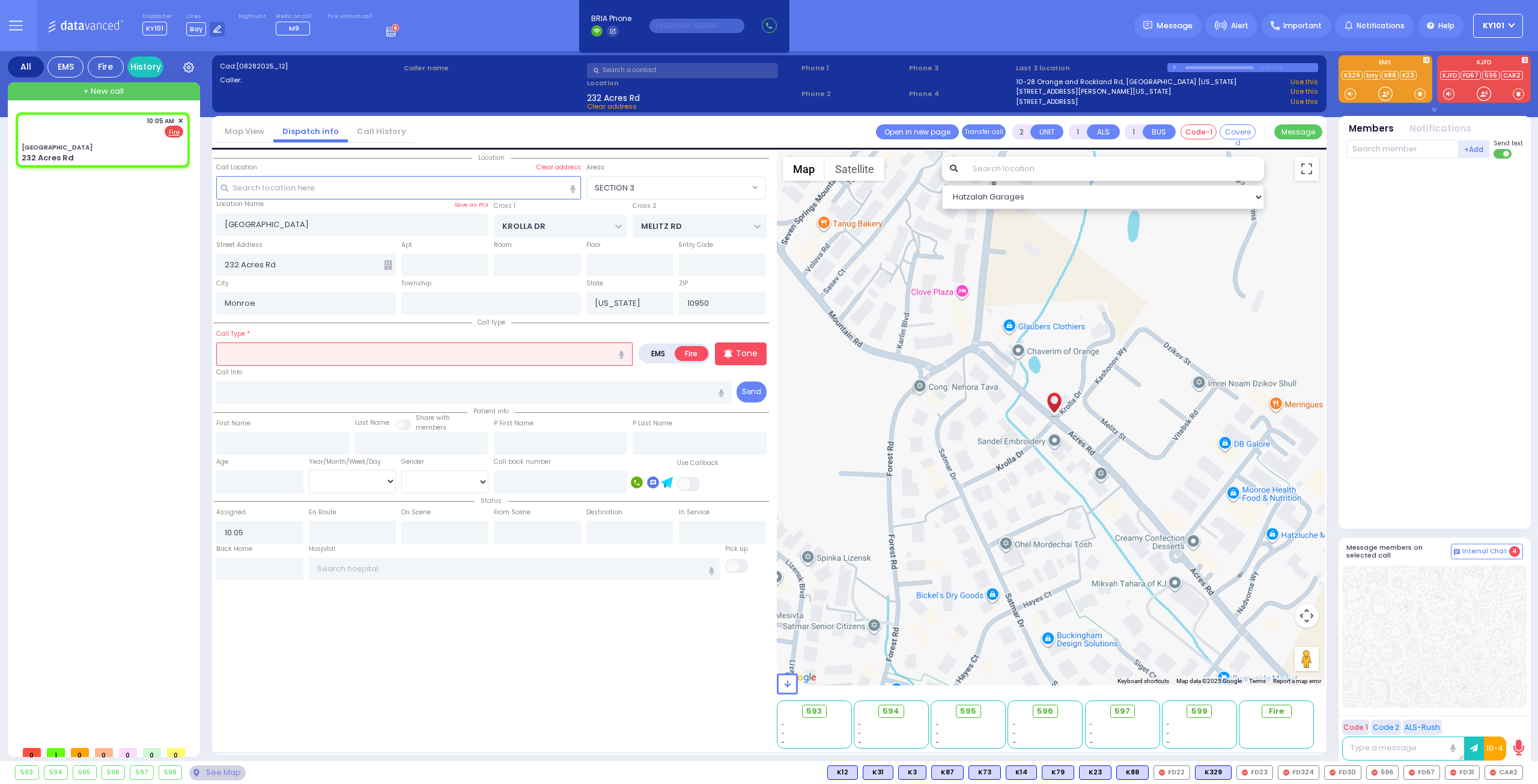
click at [410, 347] on input "text" at bounding box center [425, 353] width 417 height 23
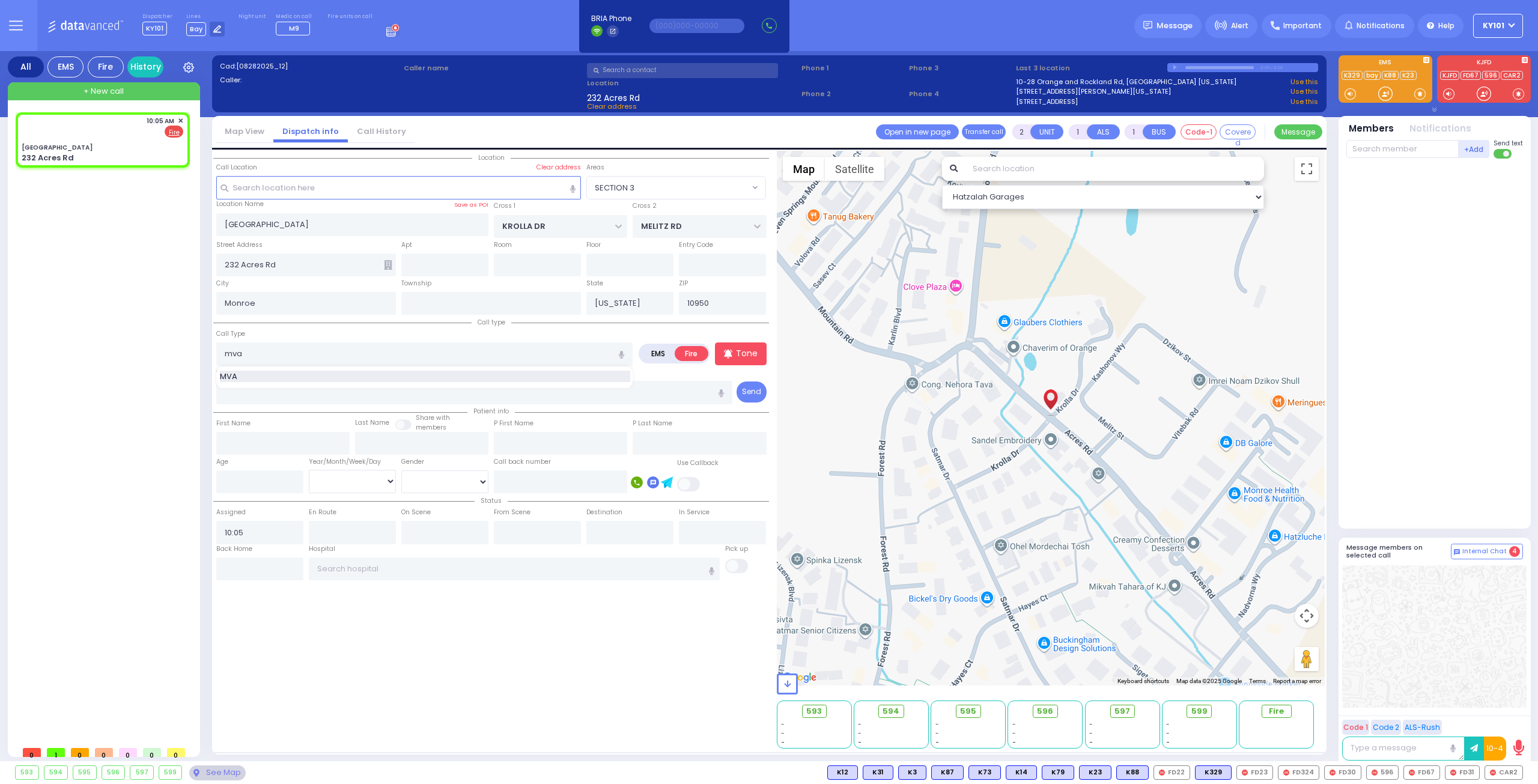
click at [389, 375] on div "MVA" at bounding box center [426, 376] width 411 height 12
click at [1467, 775] on span "FD31" at bounding box center [1462, 771] width 33 height 13
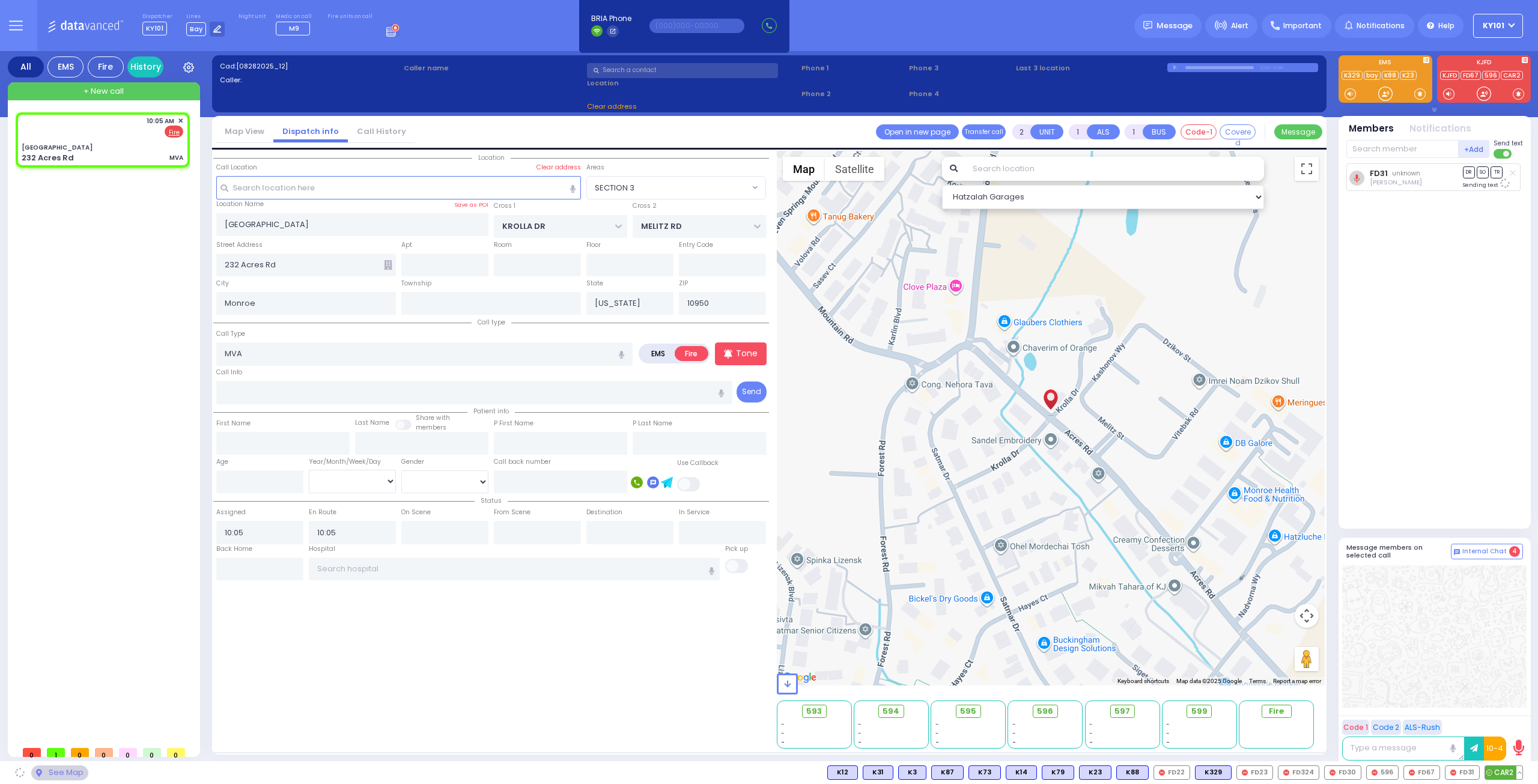
click at [1501, 773] on span "CAR2" at bounding box center [1504, 771] width 37 height 13
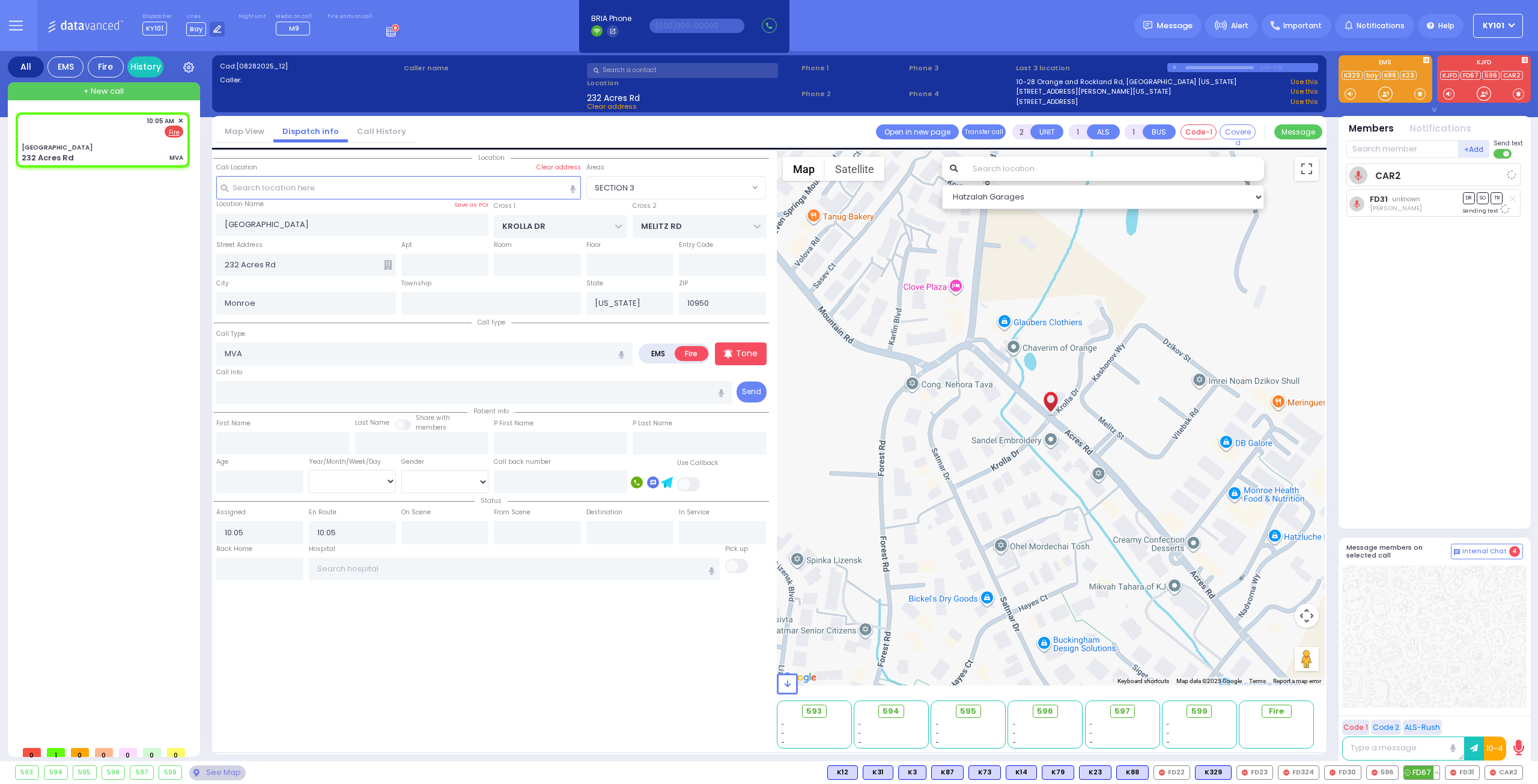
click at [1419, 775] on span "FD67" at bounding box center [1422, 771] width 35 height 13
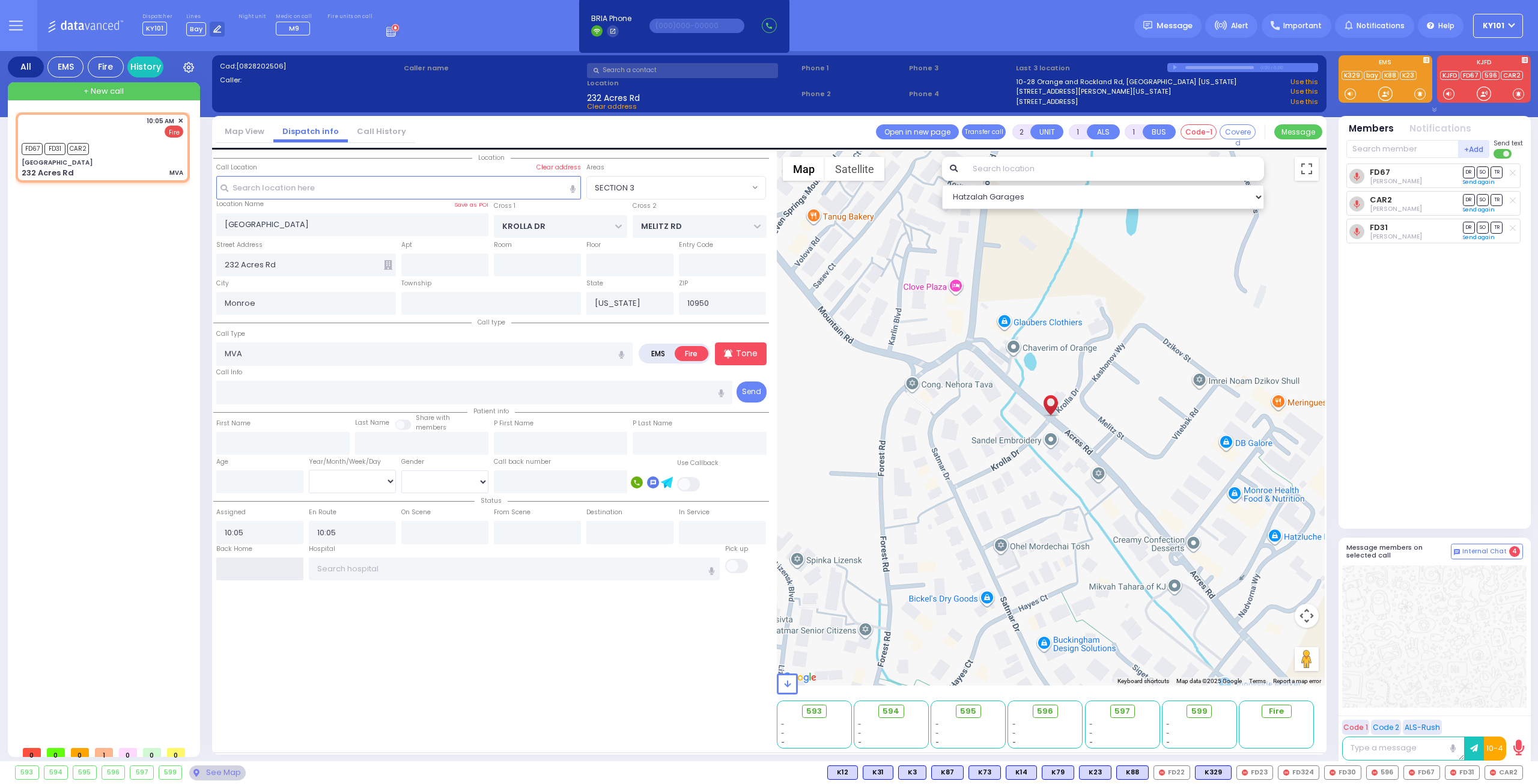
click at [279, 570] on input "text" at bounding box center [259, 568] width 87 height 23
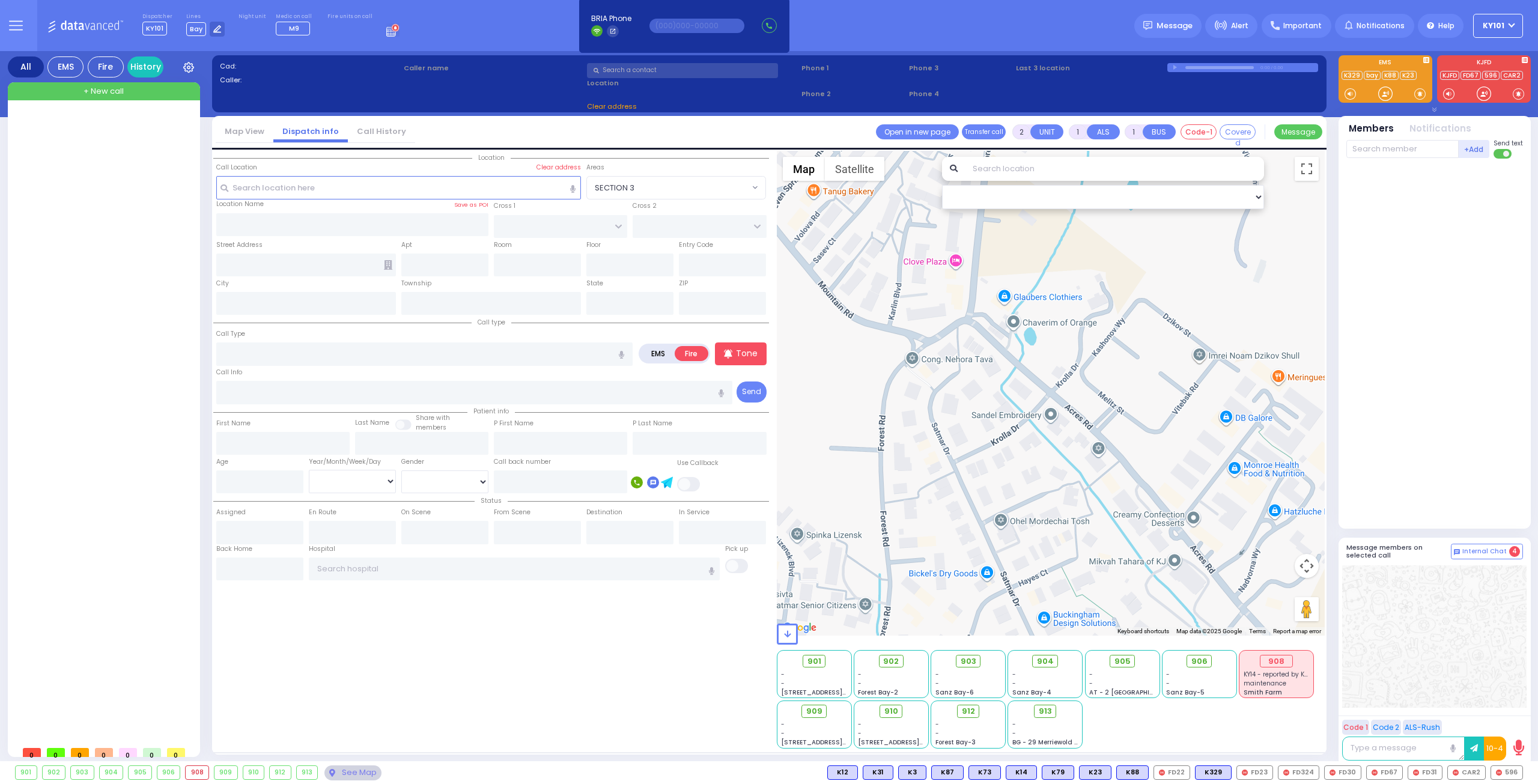
drag, startPoint x: 1506, startPoint y: 16, endPoint x: 1514, endPoint y: 20, distance: 8.9
click at [1511, 18] on button "KY101" at bounding box center [1498, 26] width 50 height 24
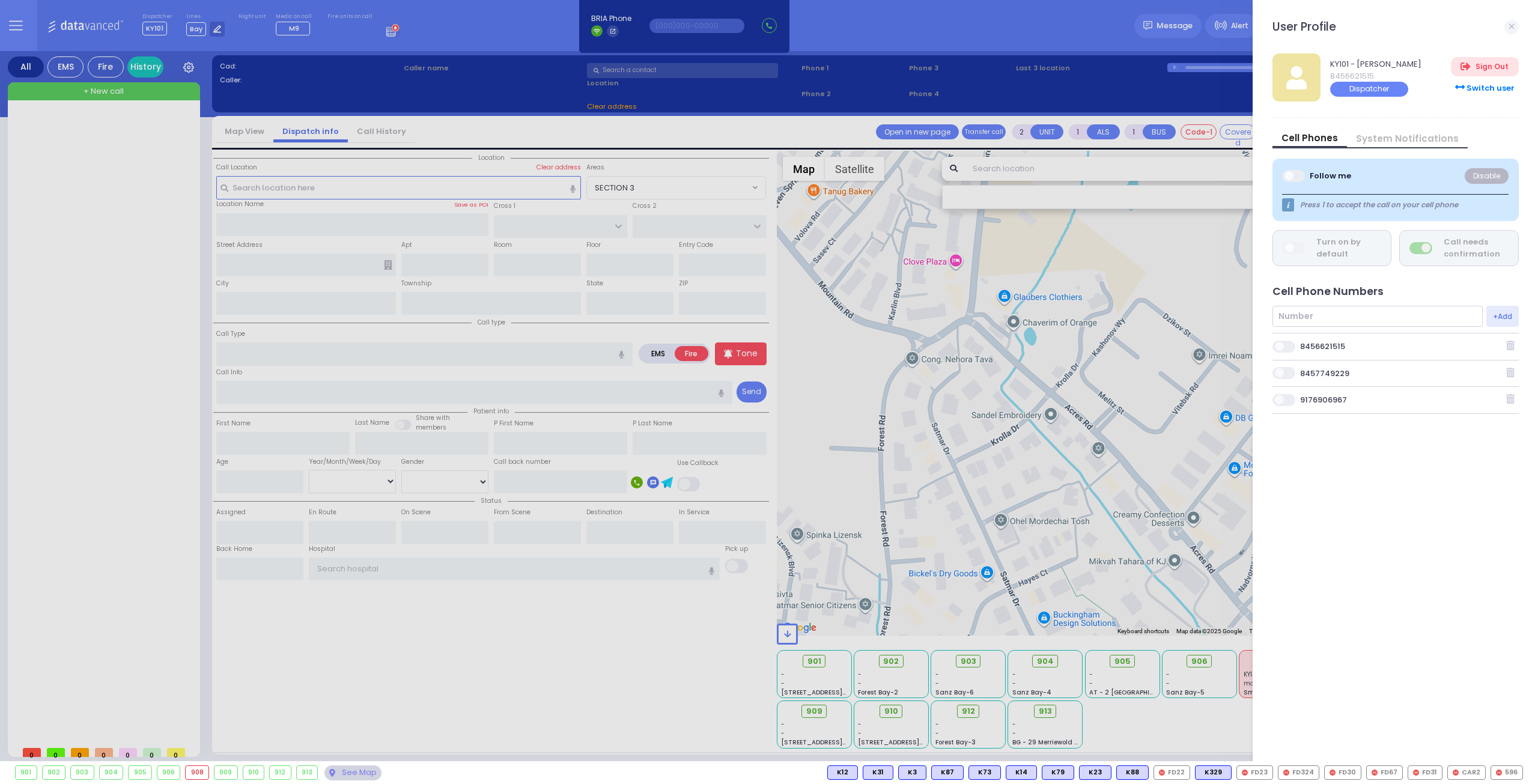
click at [1489, 85] on div "Switch user" at bounding box center [1484, 87] width 67 height 20
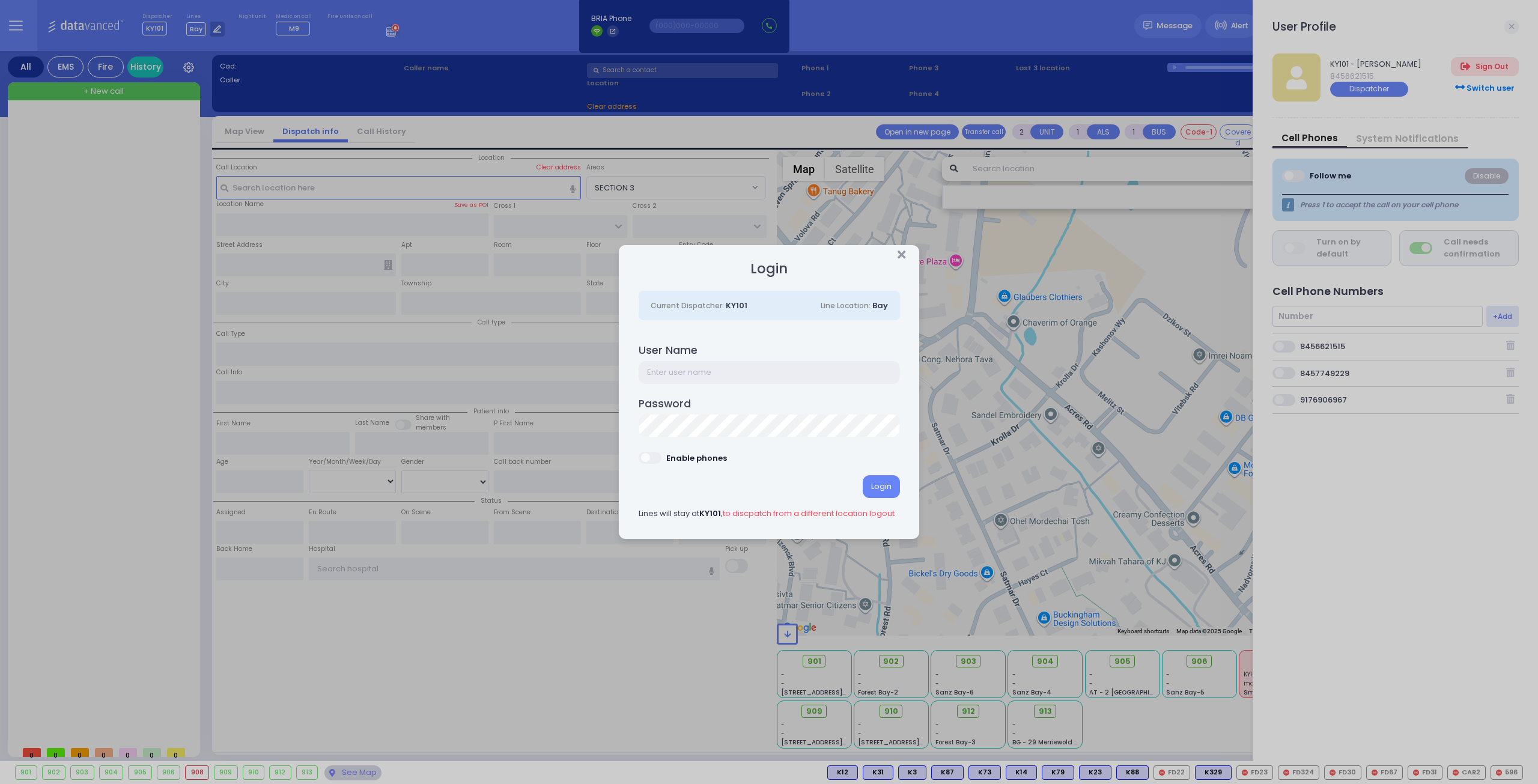
click at [800, 367] on input "text" at bounding box center [769, 371] width 261 height 23
click at [668, 452] on div "Enable phones" at bounding box center [697, 458] width 61 height 12
